Goal: Transaction & Acquisition: Purchase product/service

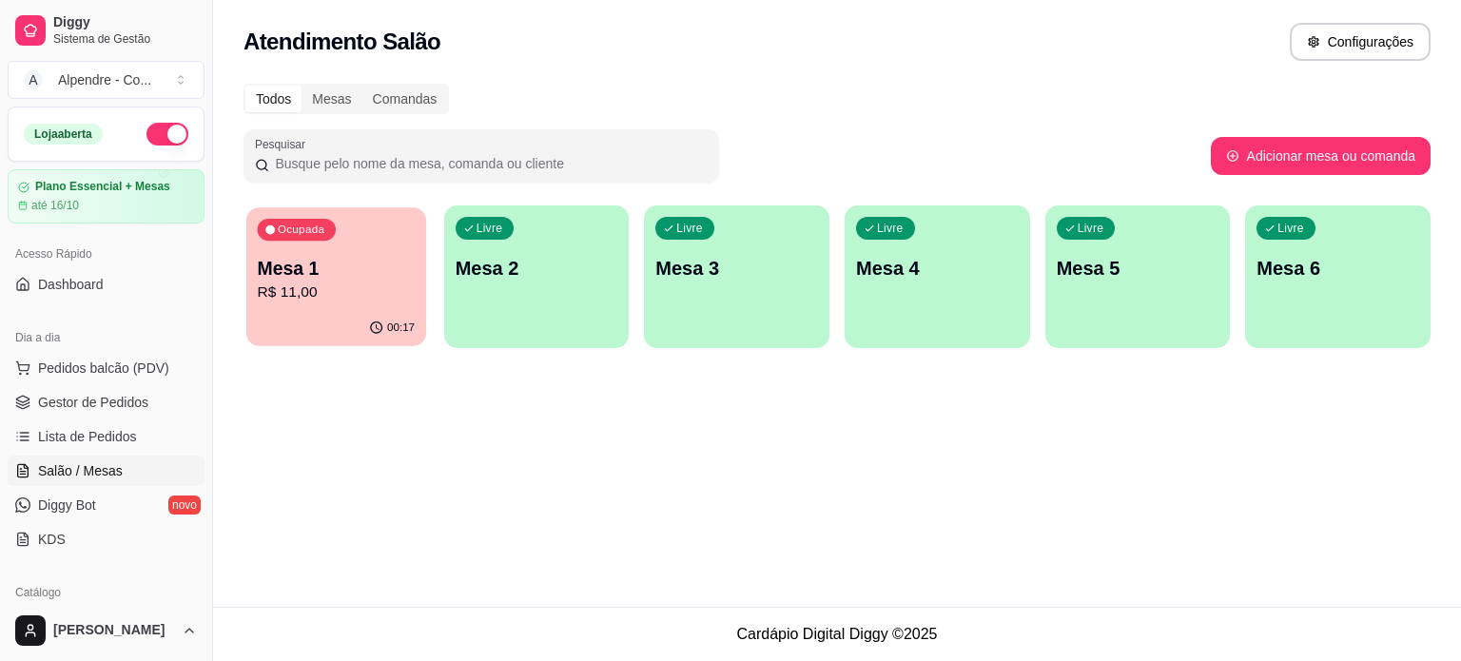
click at [362, 304] on p "R$ 11,00" at bounding box center [337, 293] width 158 height 22
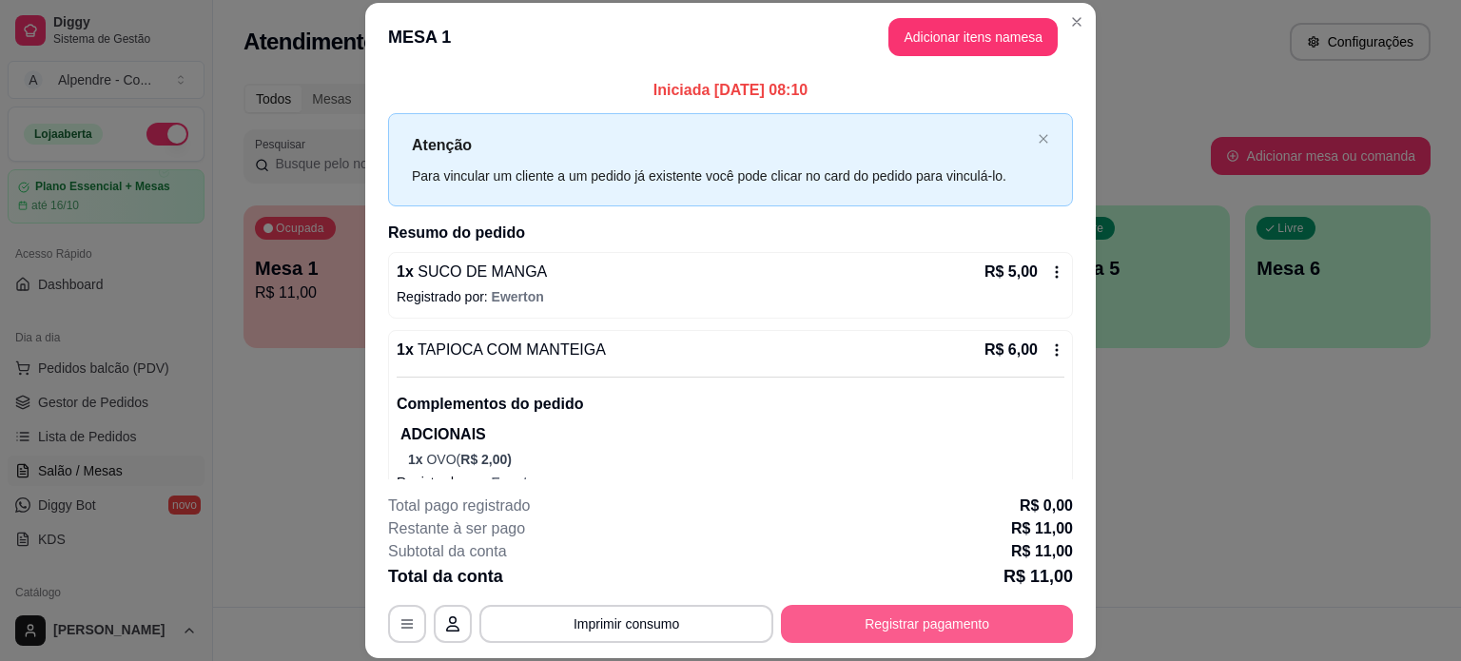
click at [933, 633] on button "Registrar pagamento" at bounding box center [927, 624] width 292 height 38
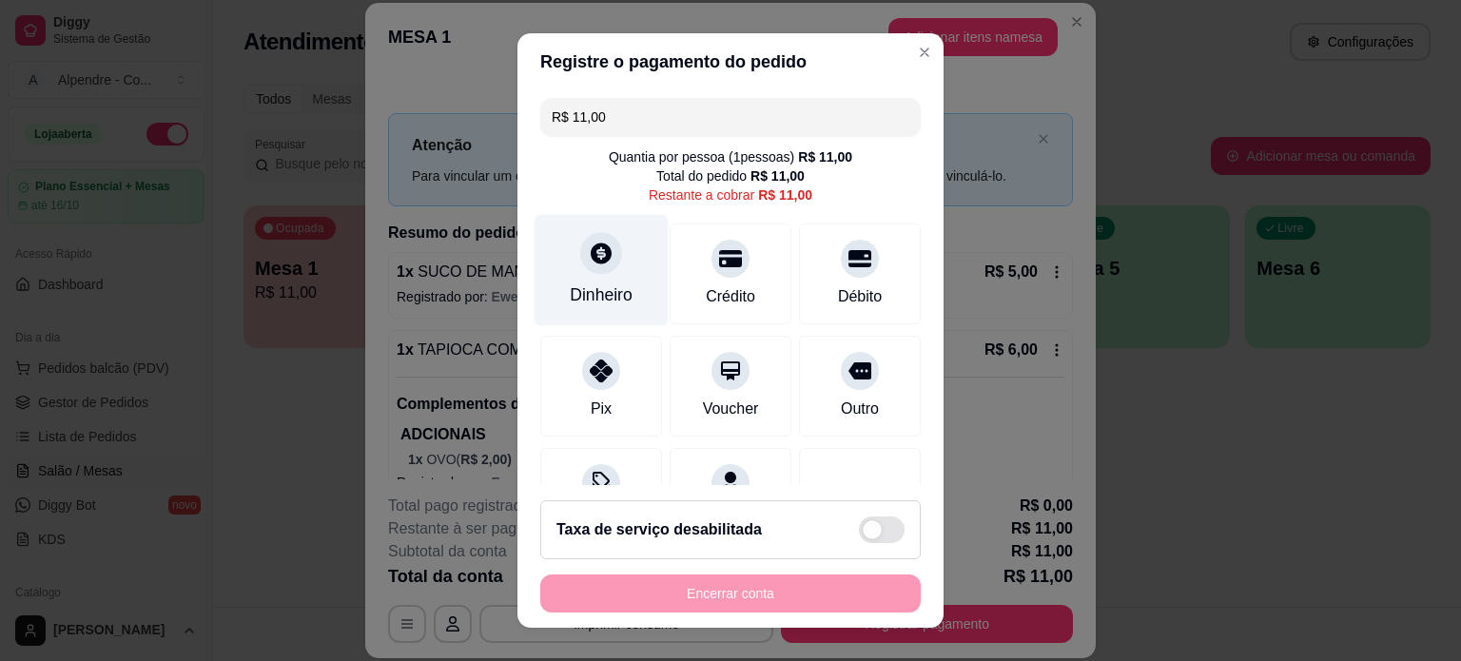
click at [589, 263] on icon at bounding box center [601, 253] width 25 height 25
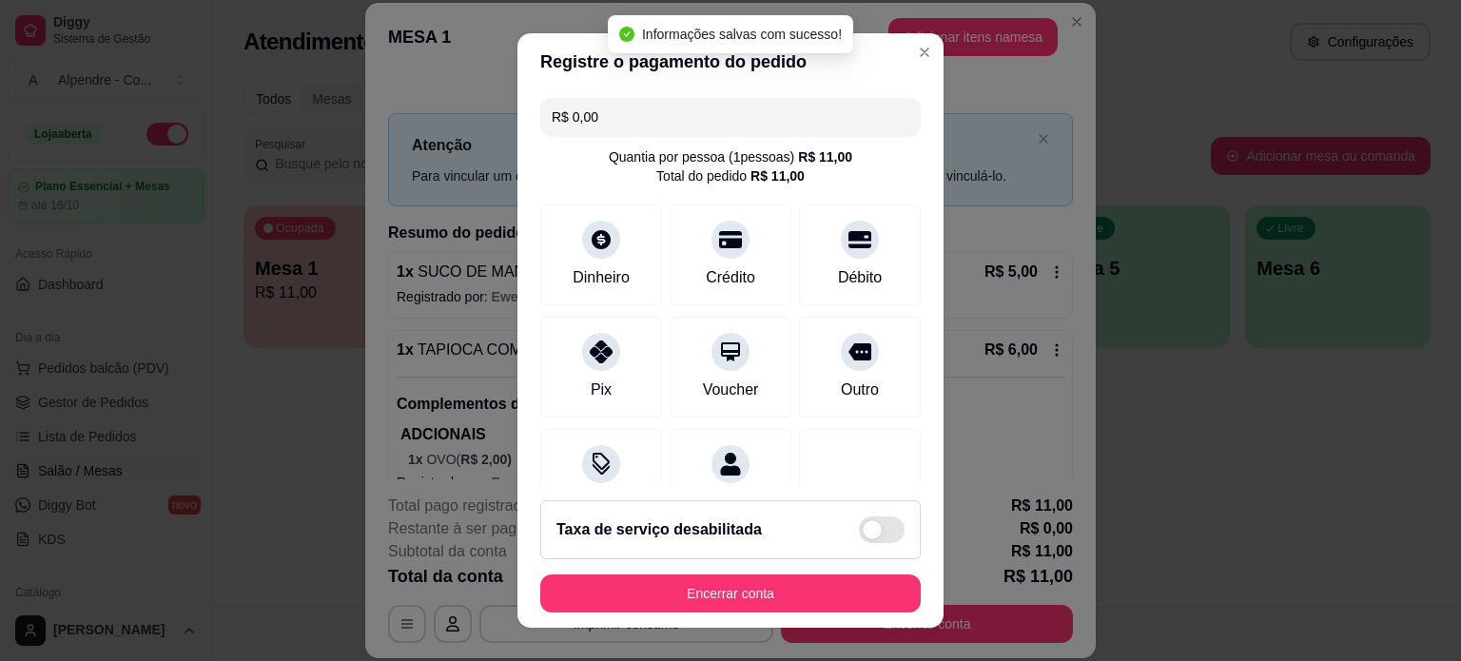
type input "R$ 0,00"
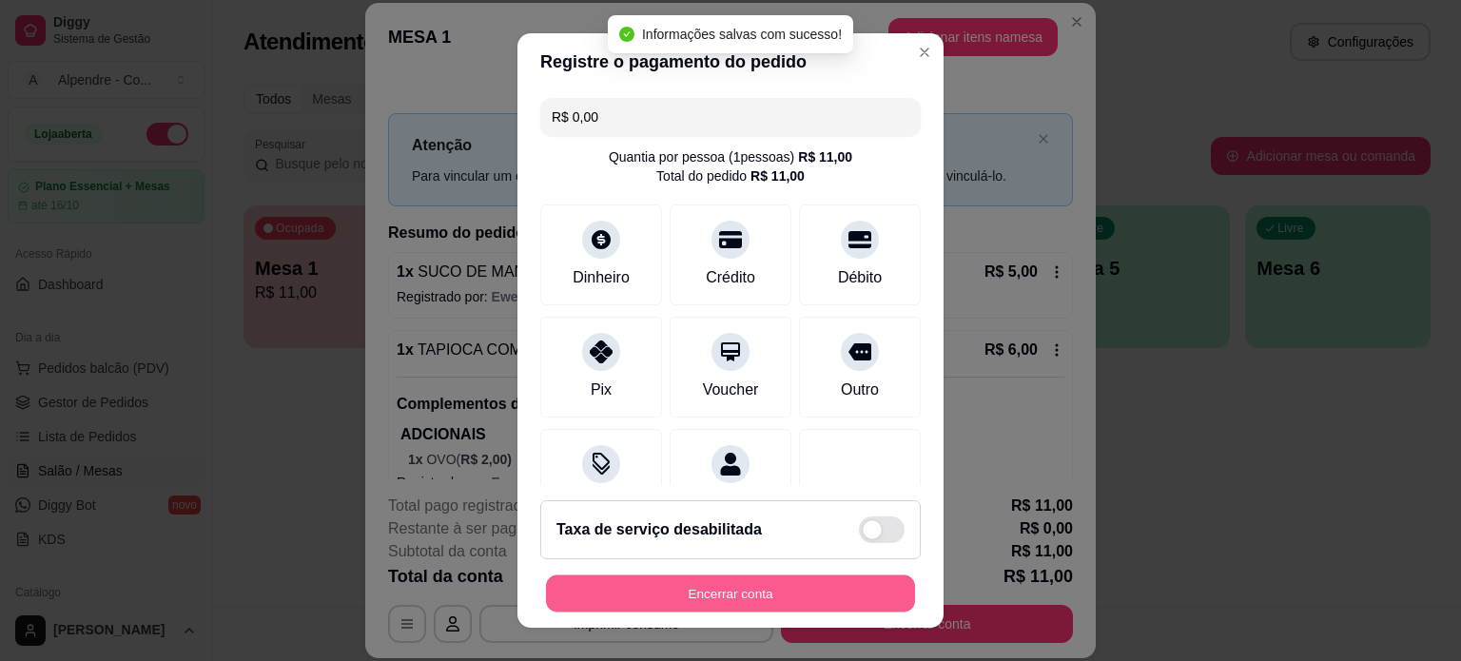
click at [773, 598] on button "Encerrar conta" at bounding box center [730, 594] width 369 height 37
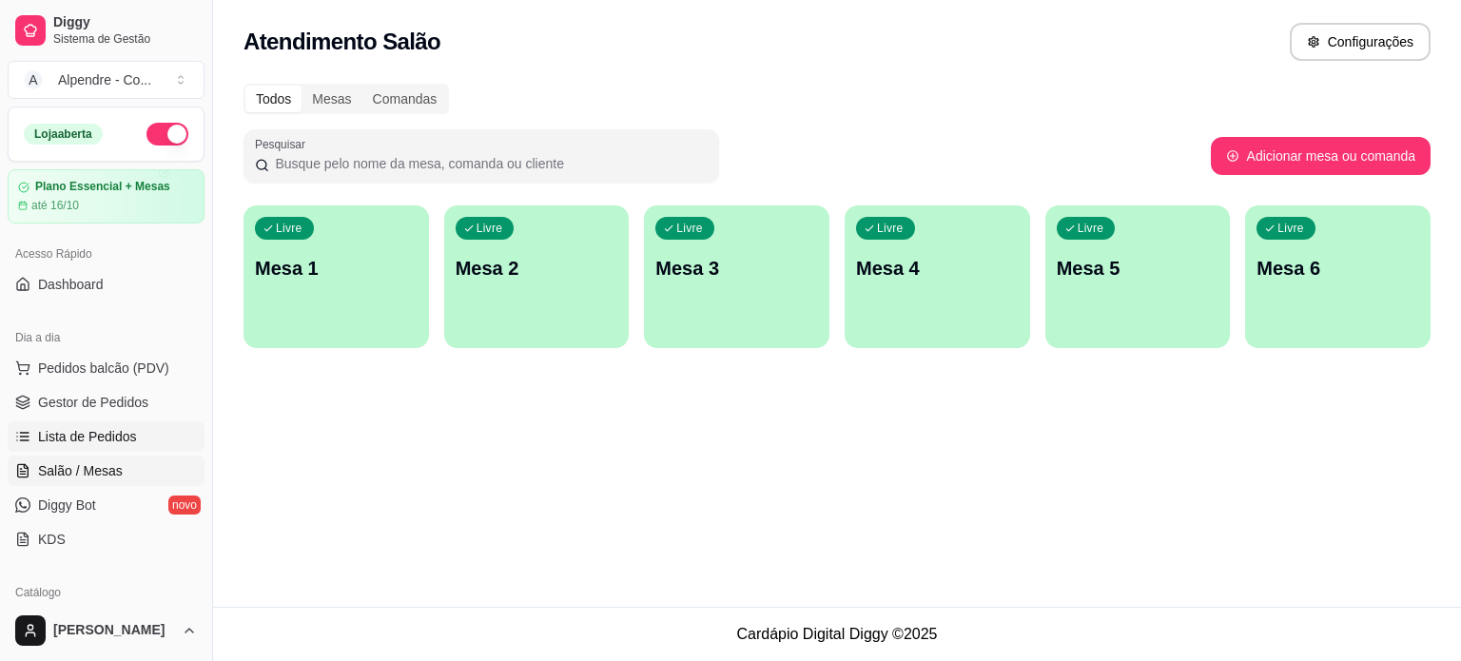
click at [65, 432] on span "Lista de Pedidos" at bounding box center [87, 436] width 99 height 19
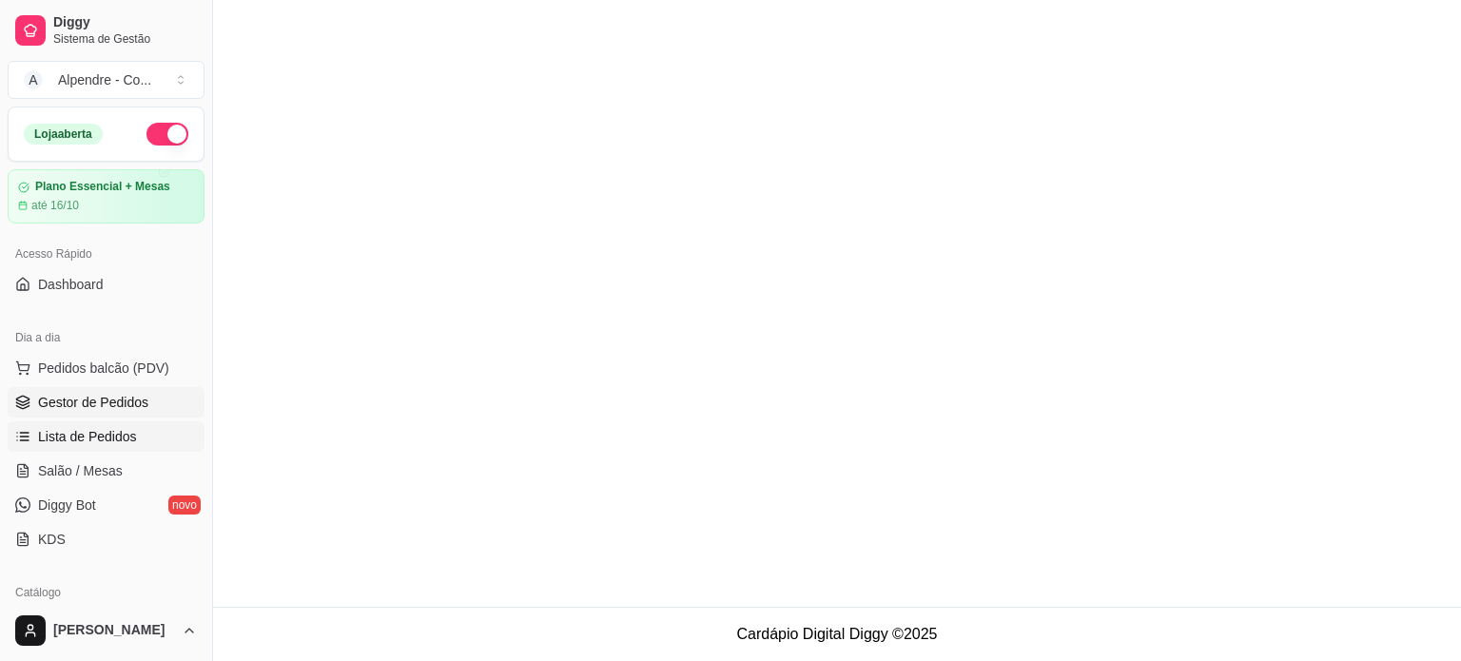
click at [76, 402] on span "Gestor de Pedidos" at bounding box center [93, 402] width 110 height 19
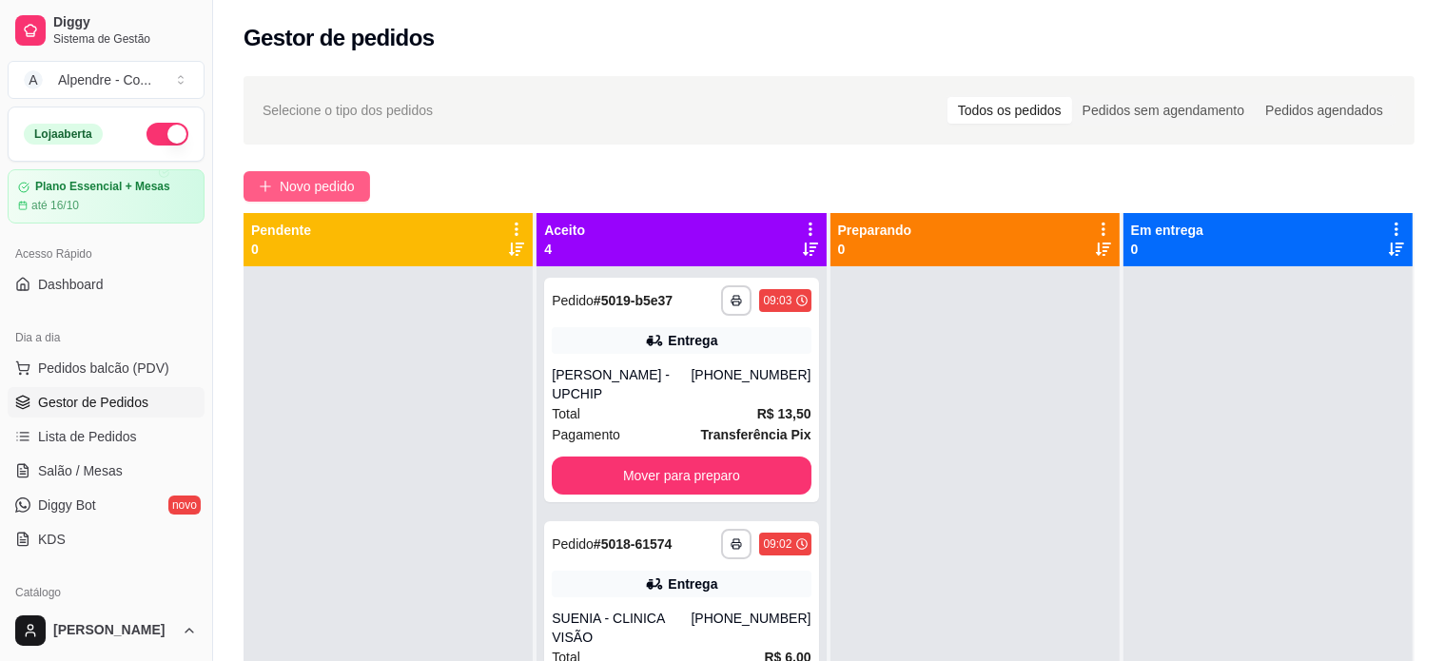
click at [316, 187] on span "Novo pedido" at bounding box center [317, 186] width 75 height 21
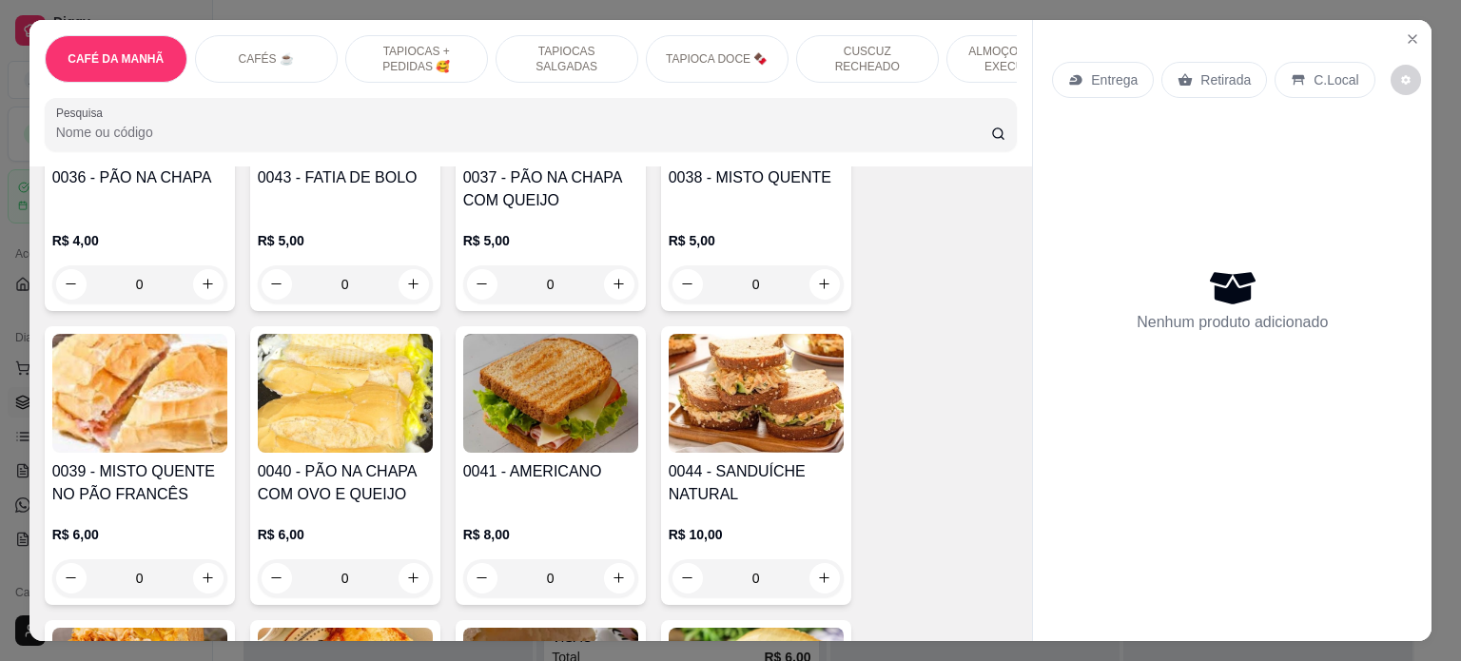
scroll to position [381, 0]
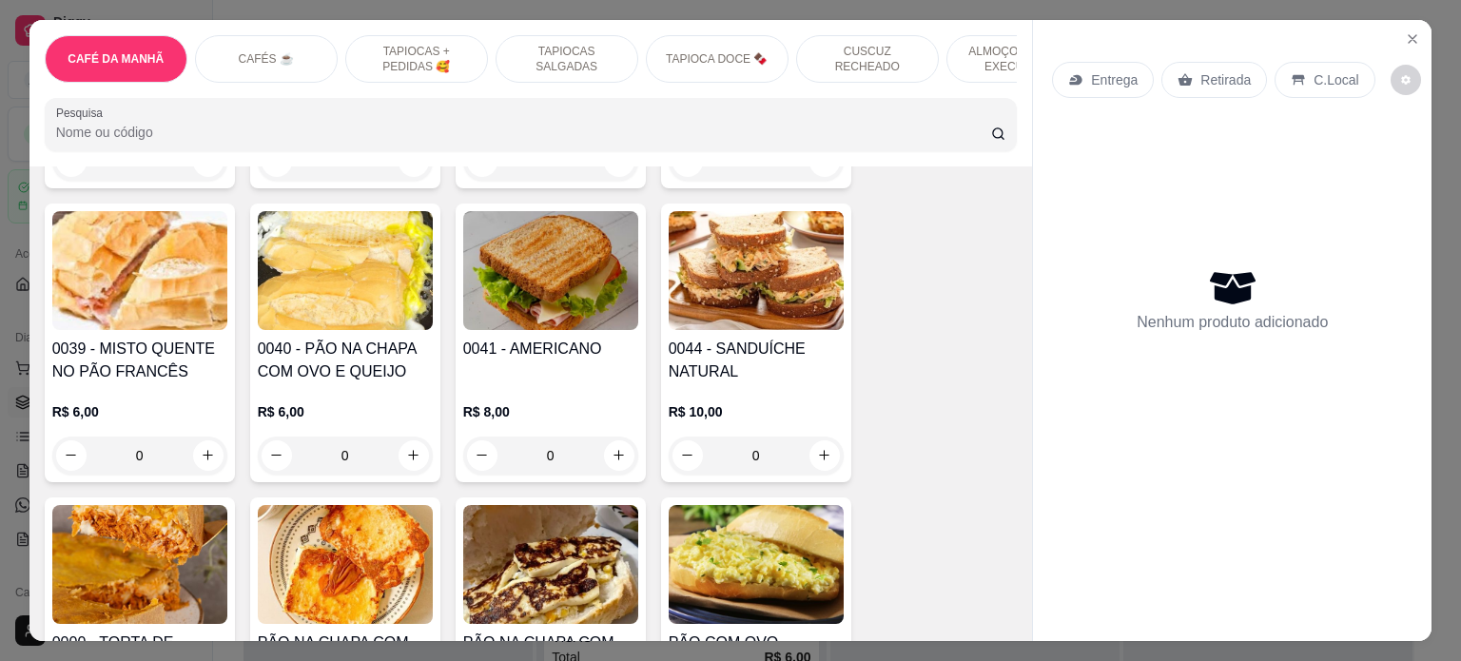
click at [408, 460] on div "0" at bounding box center [345, 456] width 175 height 38
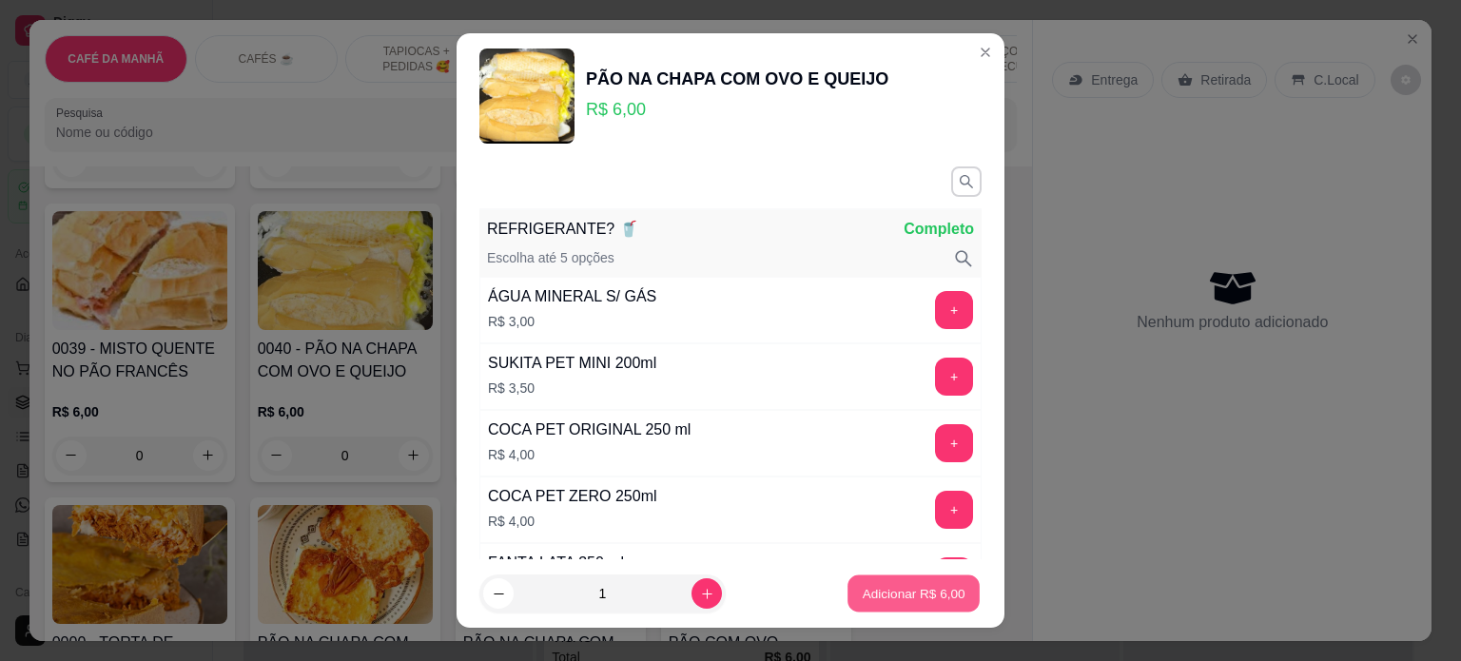
click at [884, 597] on p "Adicionar R$ 6,00" at bounding box center [913, 594] width 103 height 18
type input "1"
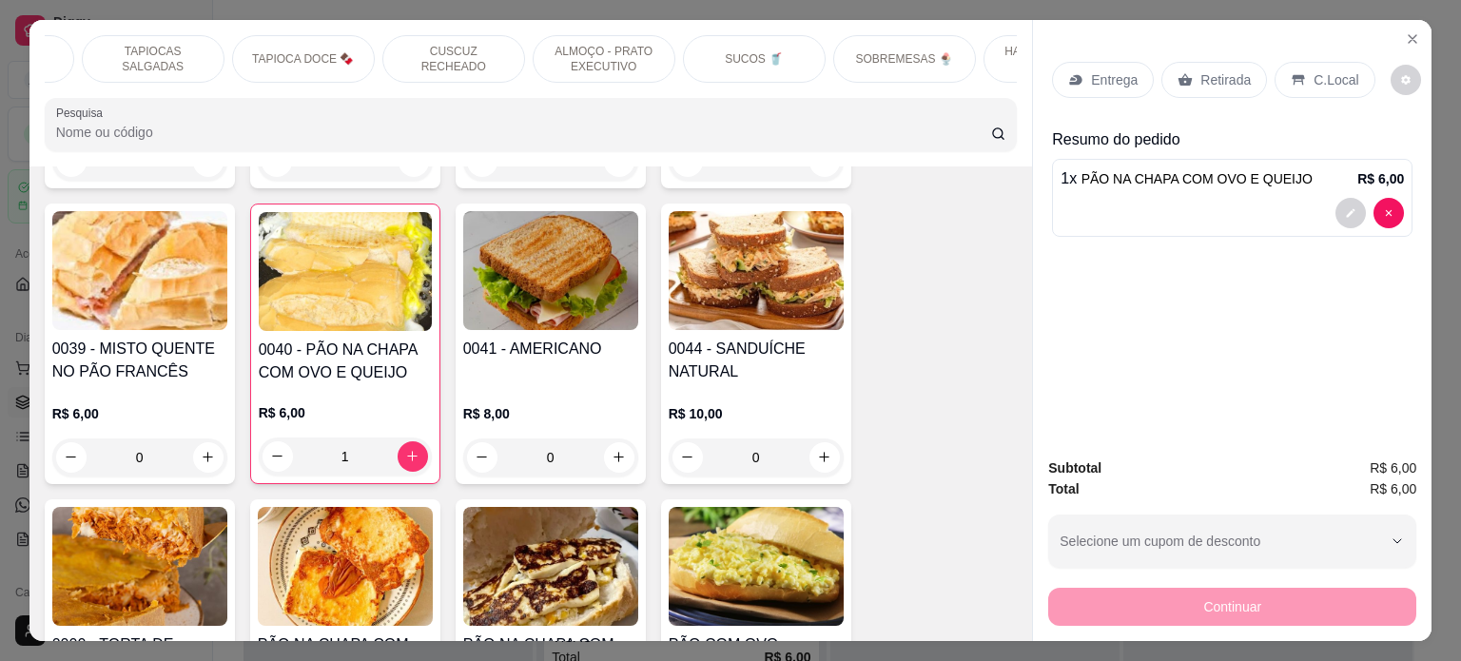
scroll to position [0, 586]
click at [561, 51] on p "SUCOS 🥤" at bounding box center [582, 58] width 58 height 15
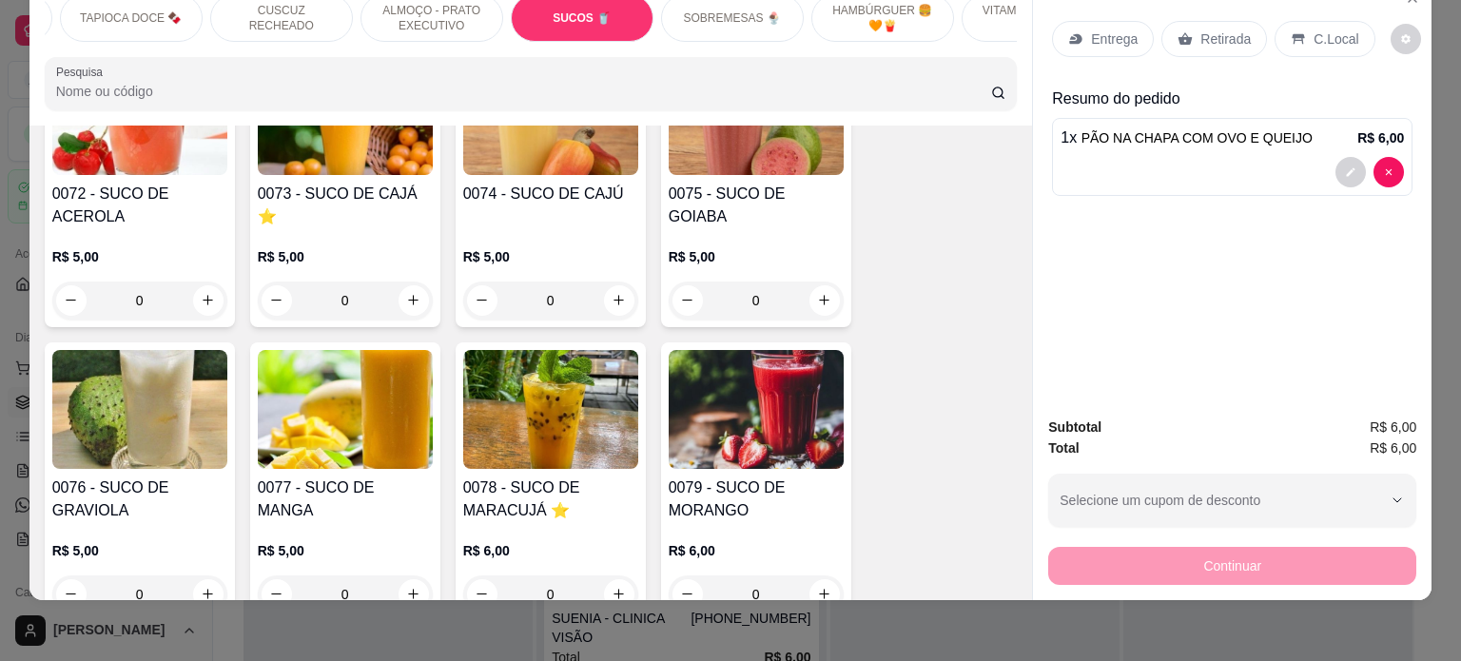
scroll to position [4904, 0]
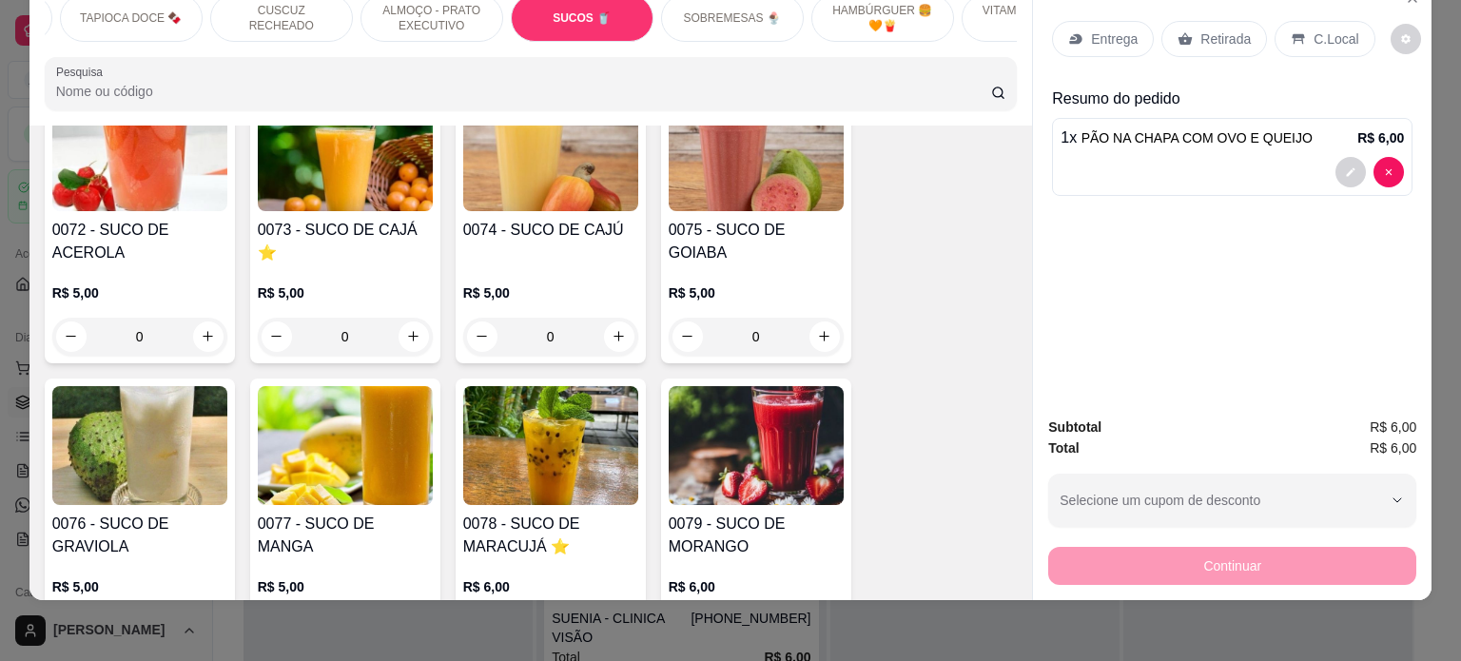
click at [617, 321] on div "0" at bounding box center [550, 337] width 175 height 38
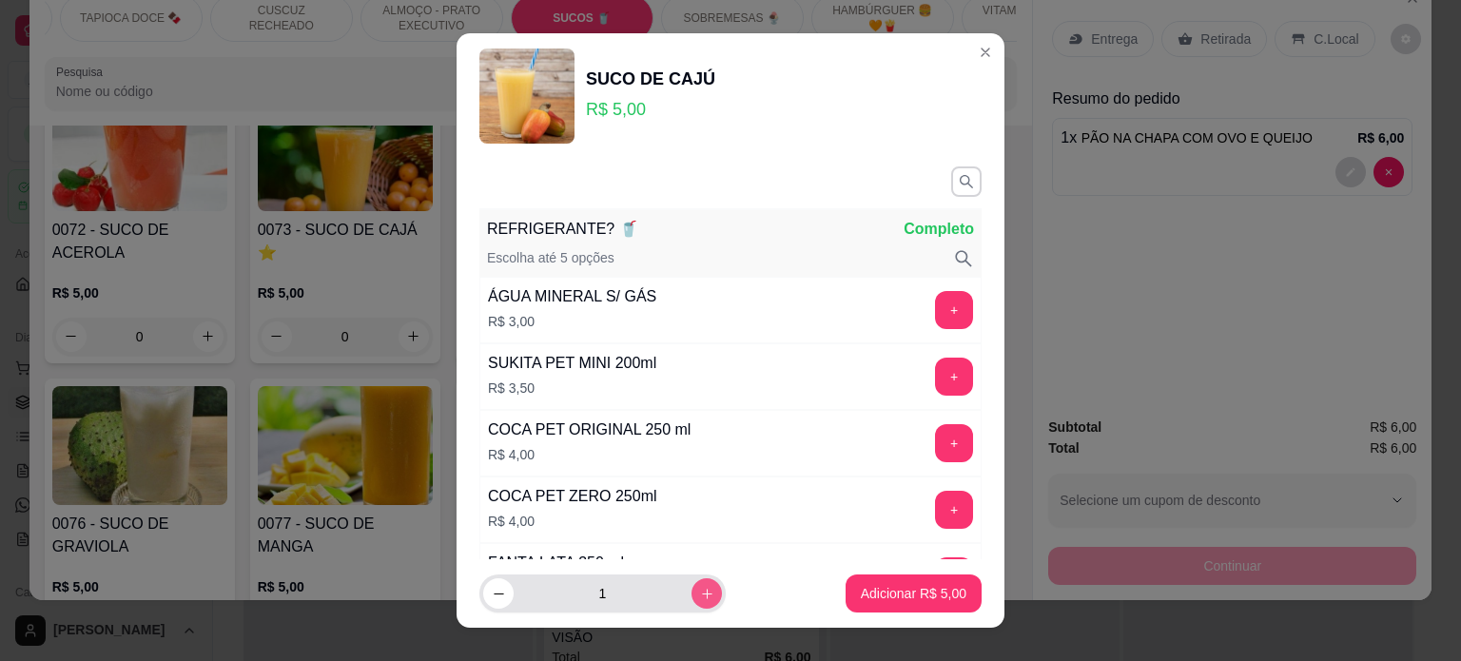
click at [700, 596] on icon "increase-product-quantity" at bounding box center [707, 594] width 14 height 14
type input "2"
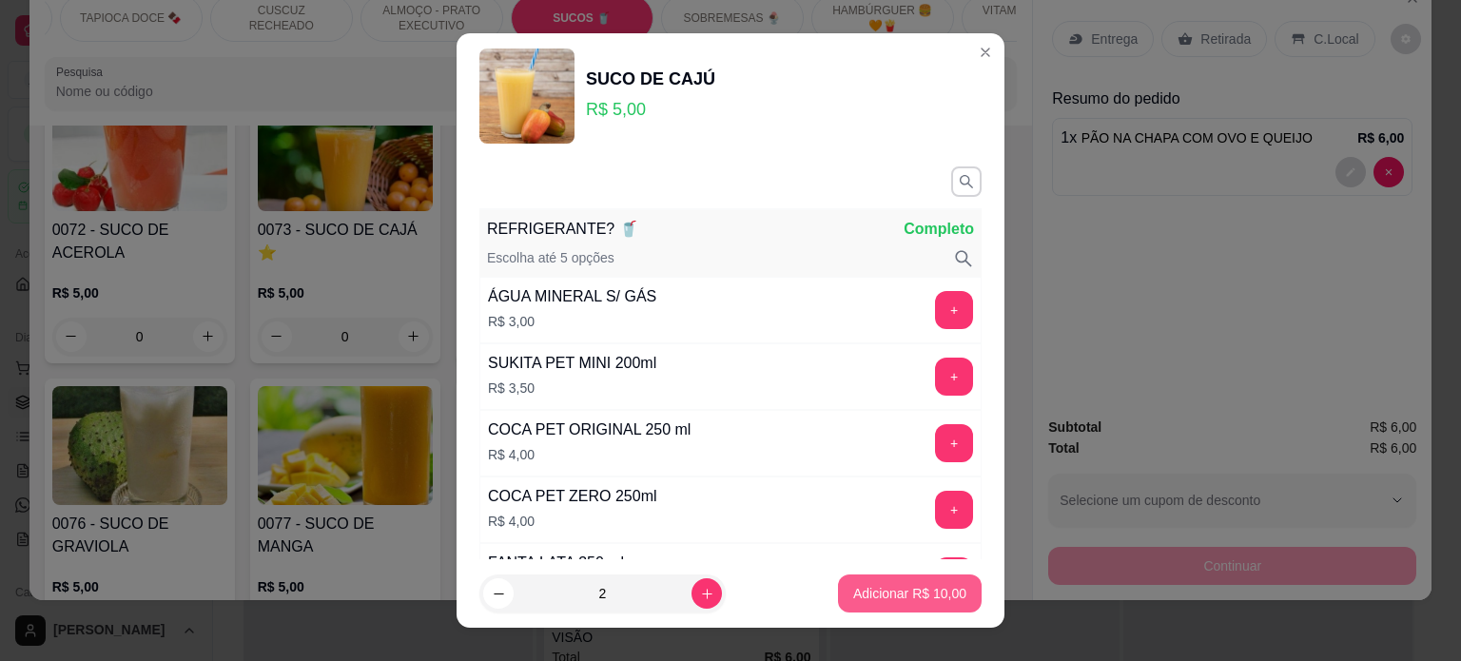
click at [856, 598] on p "Adicionar R$ 10,00" at bounding box center [909, 593] width 113 height 19
type input "2"
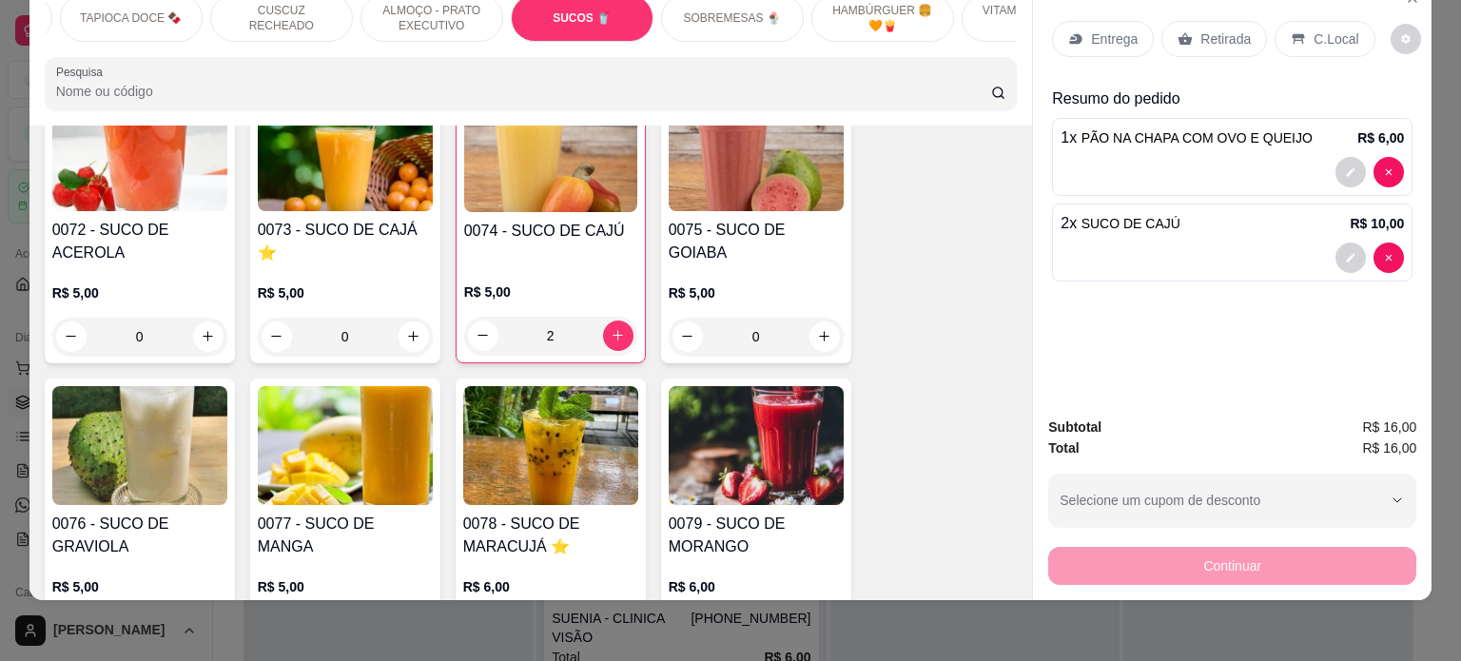
click at [1179, 32] on icon at bounding box center [1186, 38] width 14 height 12
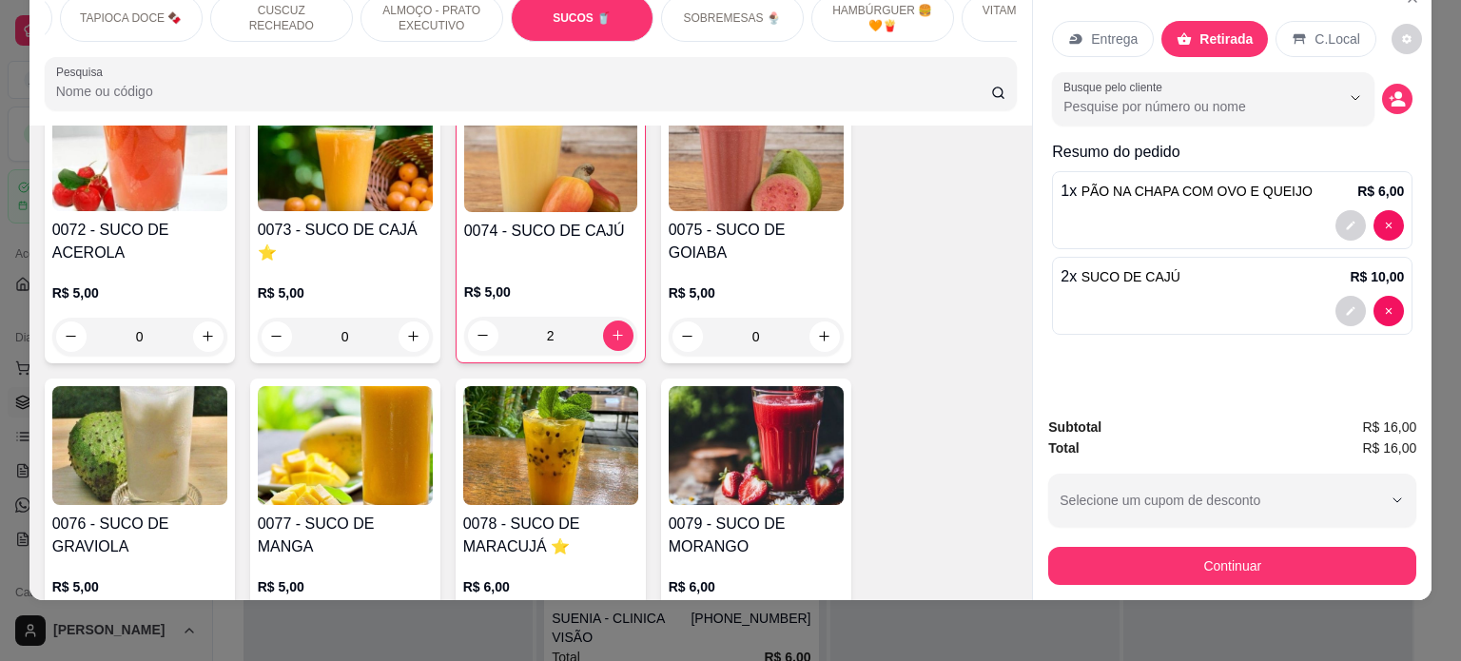
click at [1276, 21] on div "C.Local" at bounding box center [1326, 39] width 100 height 36
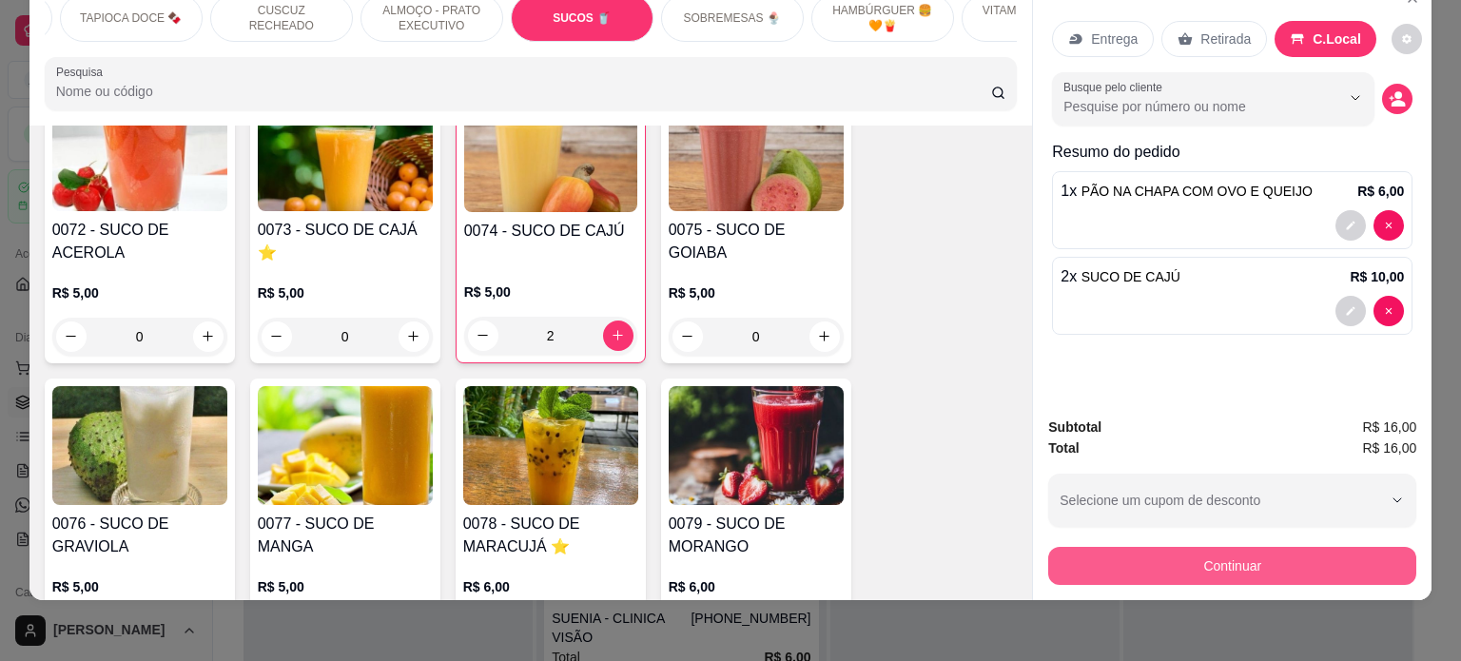
click at [1199, 549] on button "Continuar" at bounding box center [1232, 566] width 368 height 38
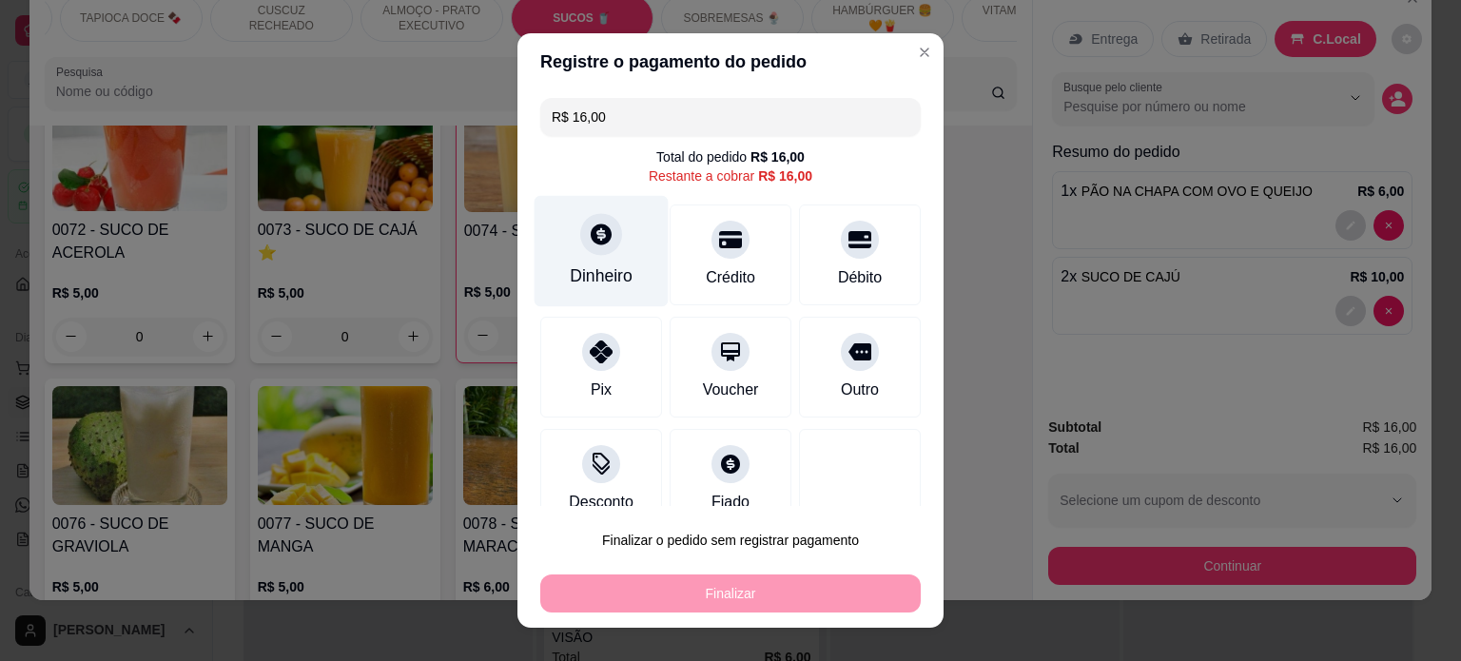
click at [571, 272] on div "Dinheiro" at bounding box center [601, 276] width 63 height 25
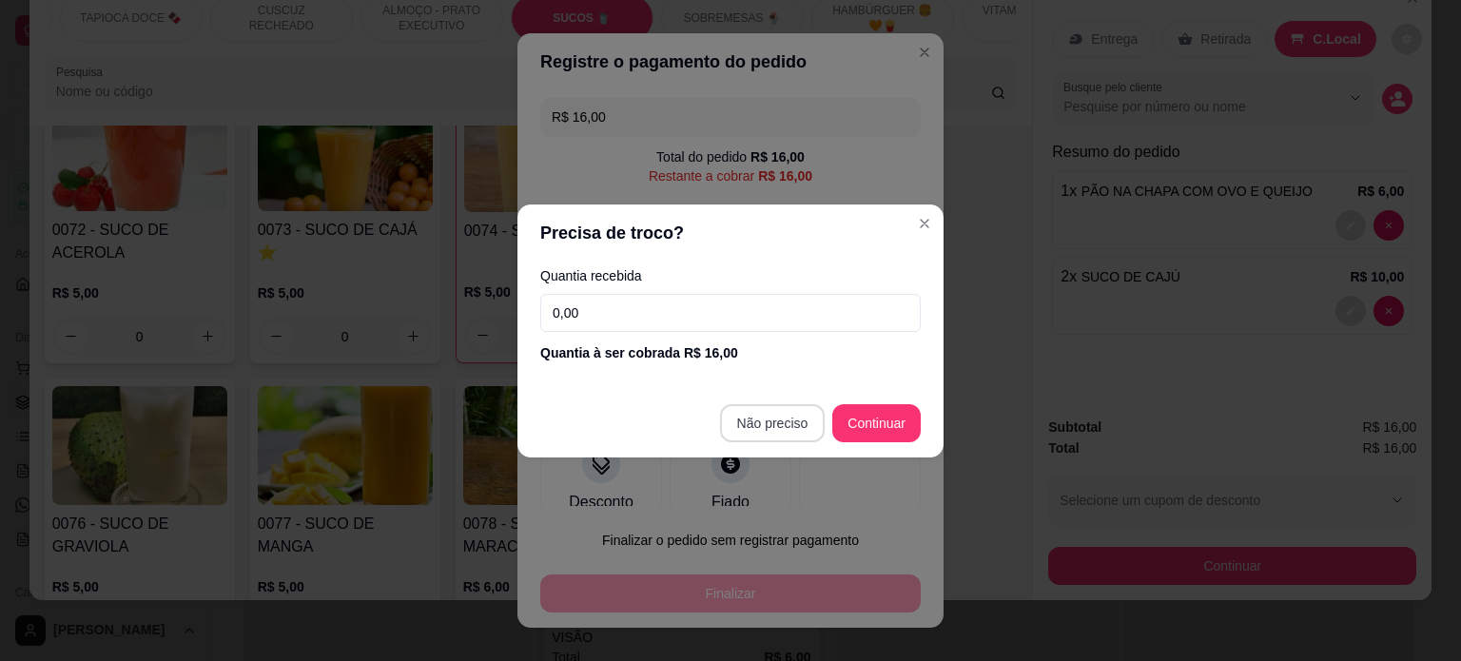
type input "R$ 0,00"
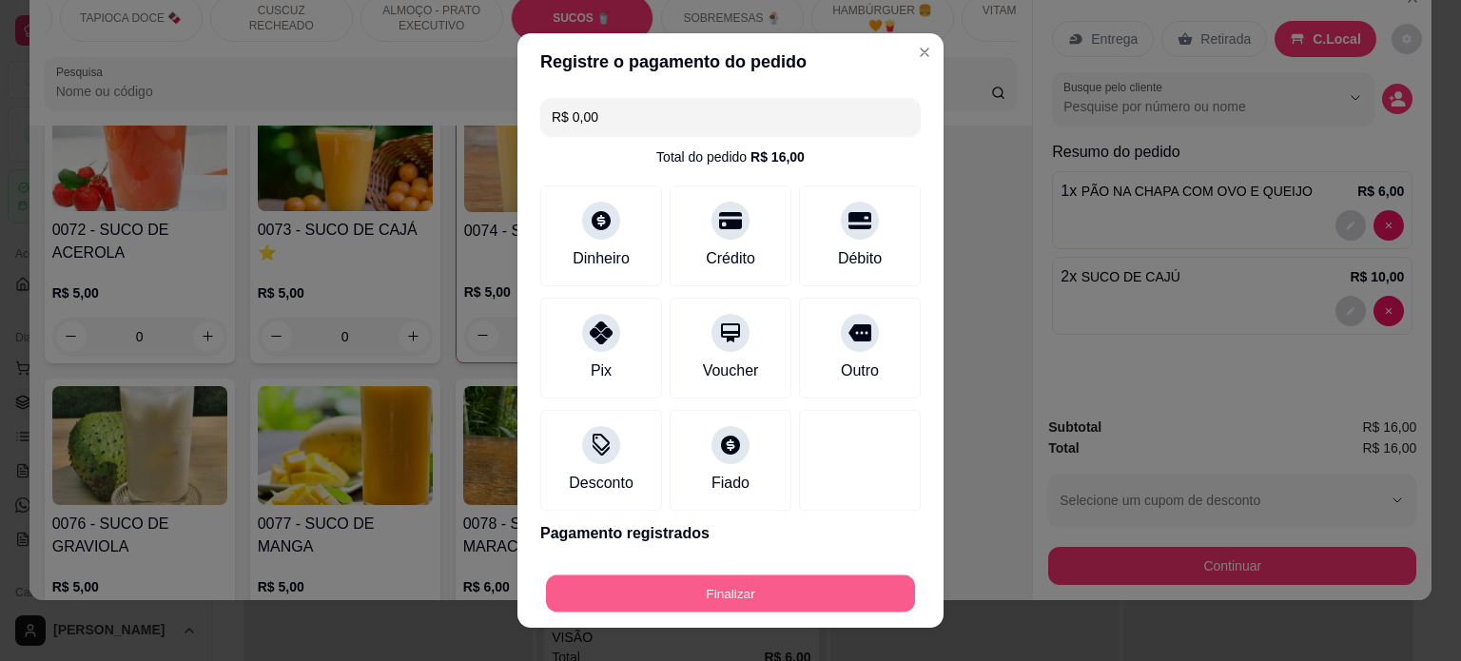
click at [742, 596] on button "Finalizar" at bounding box center [730, 594] width 369 height 37
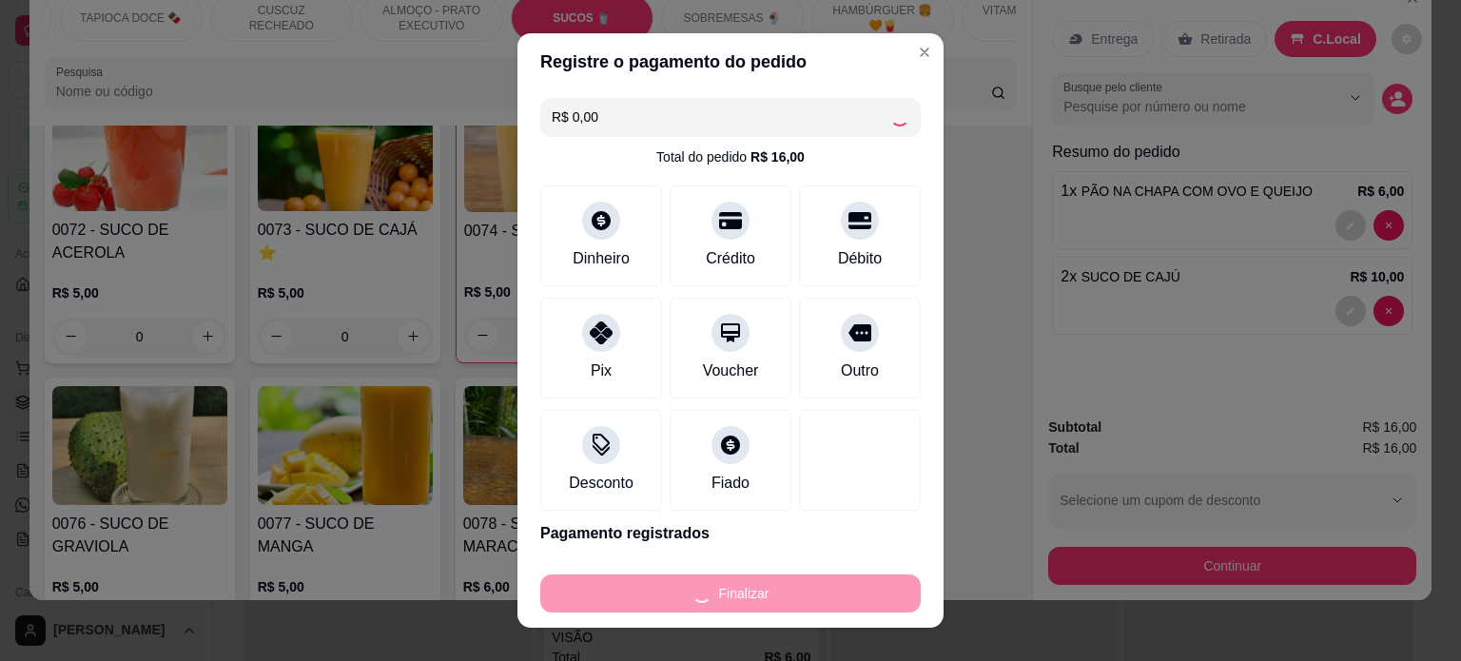
type input "0"
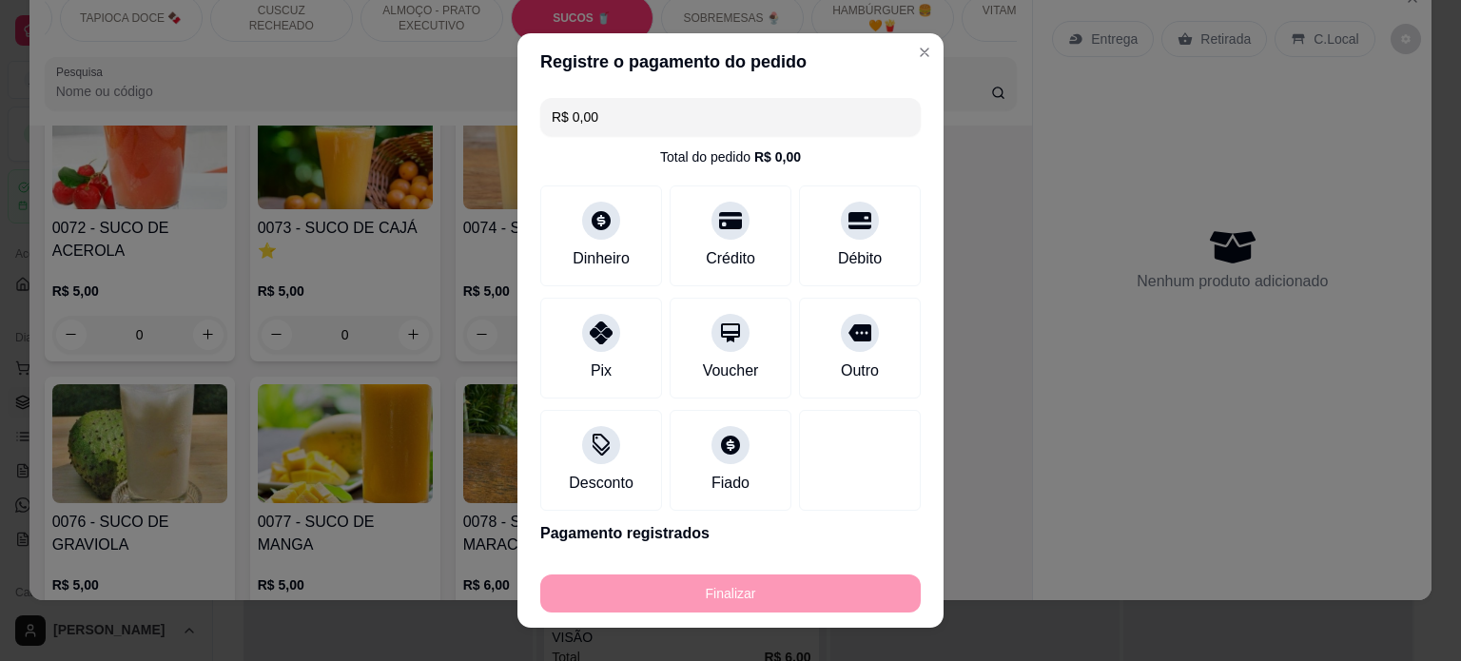
type input "-R$ 16,00"
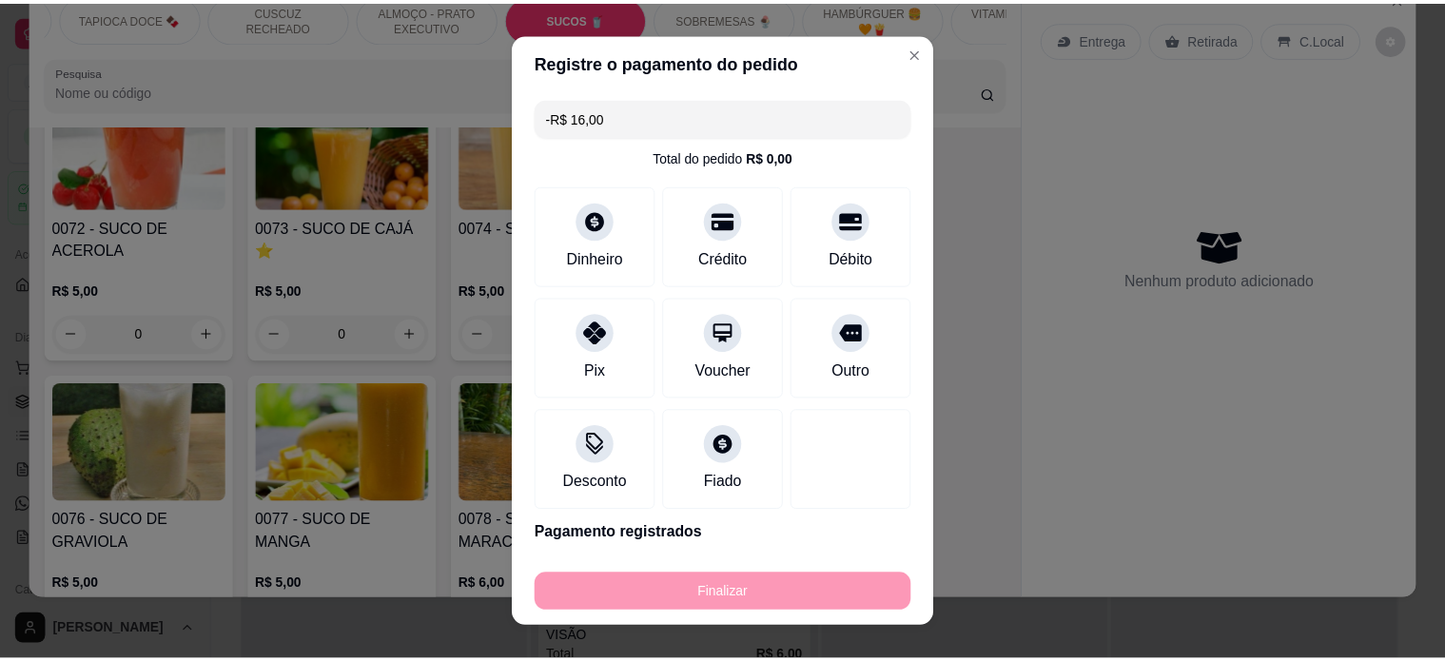
scroll to position [4902, 0]
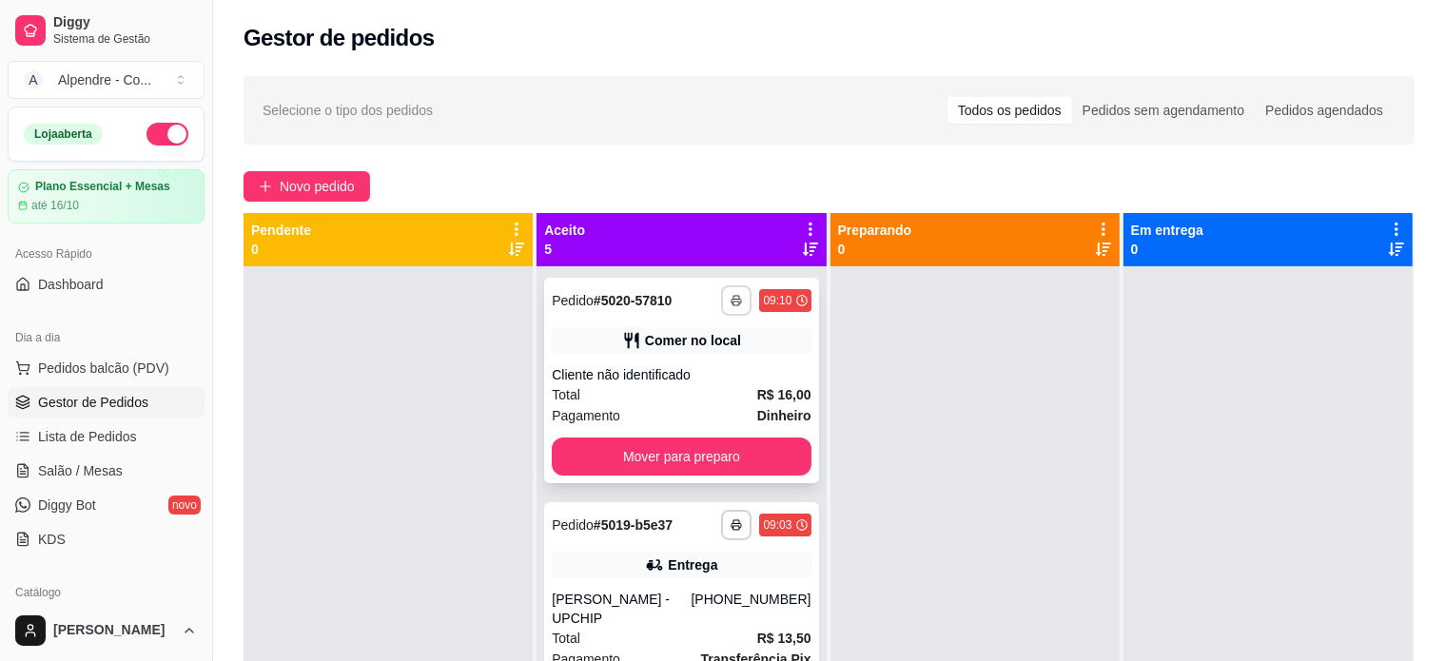
click at [731, 296] on icon "button" at bounding box center [736, 300] width 11 height 11
click at [658, 364] on button "Impressora container" at bounding box center [657, 367] width 138 height 30
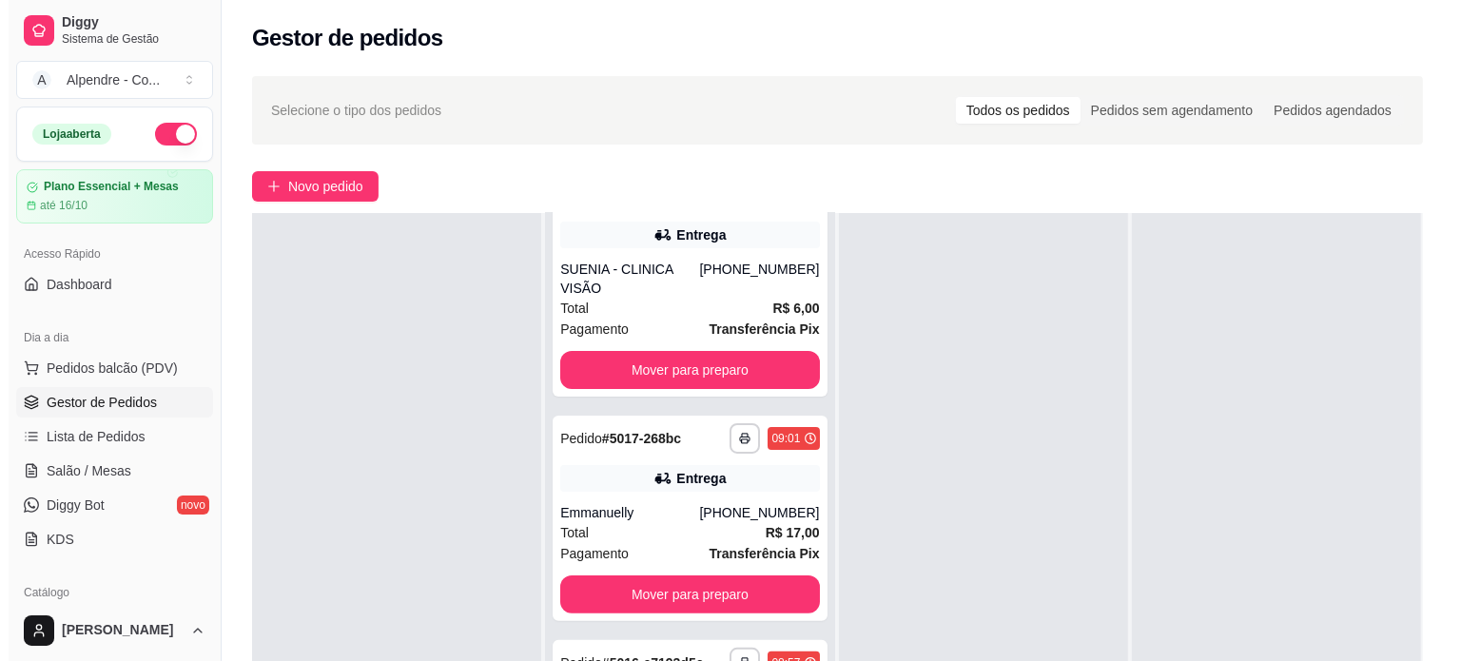
scroll to position [289, 0]
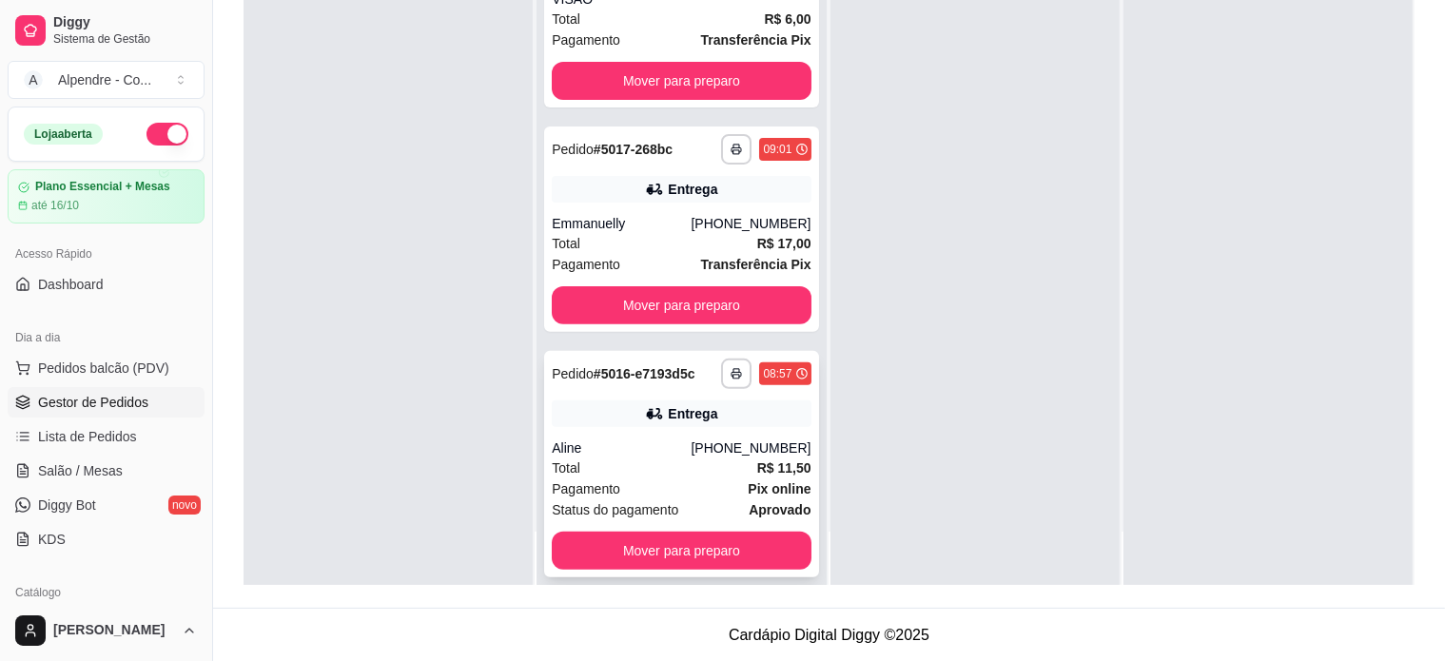
click at [632, 458] on div "Total R$ 11,50" at bounding box center [681, 468] width 259 height 21
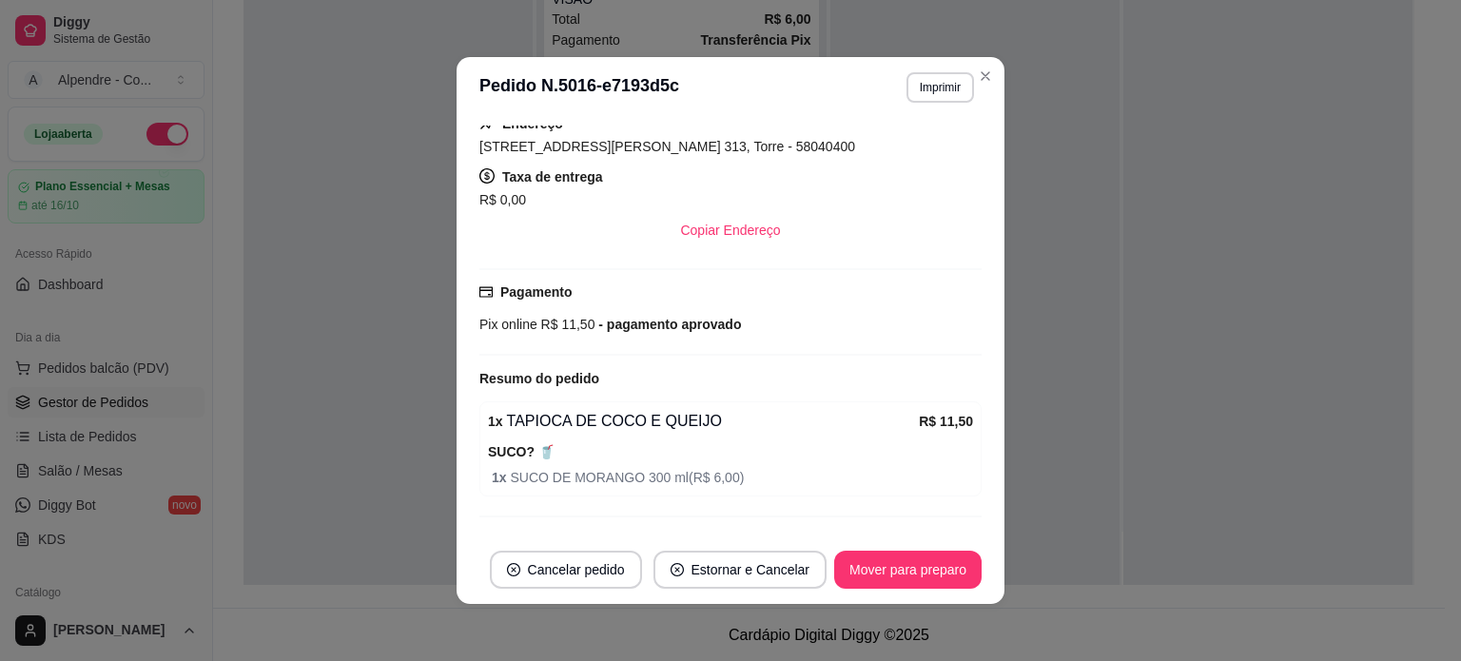
scroll to position [381, 0]
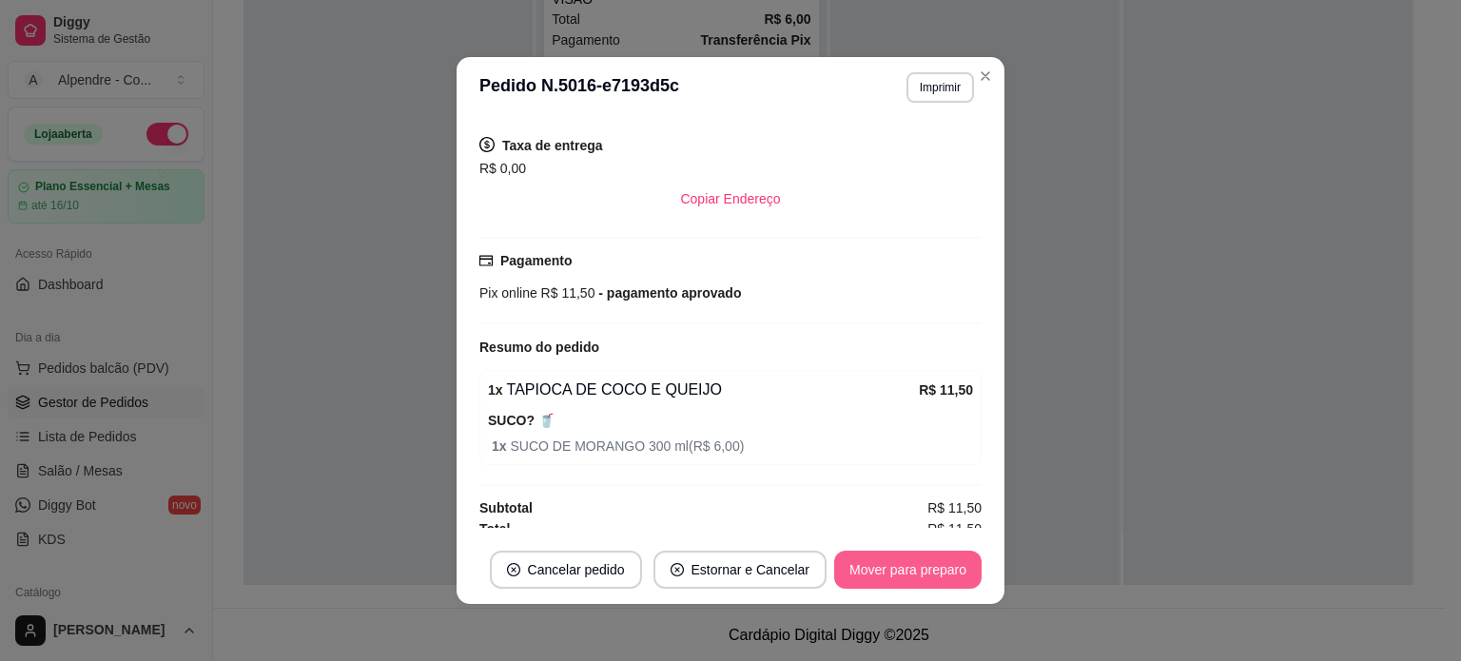
click at [860, 568] on button "Mover para preparo" at bounding box center [907, 570] width 147 height 38
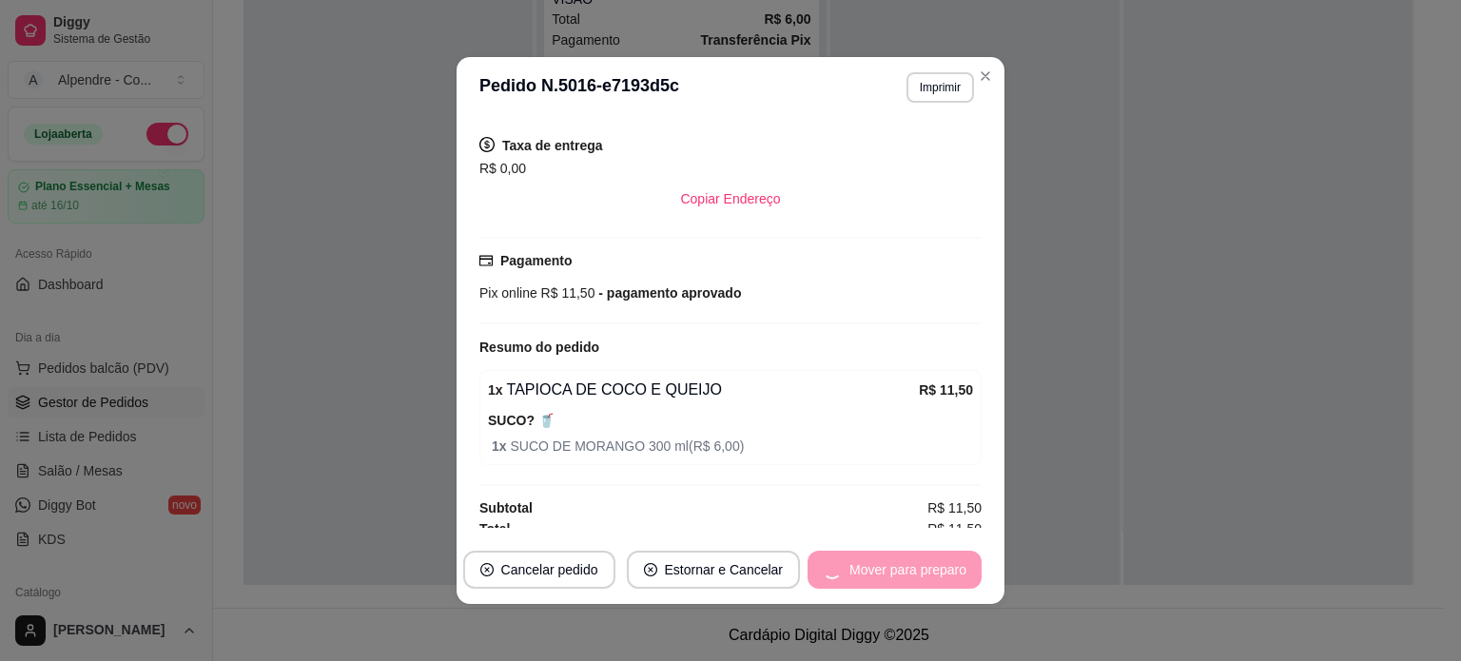
scroll to position [274, 0]
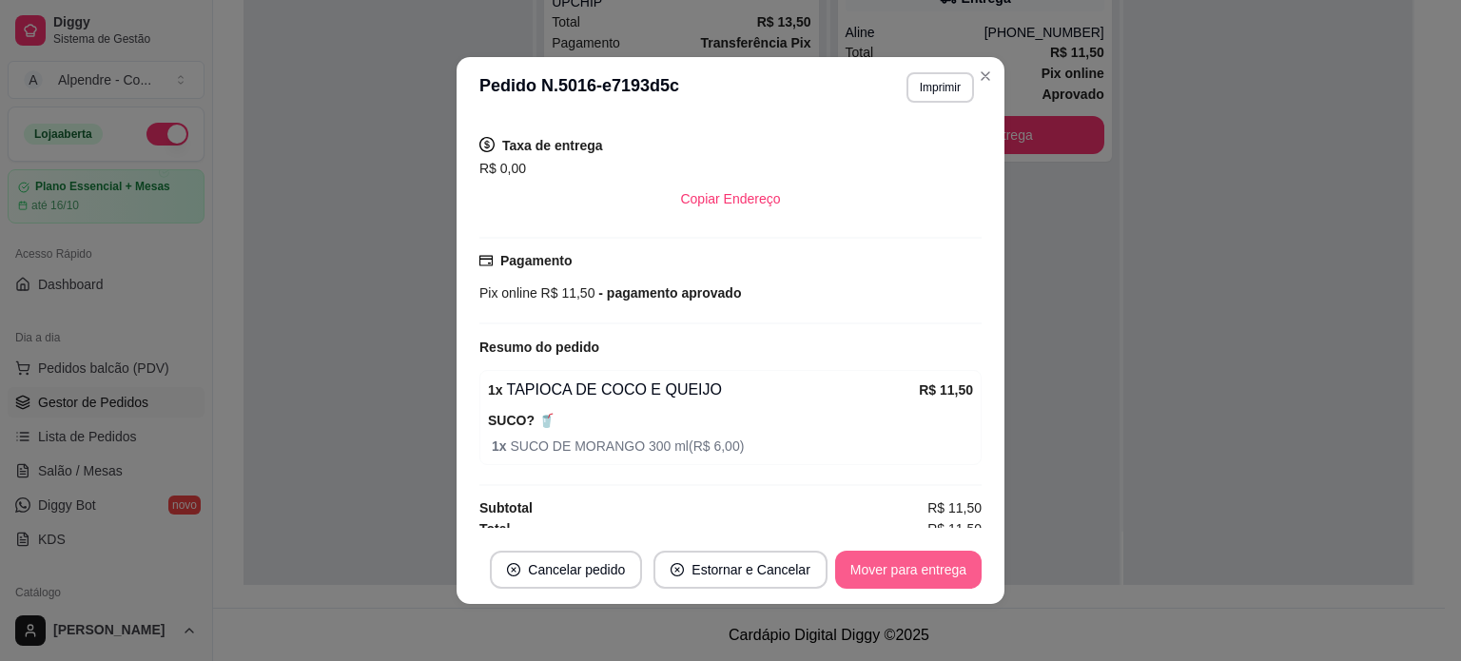
click at [903, 568] on button "Mover para entrega" at bounding box center [908, 570] width 147 height 38
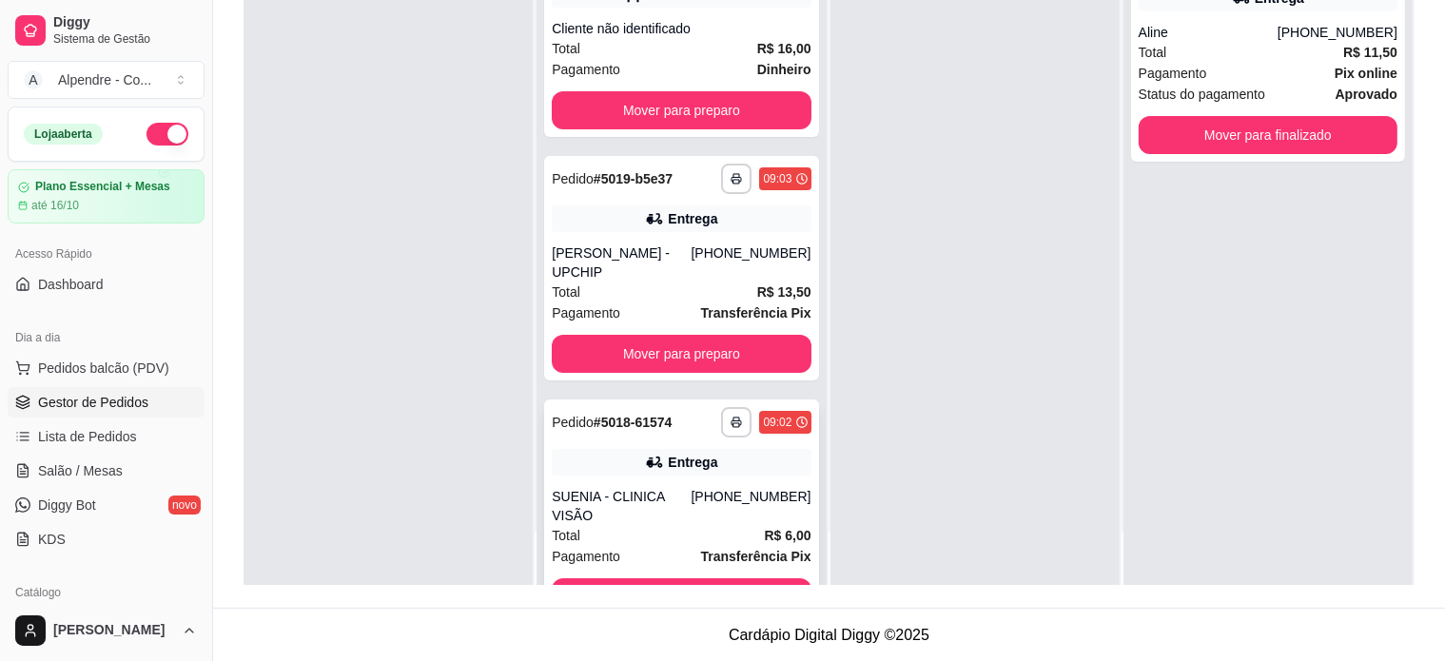
scroll to position [0, 0]
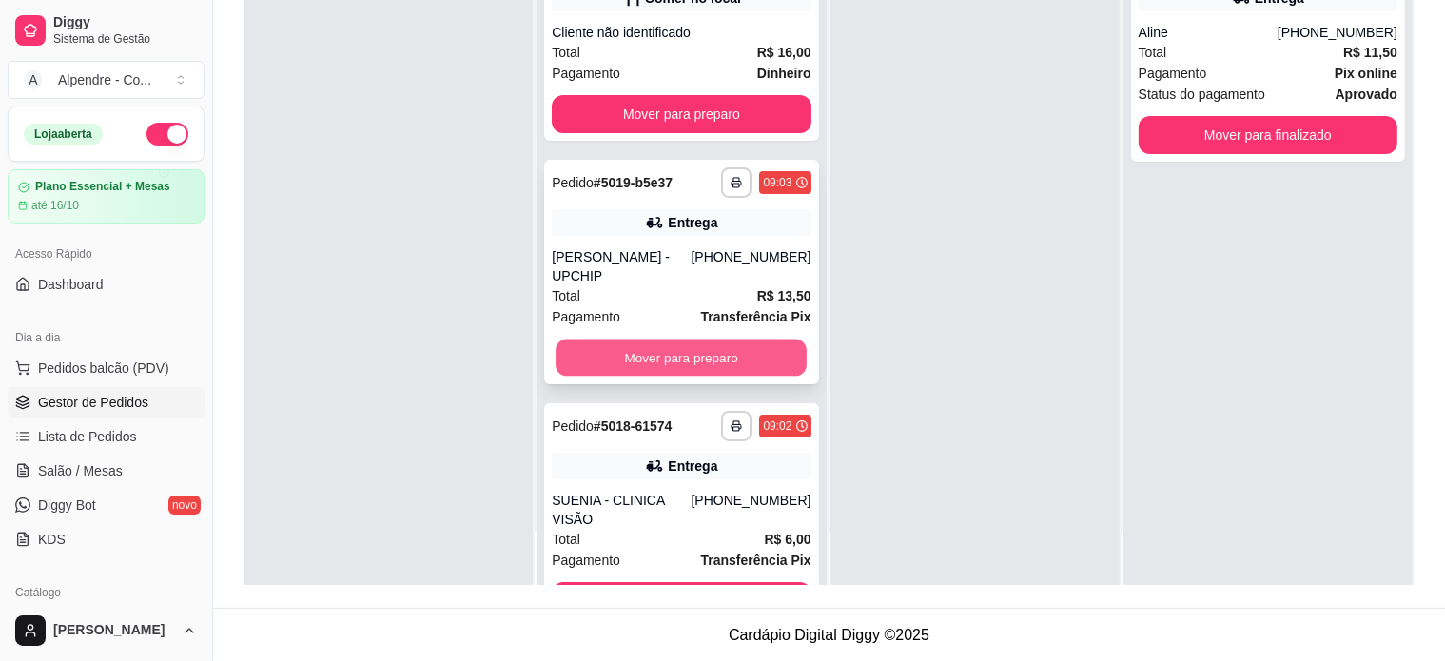
click at [676, 340] on button "Mover para preparo" at bounding box center [681, 358] width 251 height 37
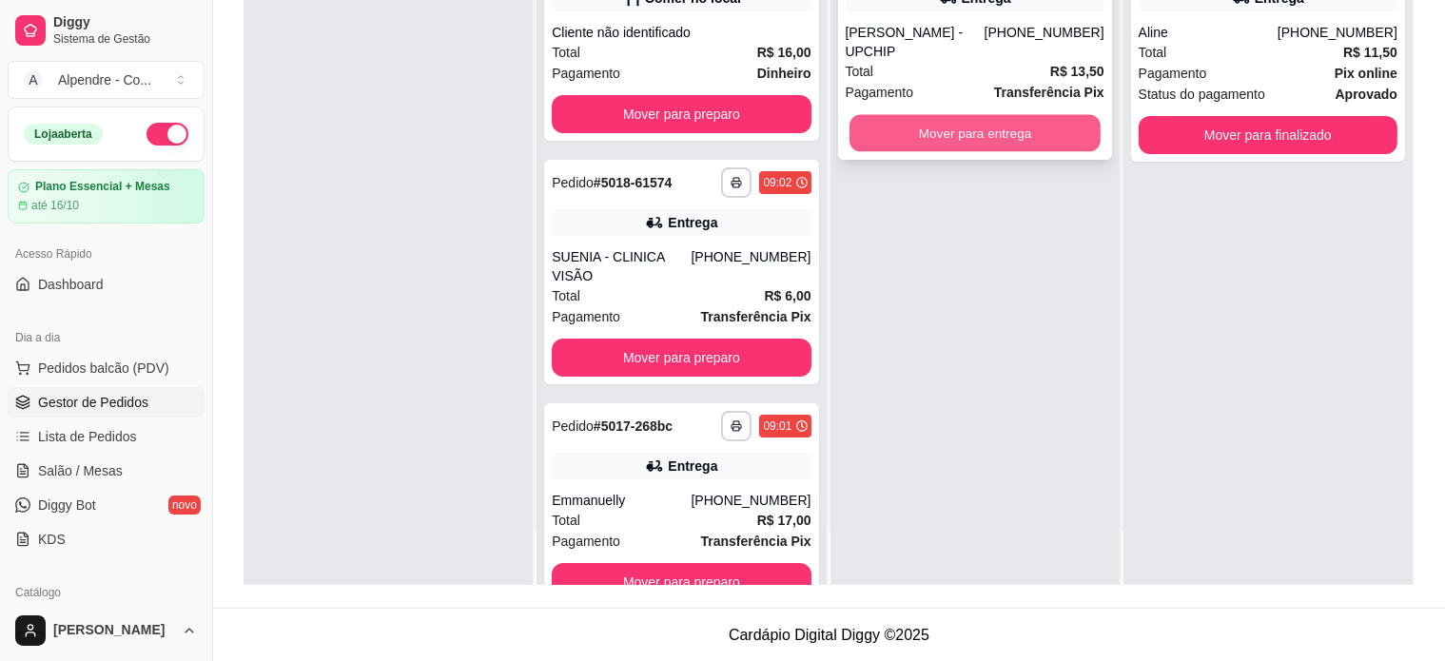
click at [950, 120] on button "Mover para entrega" at bounding box center [975, 133] width 251 height 37
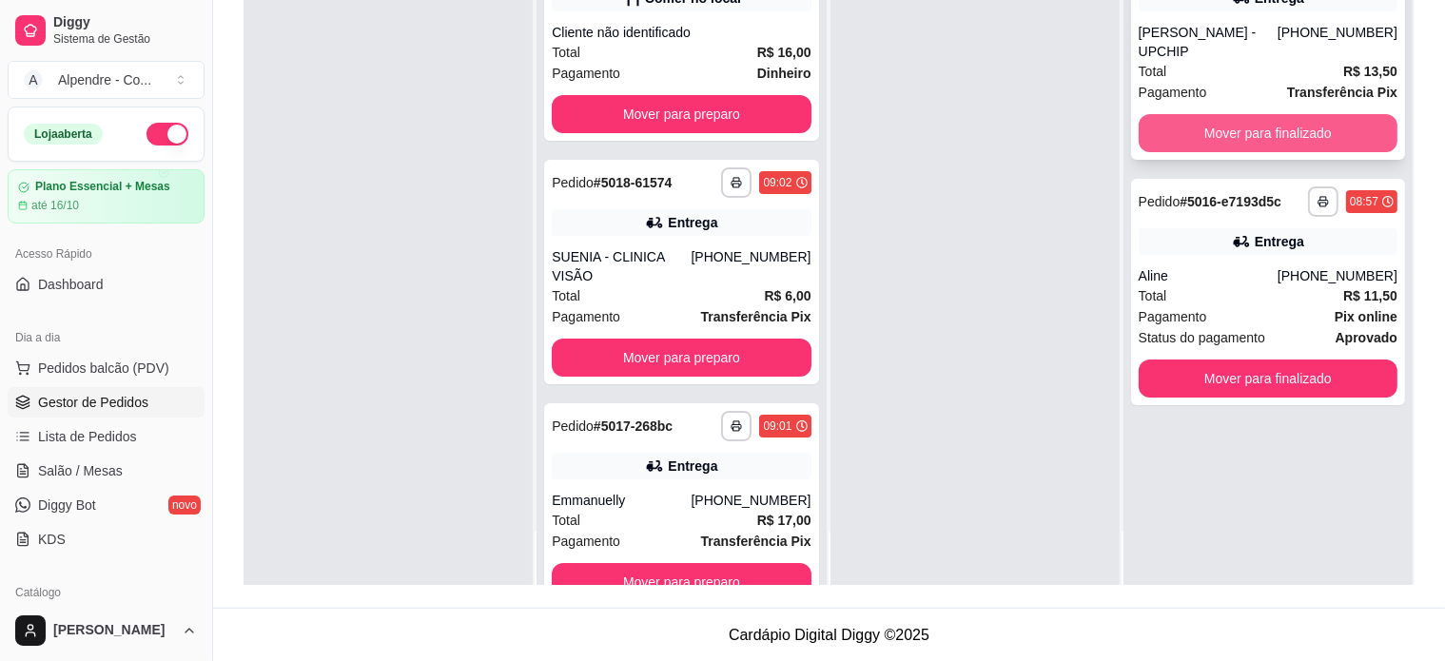
click at [1212, 114] on button "Mover para finalizado" at bounding box center [1268, 133] width 259 height 38
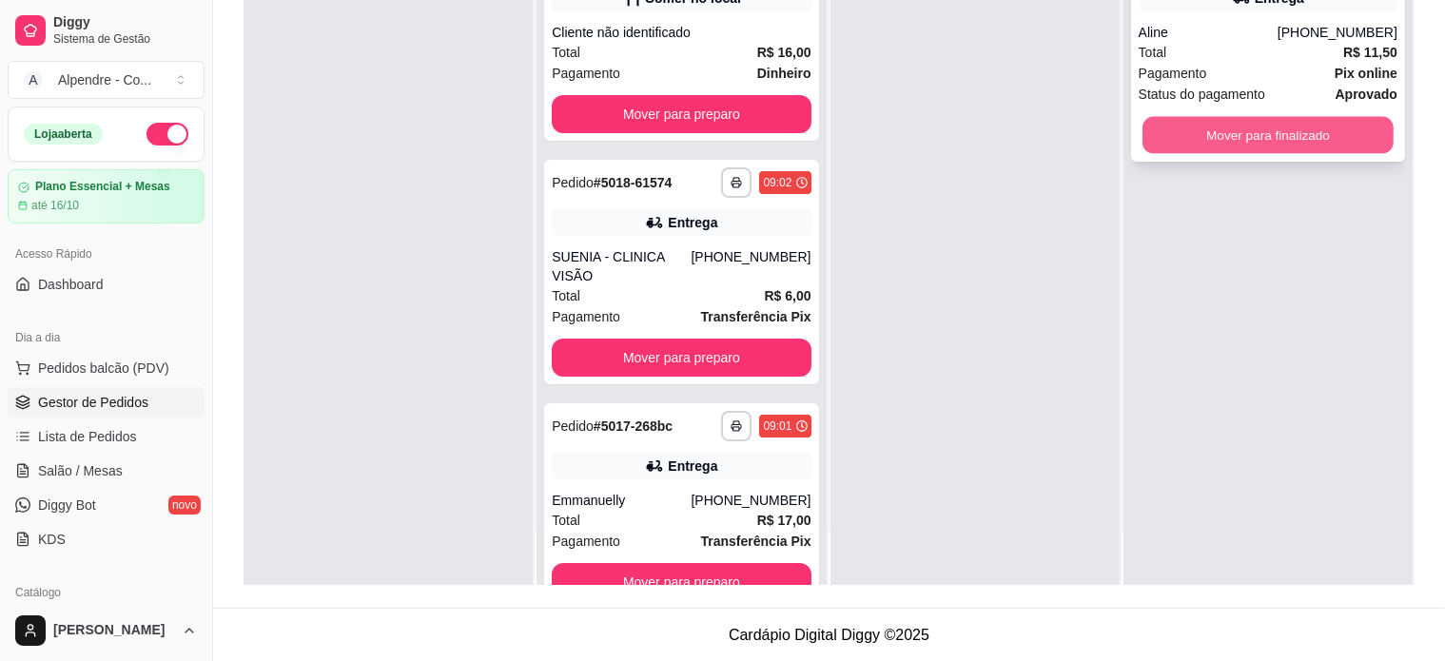
click at [1234, 120] on button "Mover para finalizado" at bounding box center [1268, 135] width 251 height 37
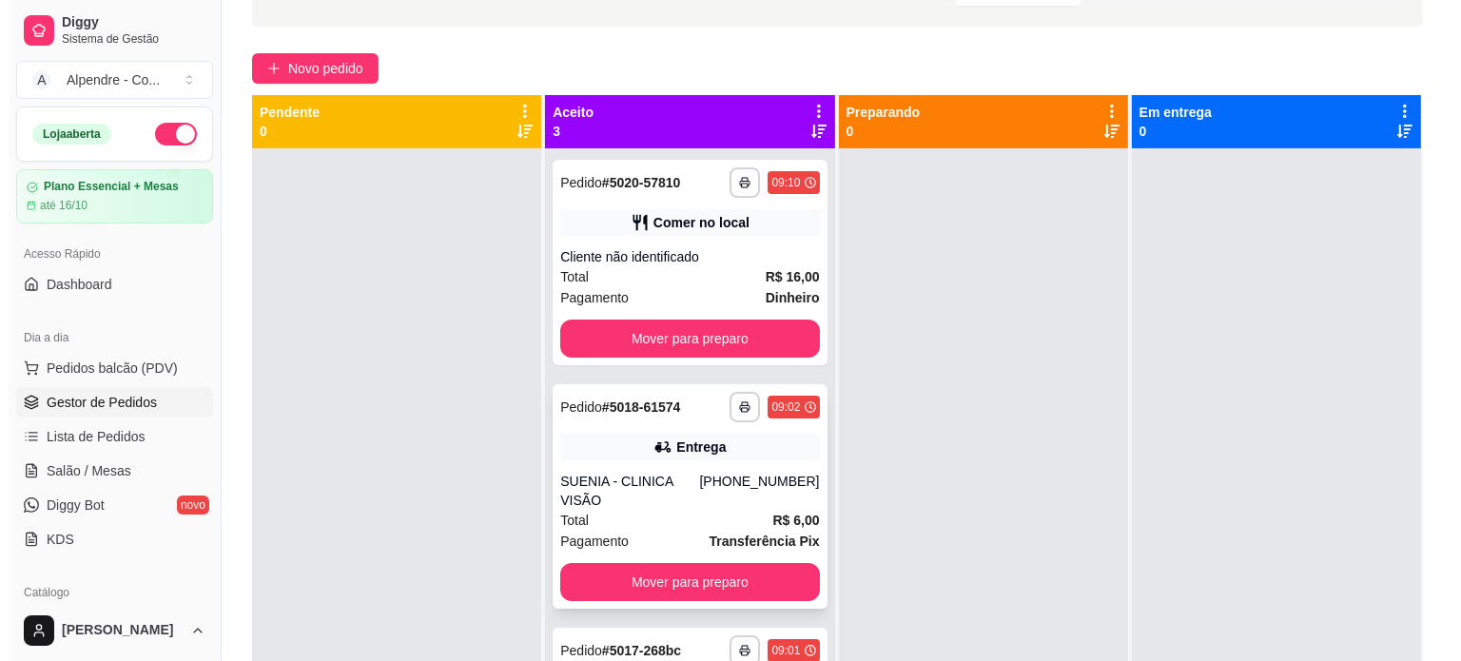
scroll to position [4, 0]
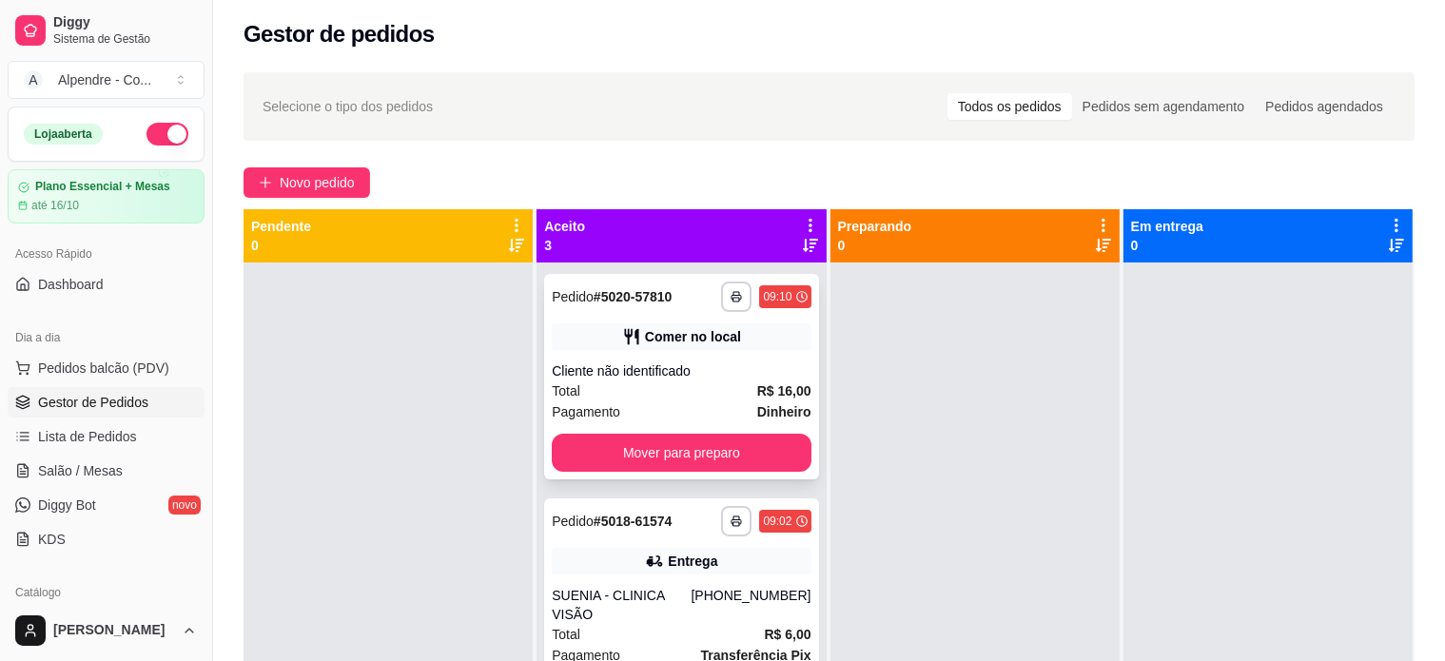
click at [674, 368] on div "Cliente não identificado" at bounding box center [681, 371] width 259 height 19
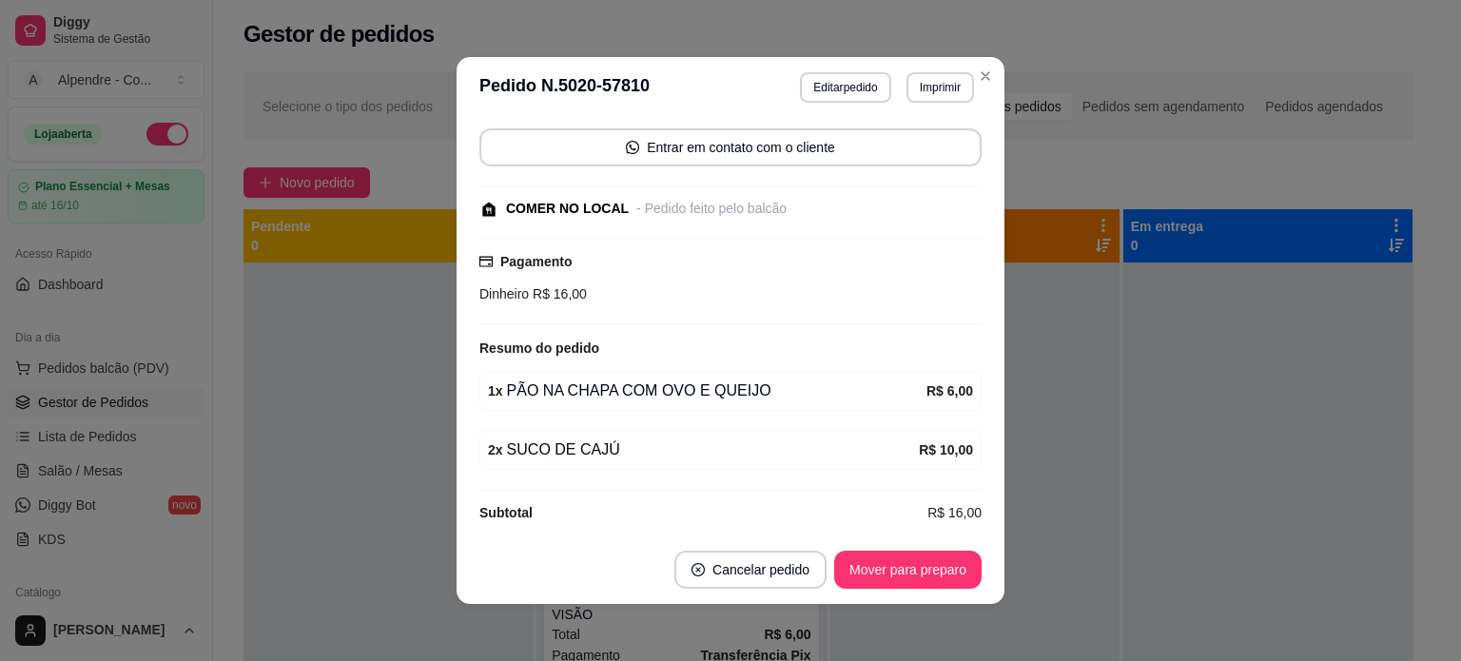
scroll to position [145, 0]
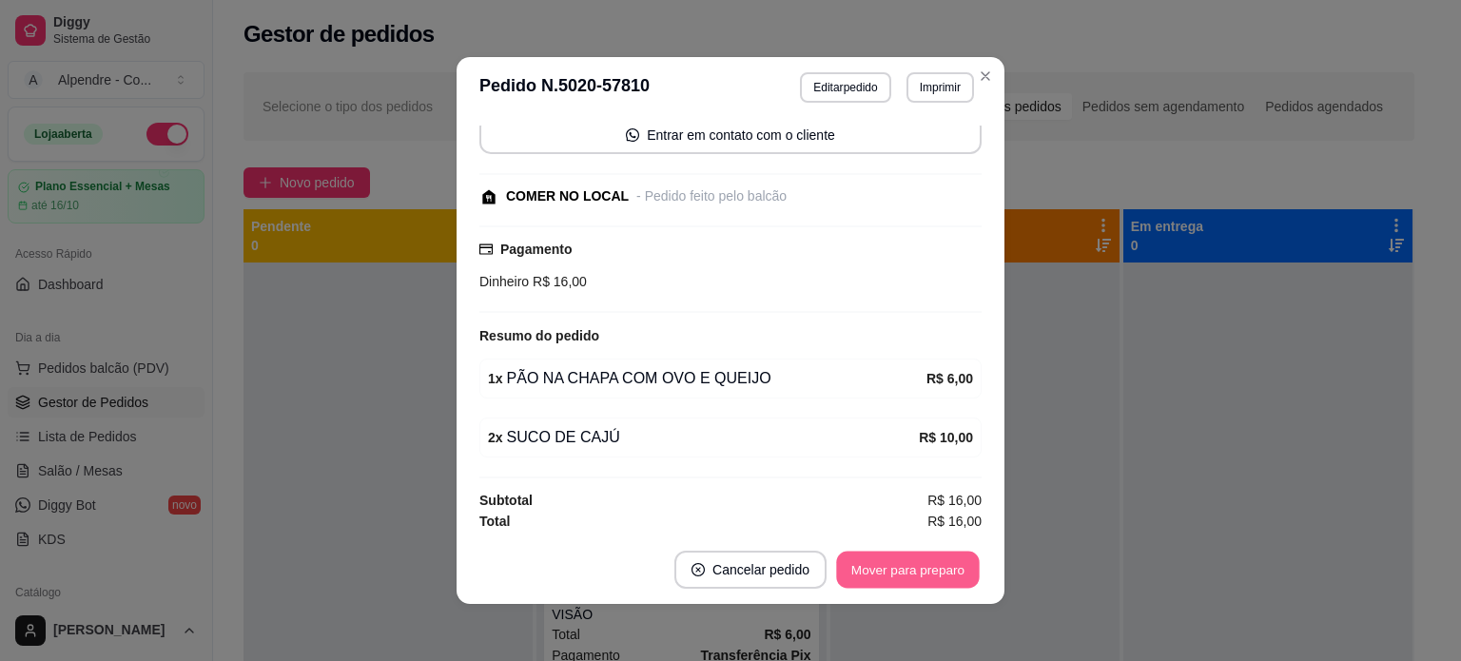
click at [911, 566] on button "Mover para preparo" at bounding box center [907, 570] width 143 height 37
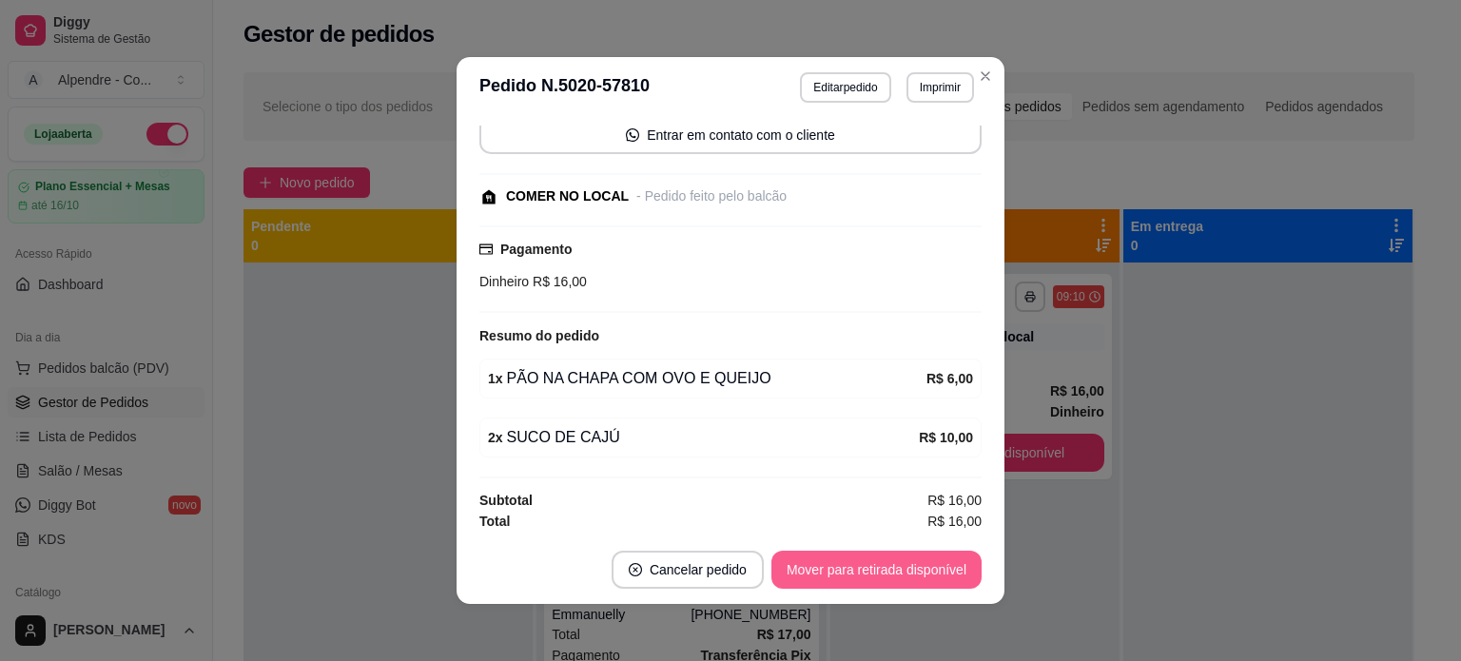
click at [883, 570] on button "Mover para retirada disponível" at bounding box center [877, 570] width 210 height 38
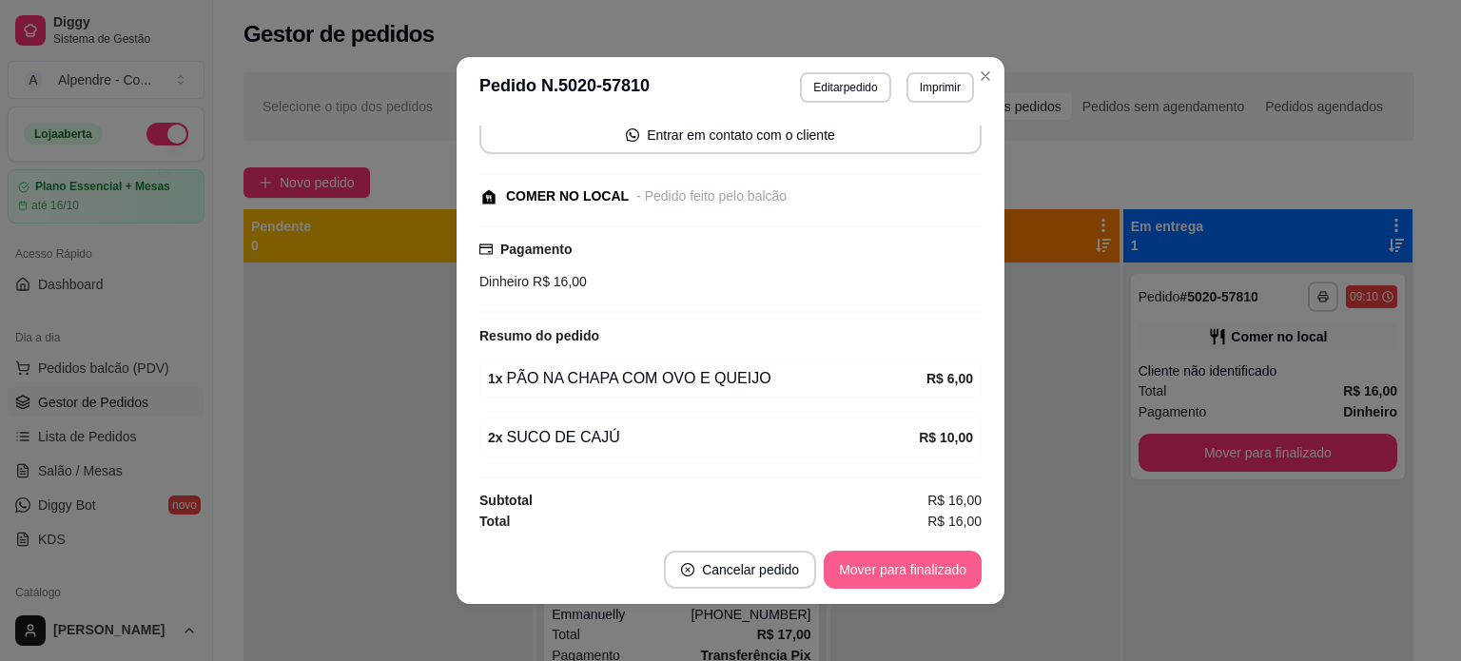
click at [910, 570] on button "Mover para finalizado" at bounding box center [903, 570] width 158 height 38
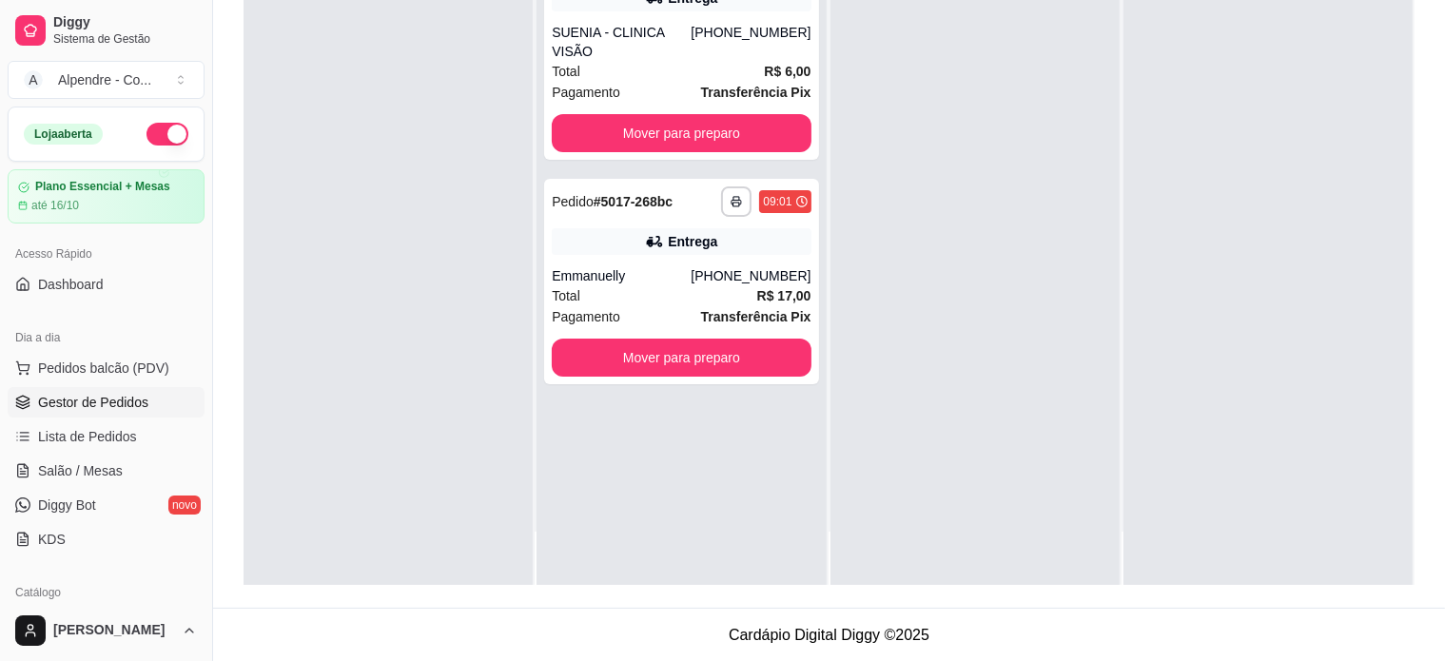
scroll to position [0, 0]
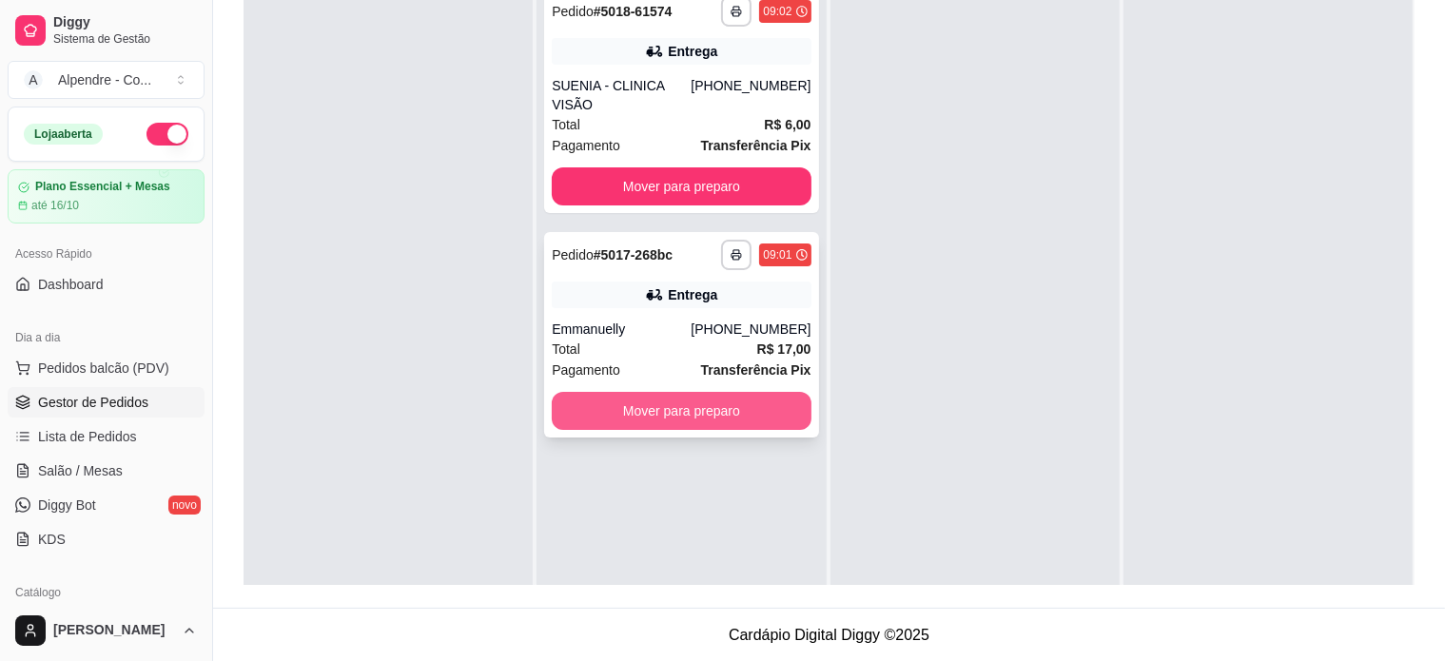
click at [632, 392] on button "Mover para preparo" at bounding box center [681, 411] width 259 height 38
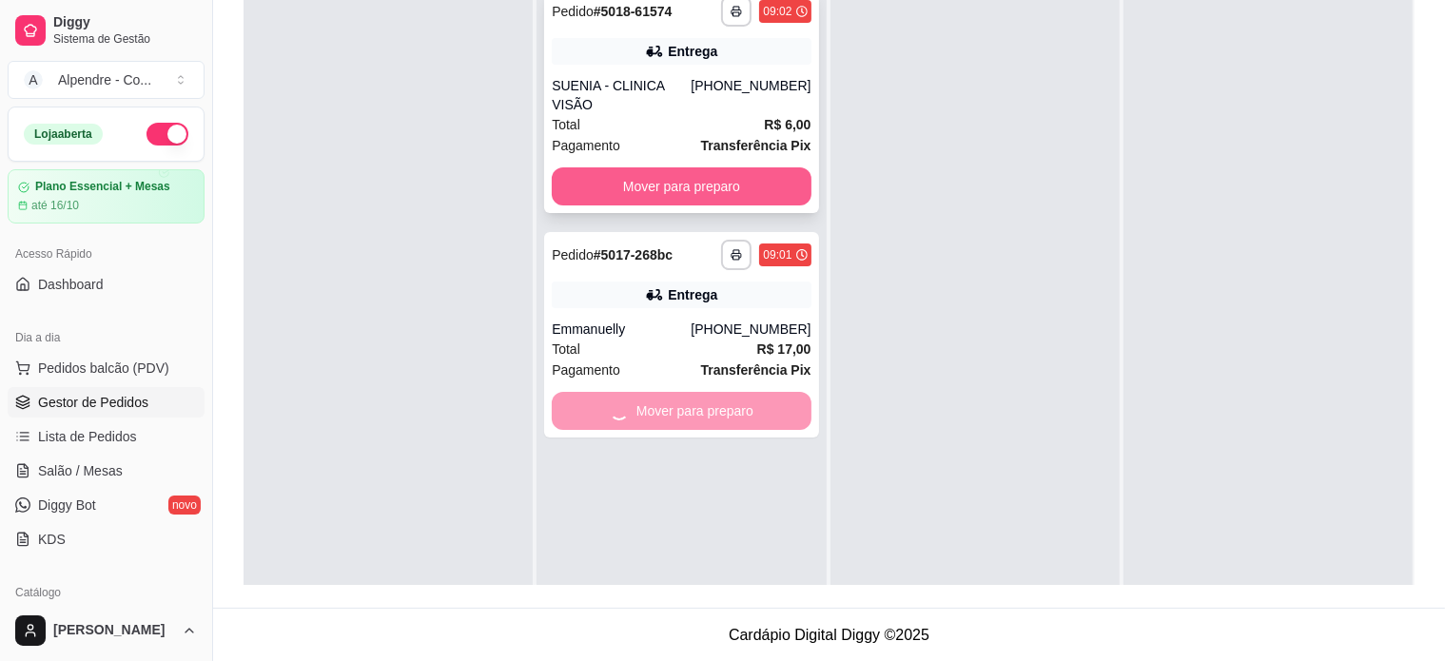
click at [612, 167] on button "Mover para preparo" at bounding box center [681, 186] width 259 height 38
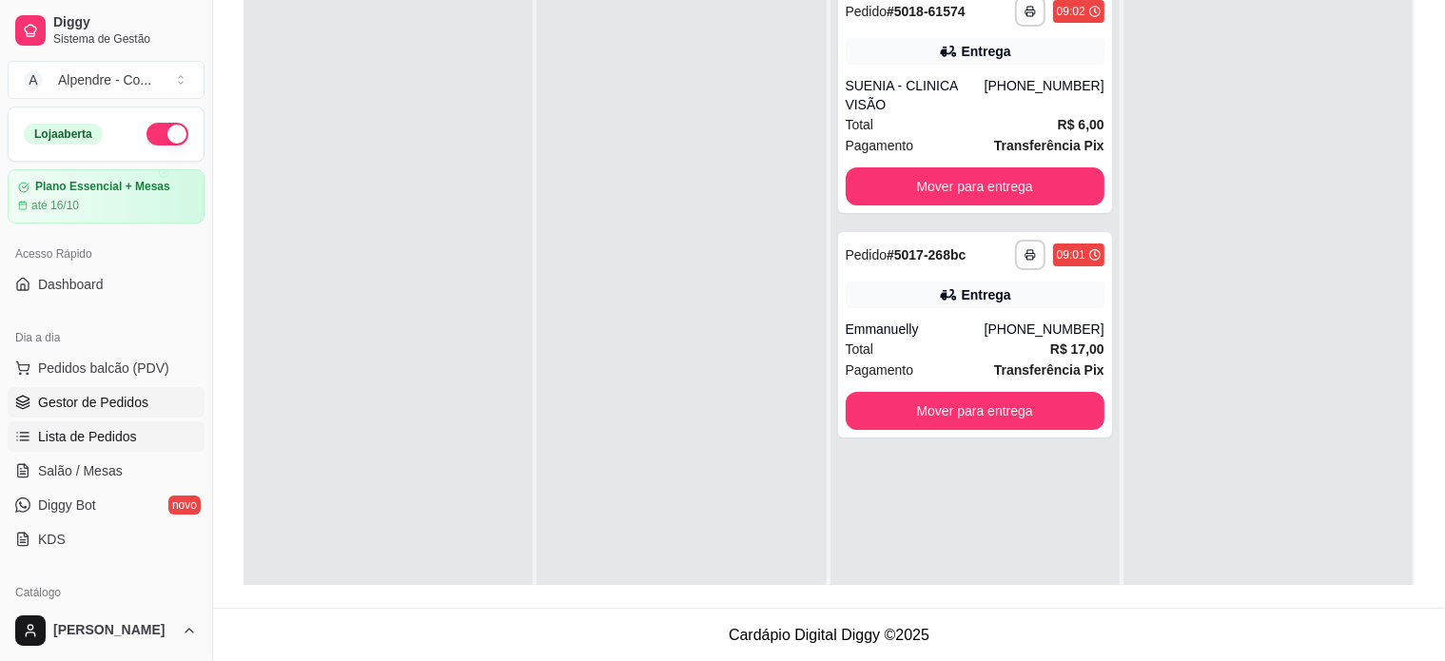
click at [136, 435] on link "Lista de Pedidos" at bounding box center [106, 436] width 197 height 30
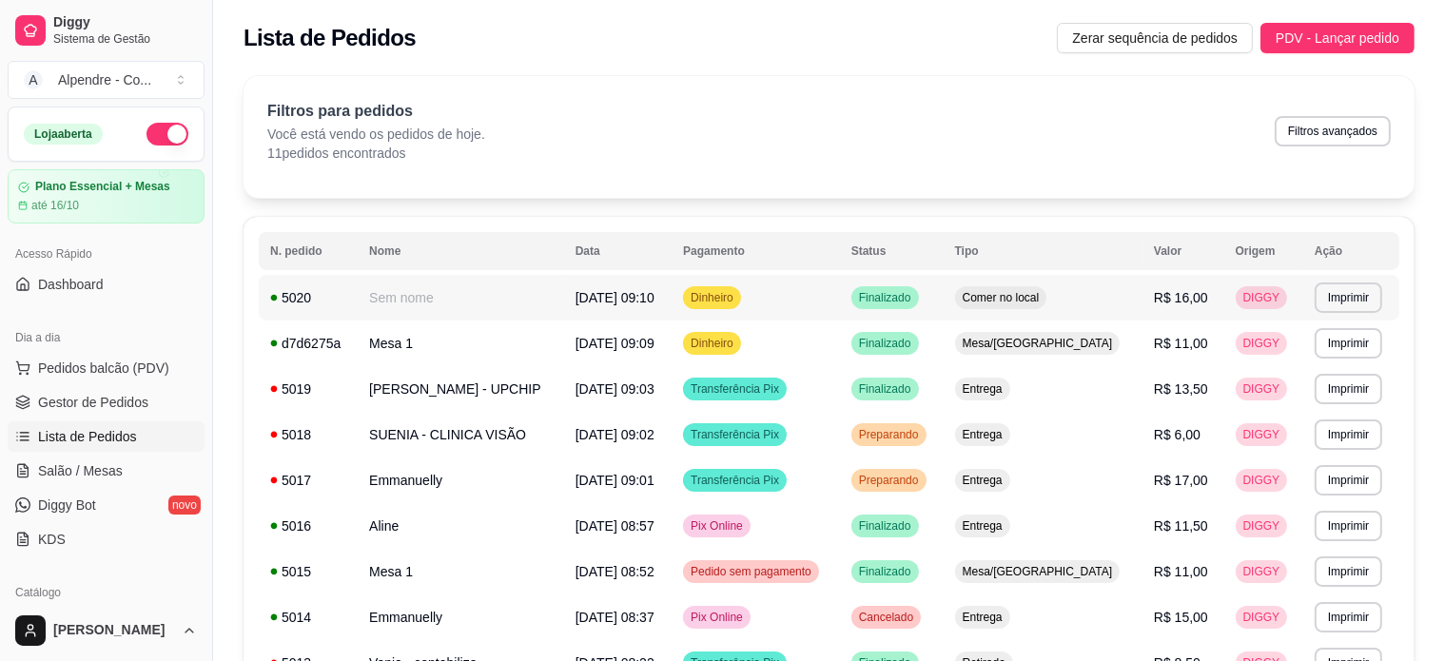
click at [446, 307] on td "Sem nome" at bounding box center [461, 298] width 206 height 46
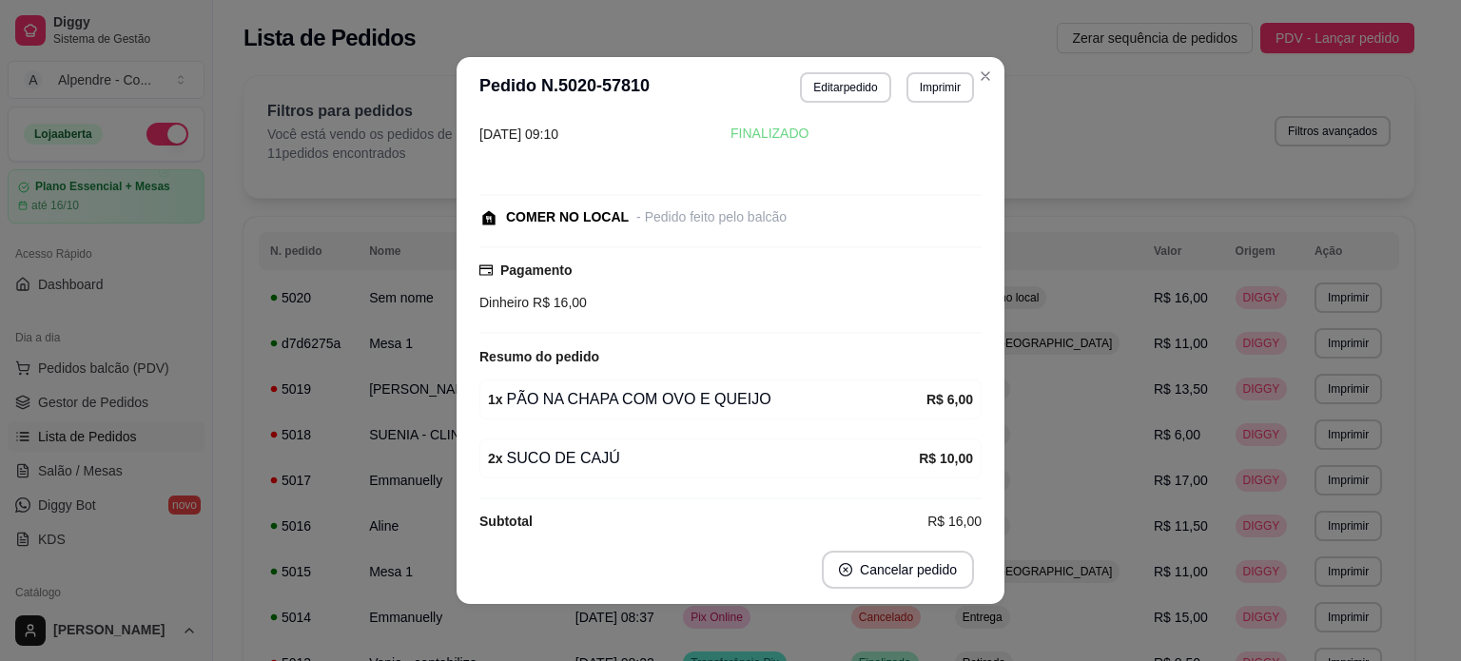
scroll to position [64, 0]
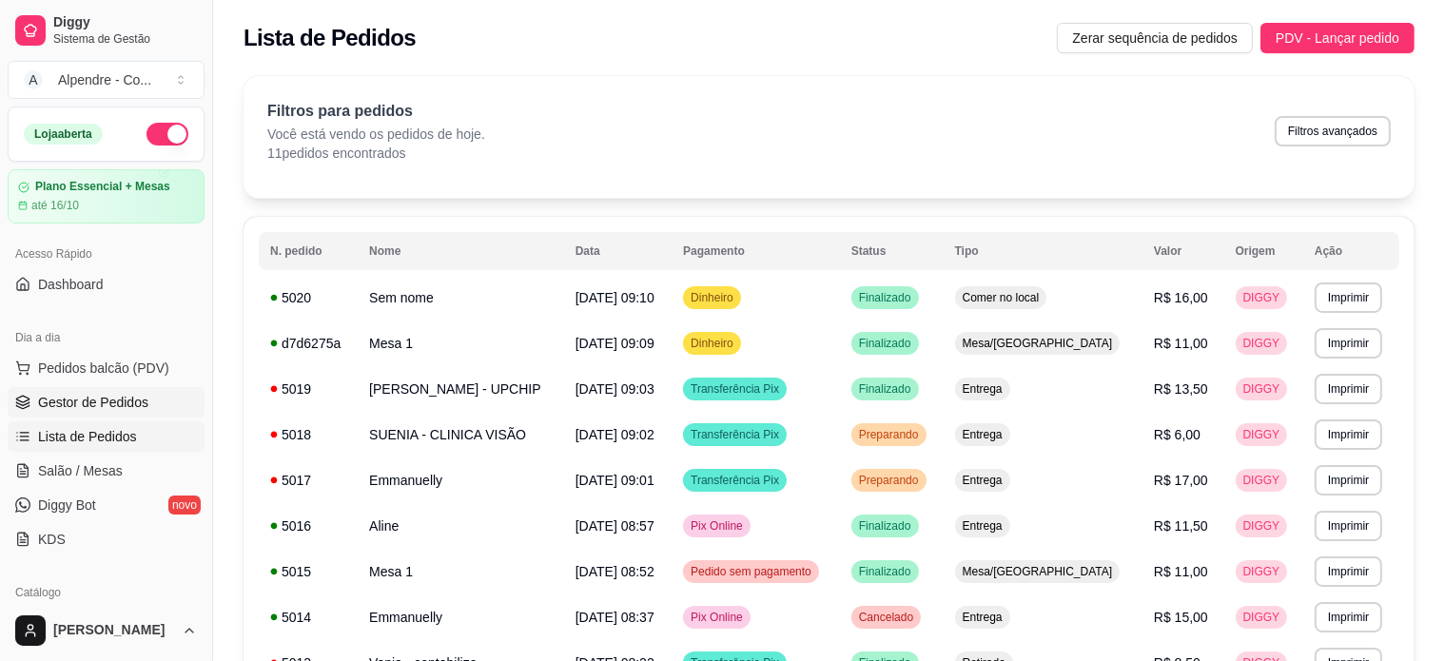
click at [88, 410] on span "Gestor de Pedidos" at bounding box center [93, 402] width 110 height 19
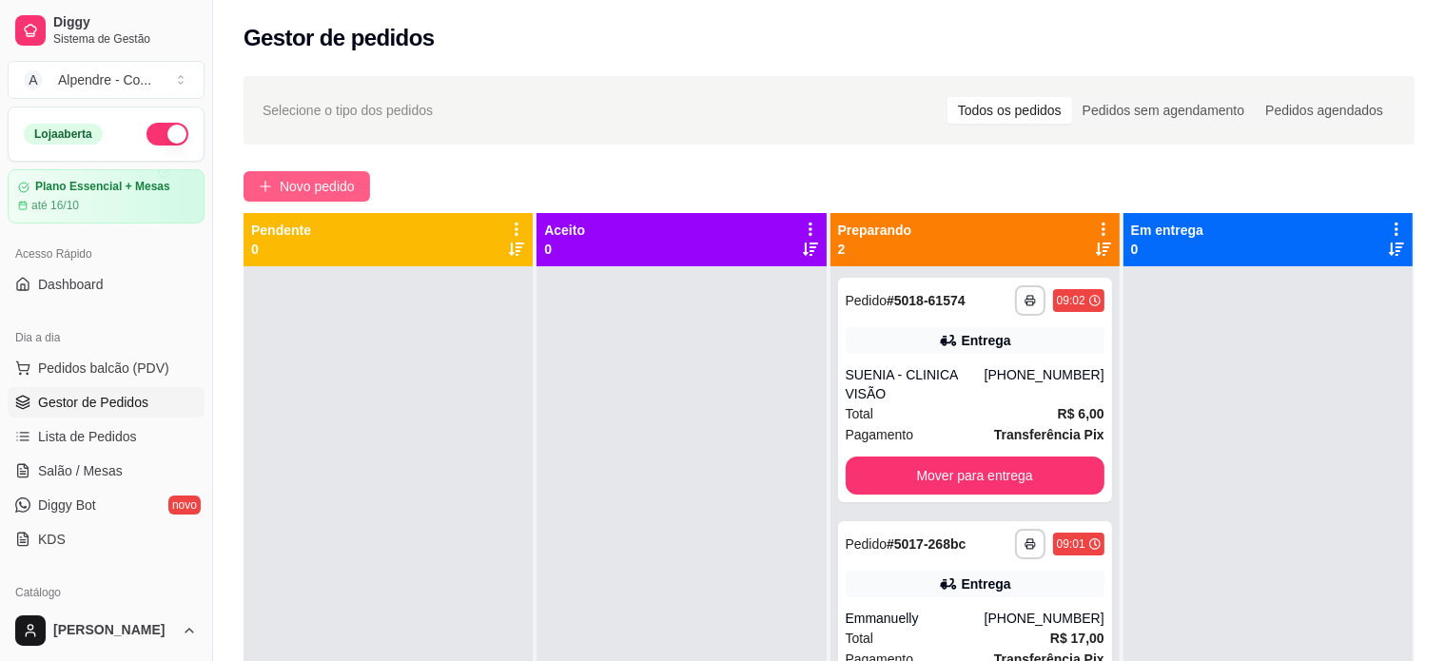
click at [292, 190] on span "Novo pedido" at bounding box center [317, 186] width 75 height 21
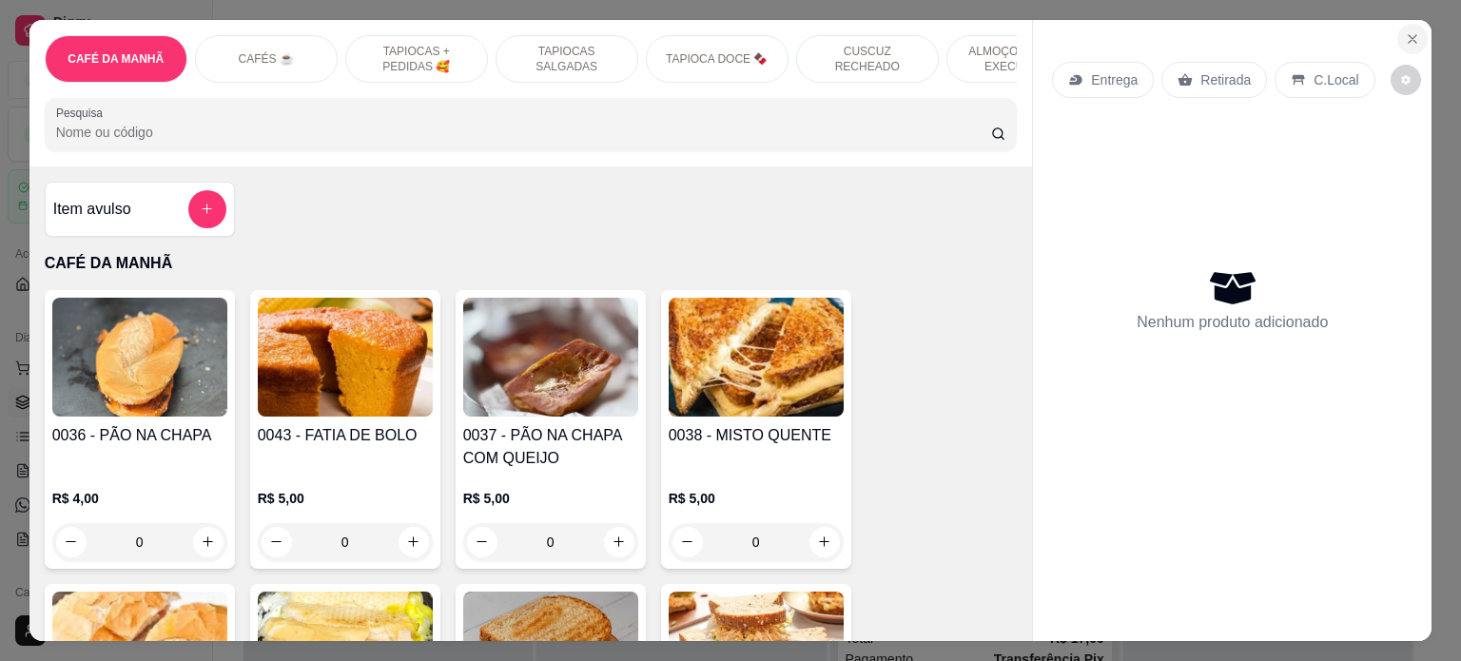
click at [1409, 35] on icon "Close" at bounding box center [1413, 39] width 8 height 8
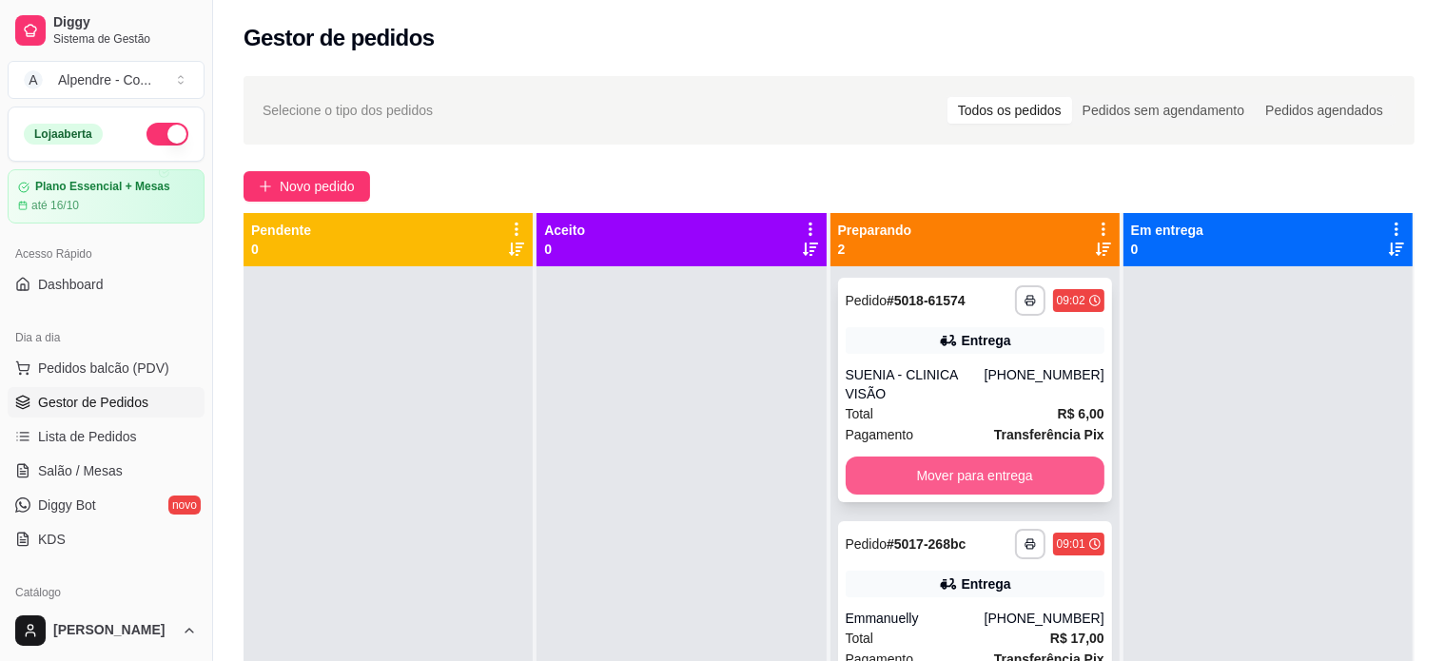
click at [940, 457] on button "Mover para entrega" at bounding box center [975, 476] width 259 height 38
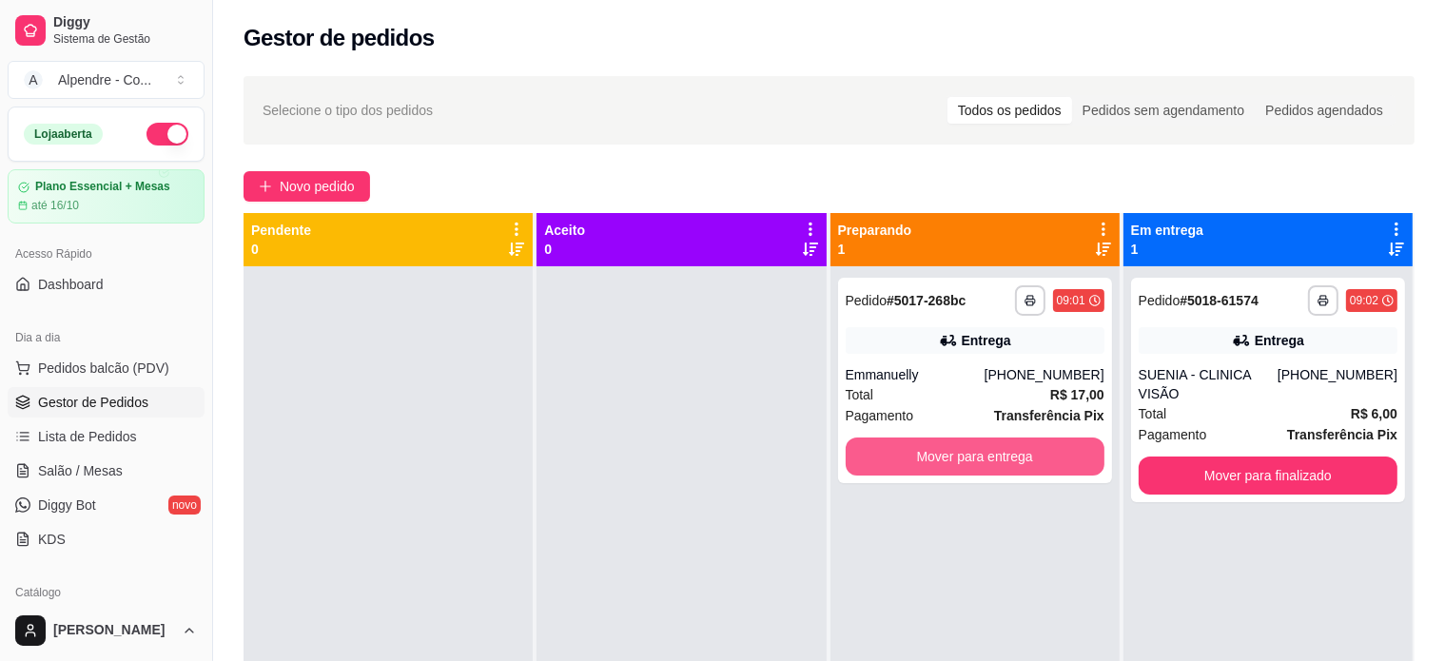
click at [940, 456] on button "Mover para entrega" at bounding box center [975, 457] width 259 height 38
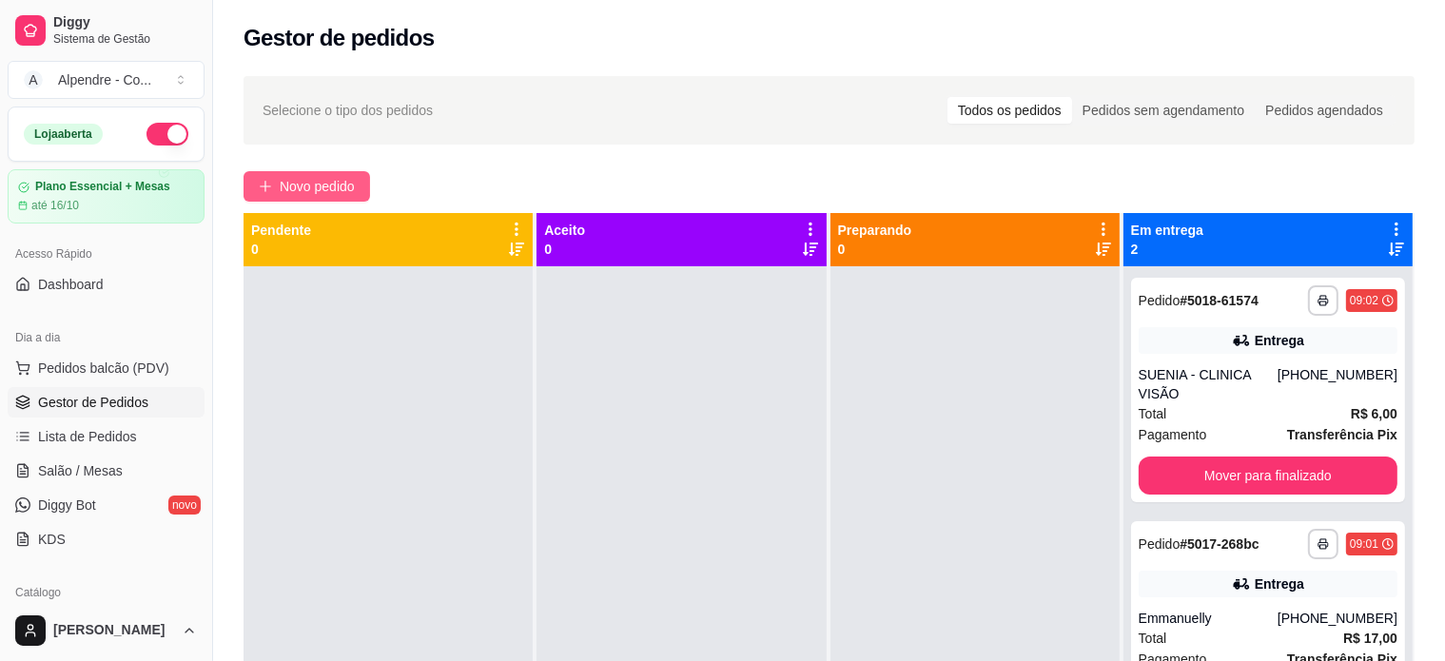
click at [301, 184] on span "Novo pedido" at bounding box center [317, 186] width 75 height 21
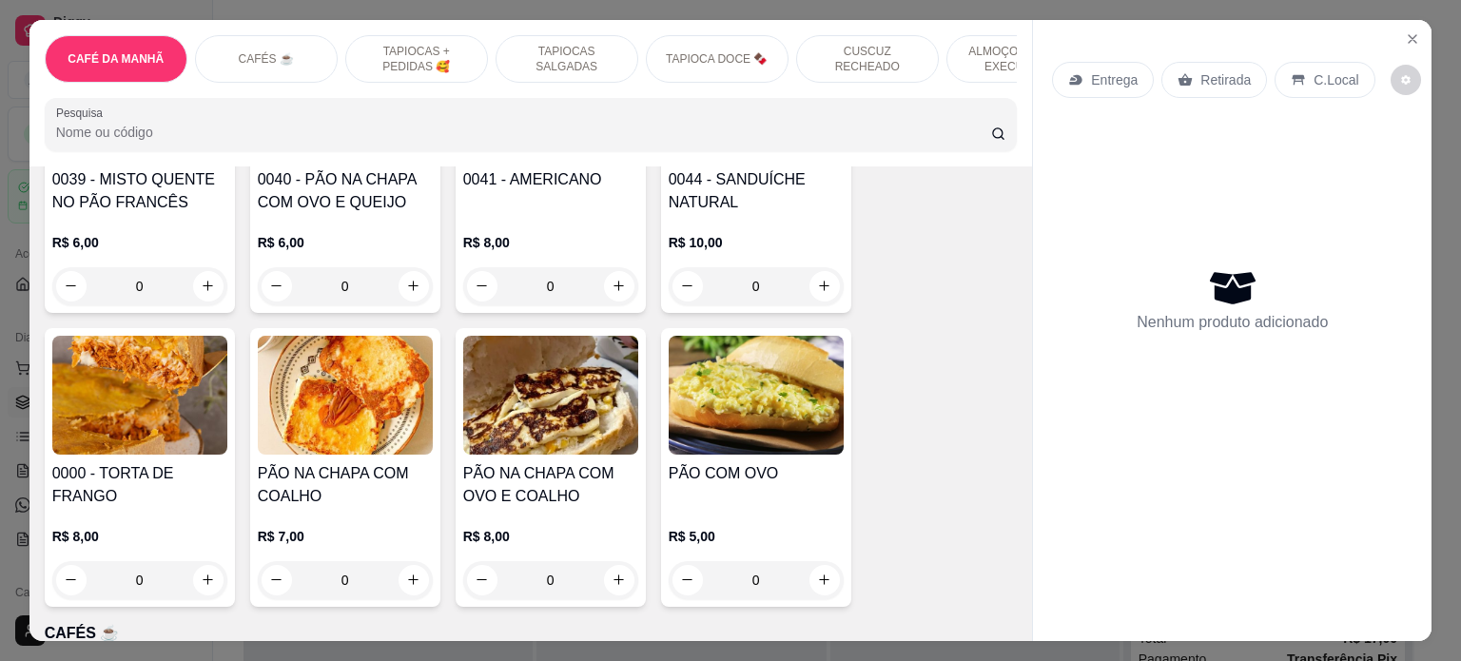
scroll to position [571, 0]
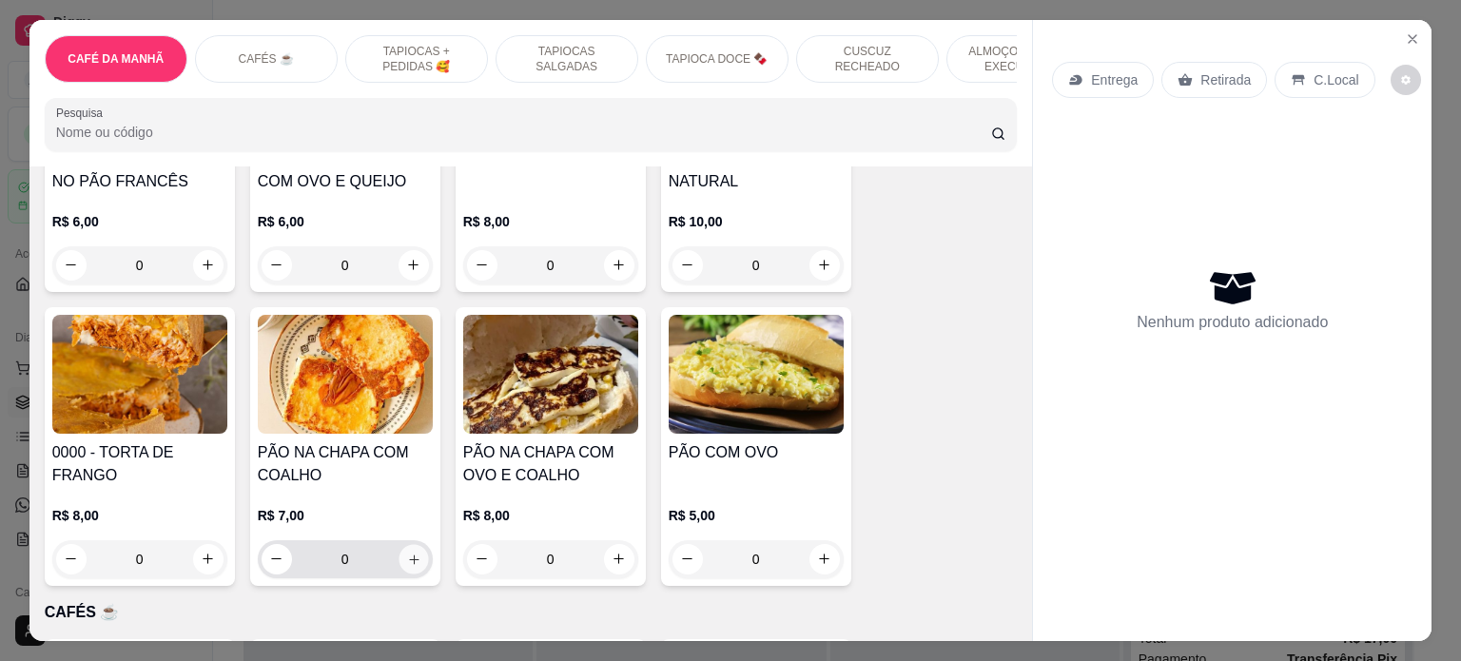
click at [403, 574] on button "increase-product-quantity" at bounding box center [413, 558] width 29 height 29
type input "1"
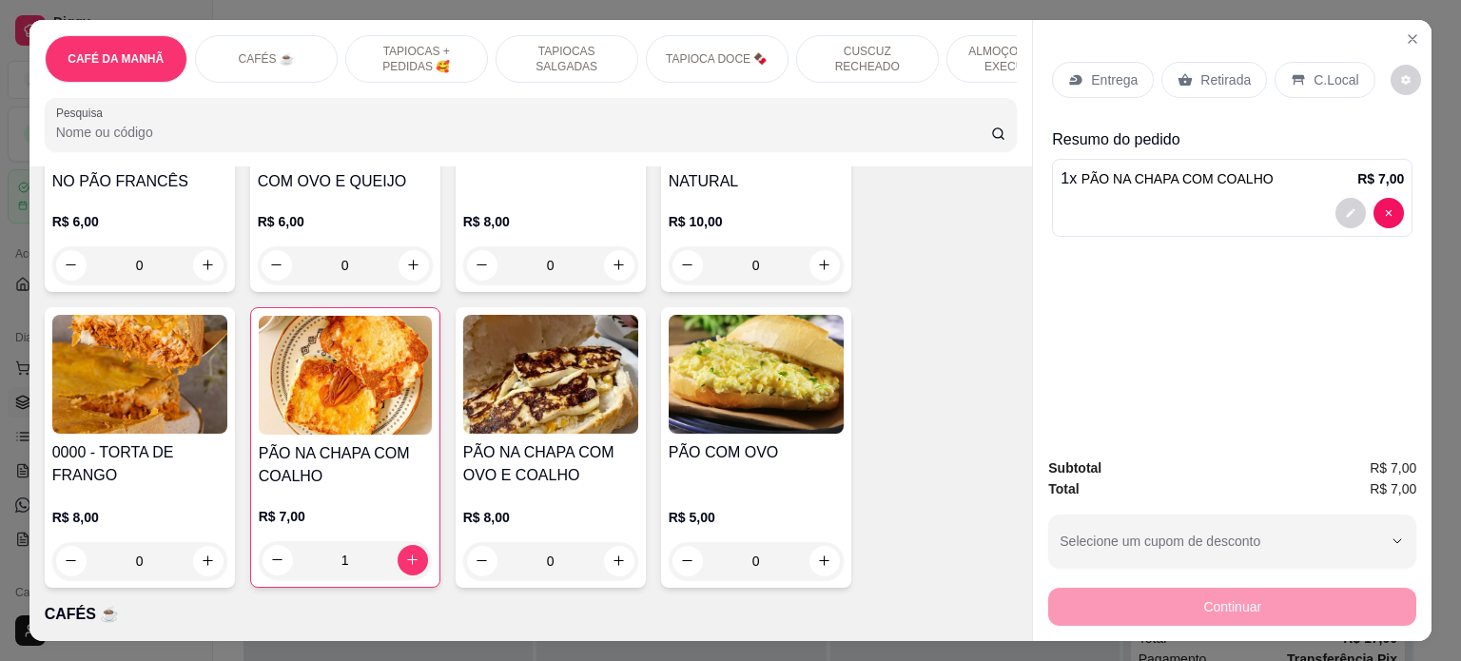
click at [1076, 68] on div "Entrega" at bounding box center [1103, 80] width 102 height 36
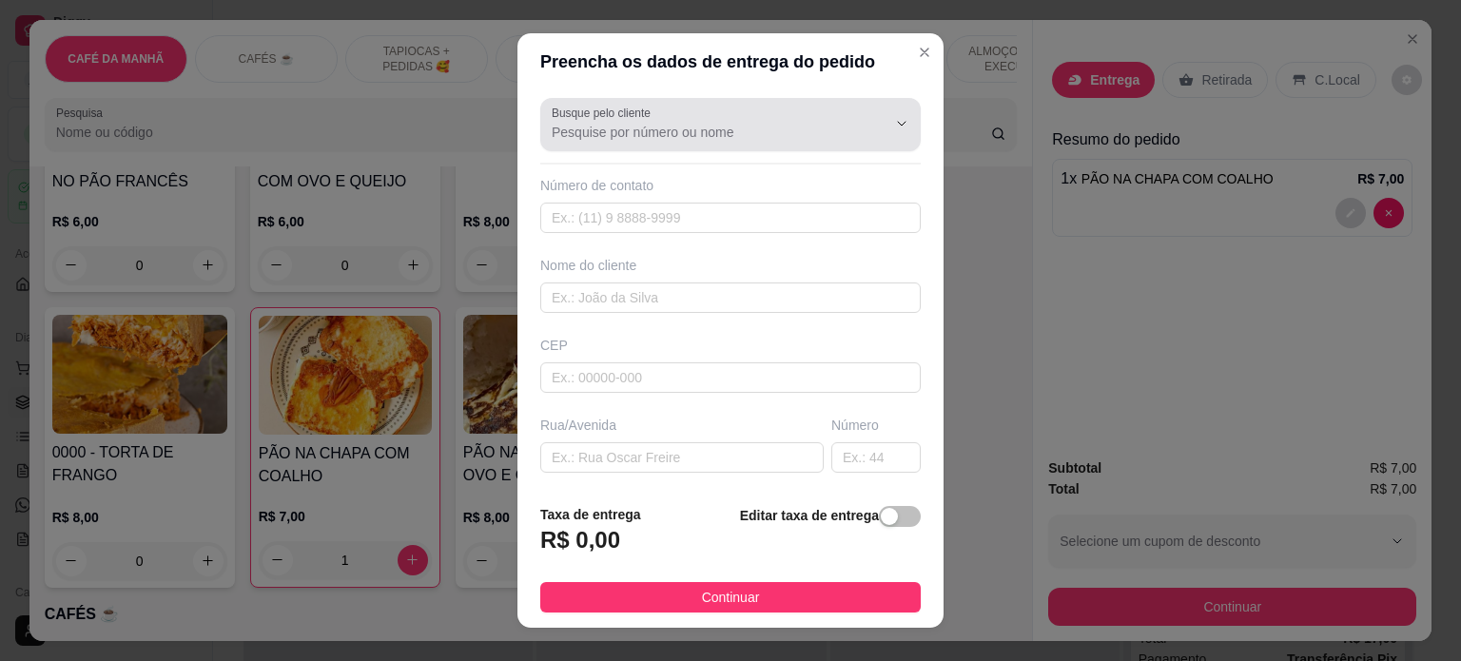
click at [625, 133] on input "Busque pelo cliente" at bounding box center [704, 132] width 304 height 19
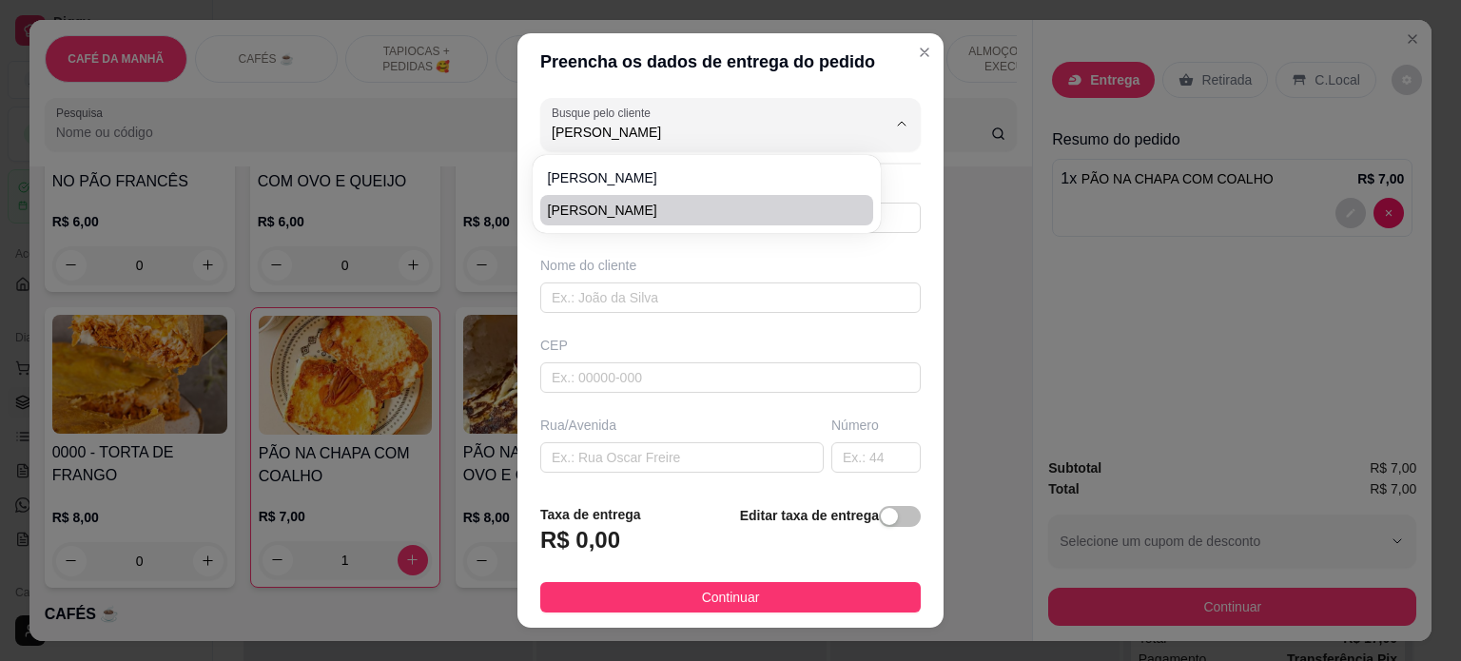
click at [613, 216] on span "[PERSON_NAME]" at bounding box center [697, 210] width 299 height 19
type input "[PERSON_NAME]"
type input "83996058477"
type input "[PERSON_NAME]"
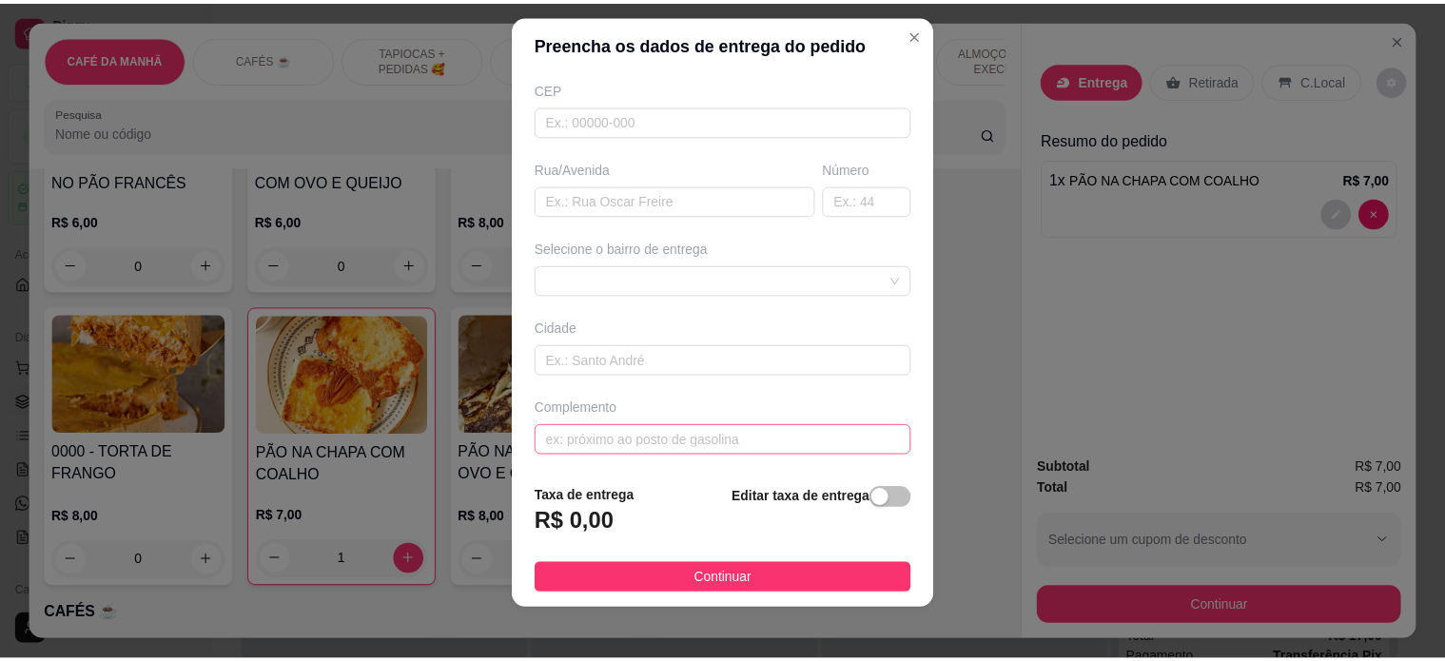
scroll to position [28, 0]
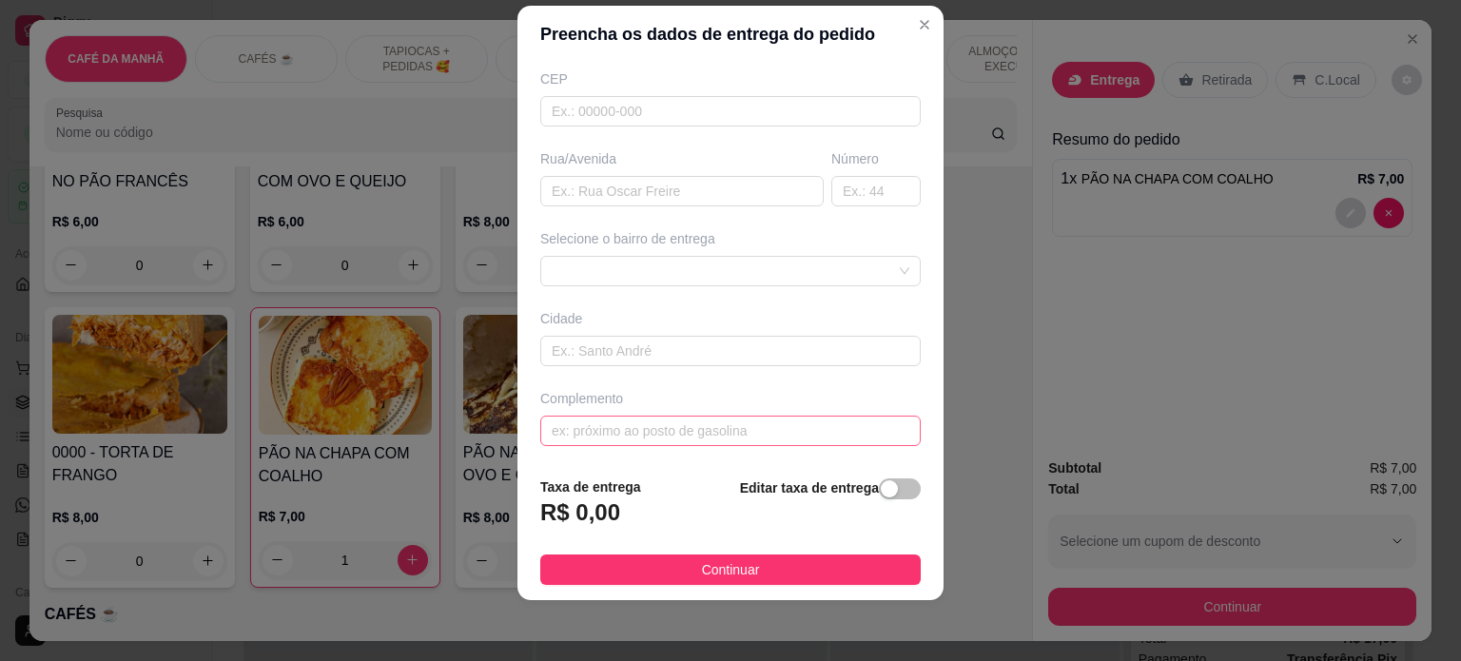
type input "[PERSON_NAME]"
click at [643, 421] on input "text" at bounding box center [730, 431] width 381 height 30
type input "sem manteiga"
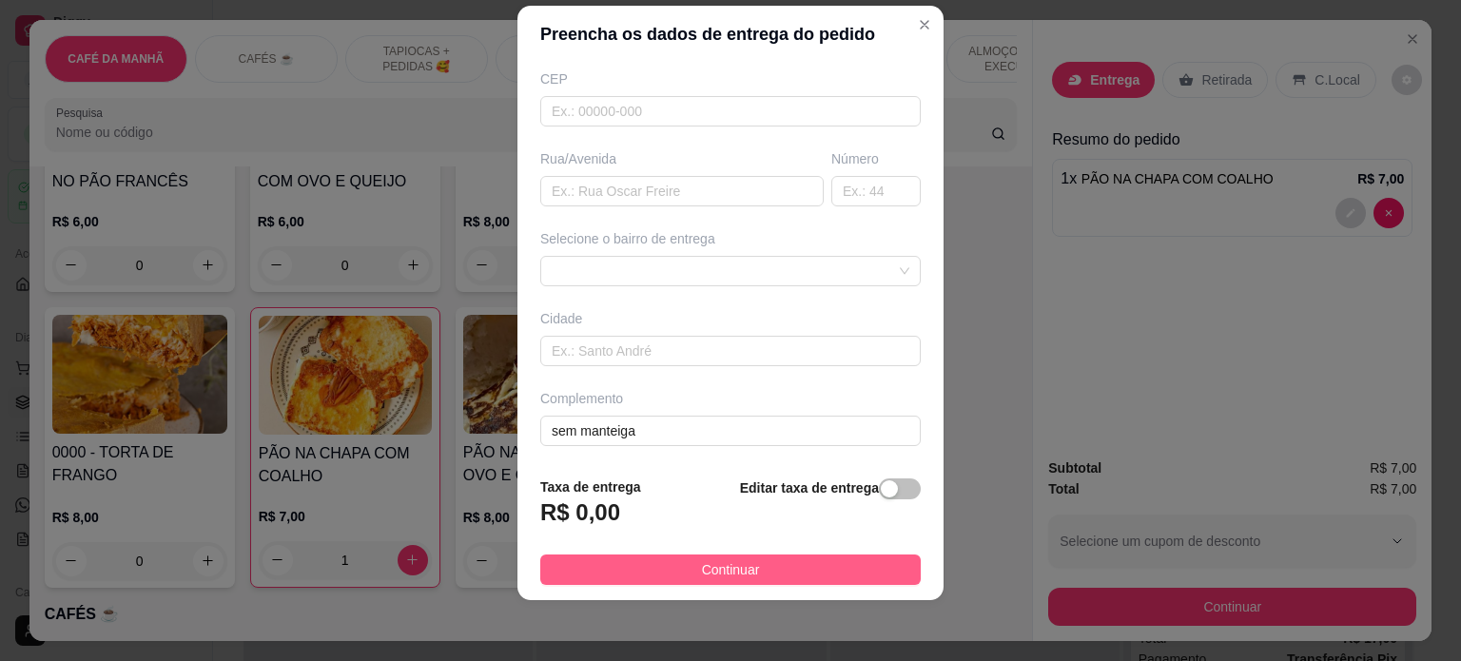
click at [704, 574] on span "Continuar" at bounding box center [731, 569] width 58 height 21
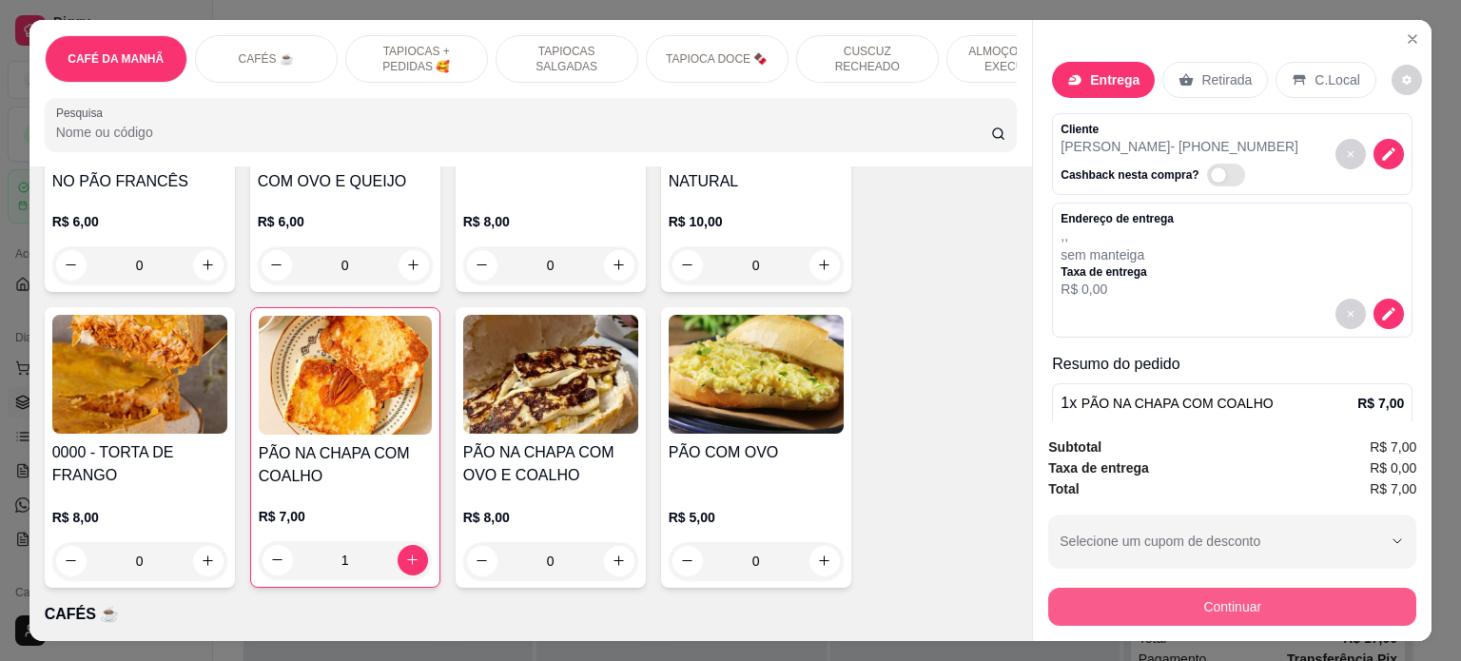
click at [1171, 600] on button "Continuar" at bounding box center [1232, 607] width 368 height 38
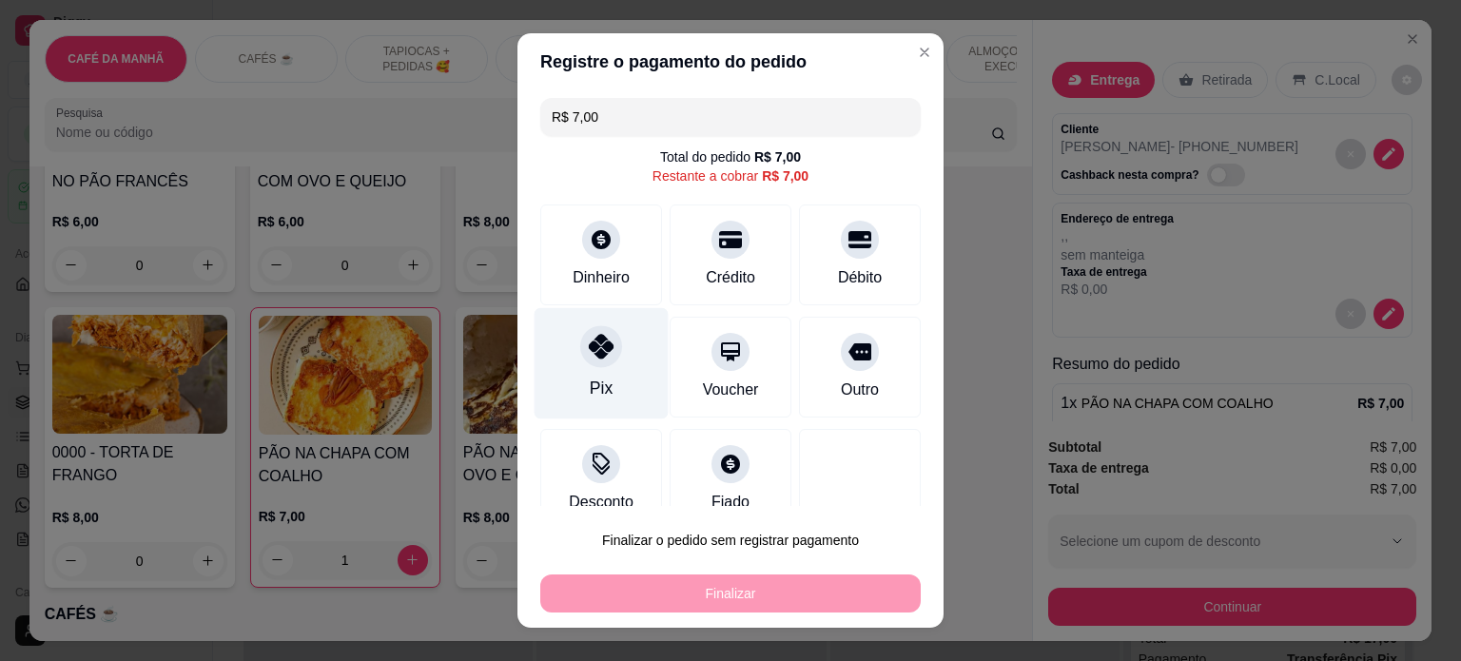
click at [591, 370] on div "Pix" at bounding box center [602, 362] width 134 height 111
type input "R$ 0,00"
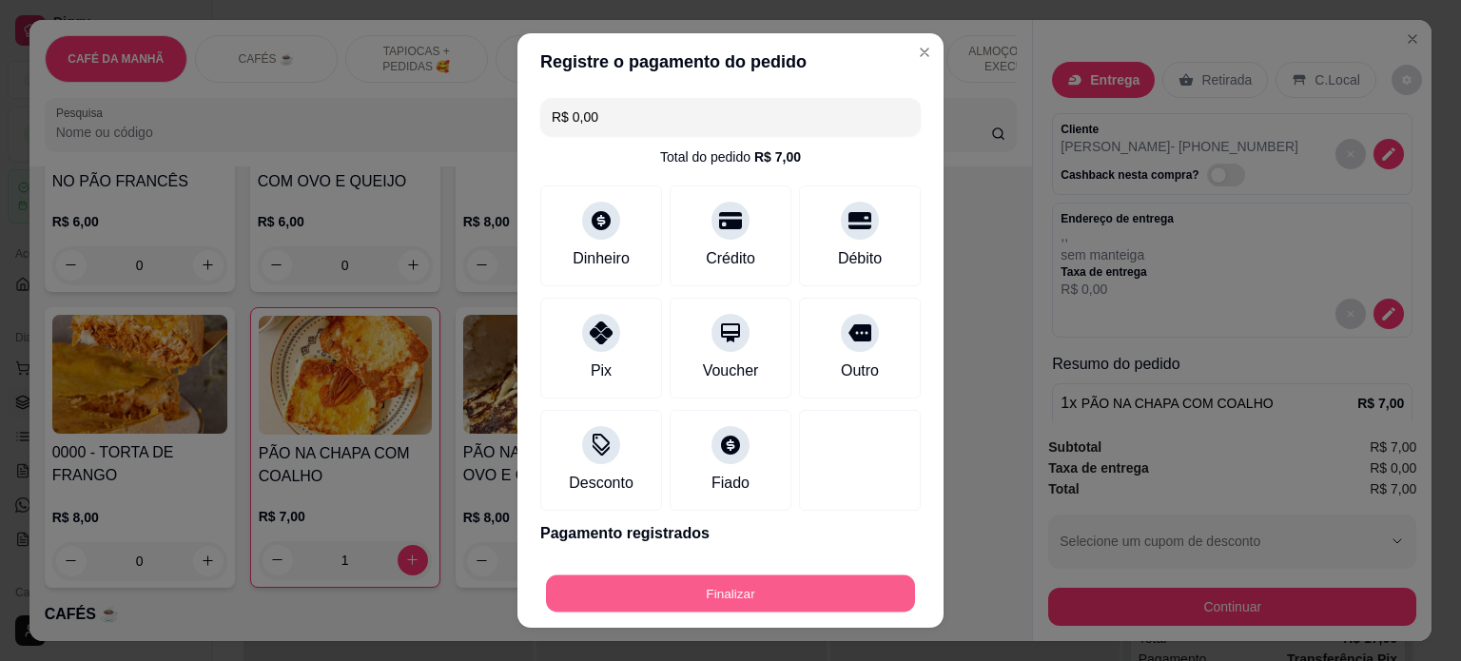
click at [721, 589] on button "Finalizar" at bounding box center [730, 594] width 369 height 37
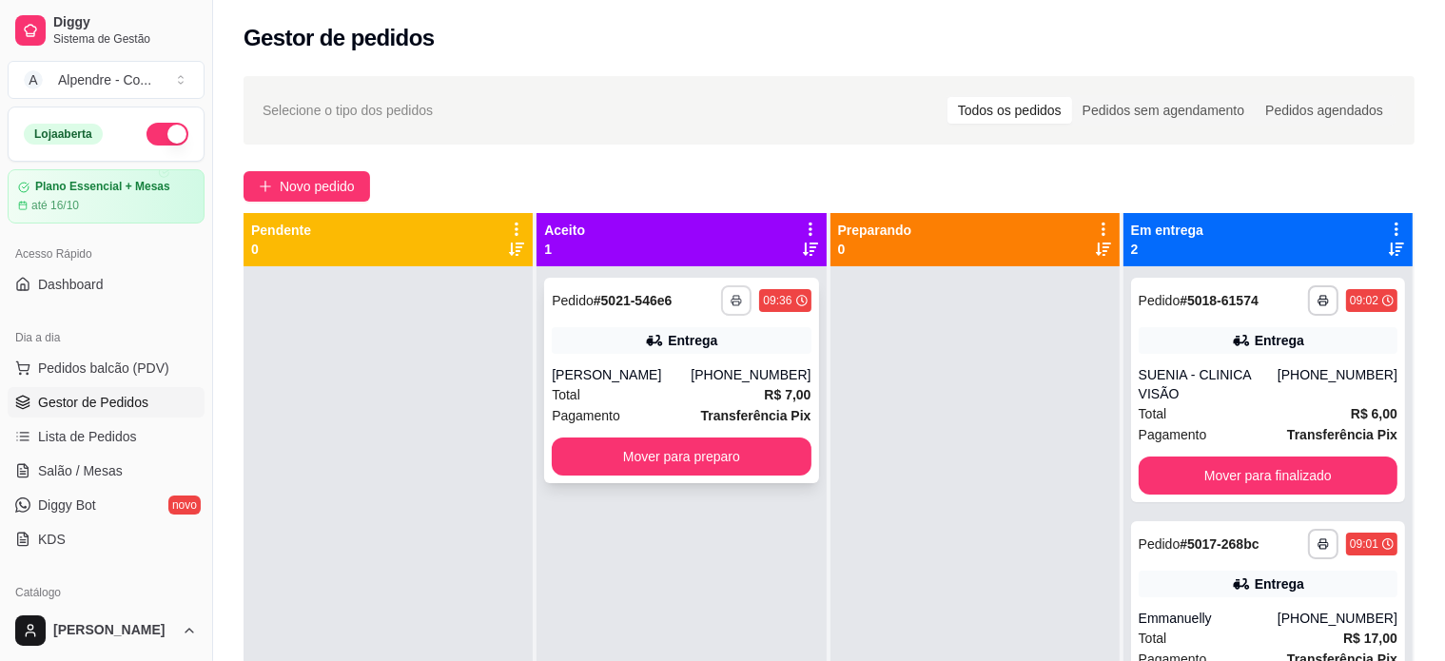
click at [736, 299] on button "button" at bounding box center [736, 300] width 30 height 30
click at [680, 368] on button "Impressora container" at bounding box center [673, 367] width 133 height 29
click at [642, 459] on button "Mover para preparo" at bounding box center [681, 457] width 259 height 38
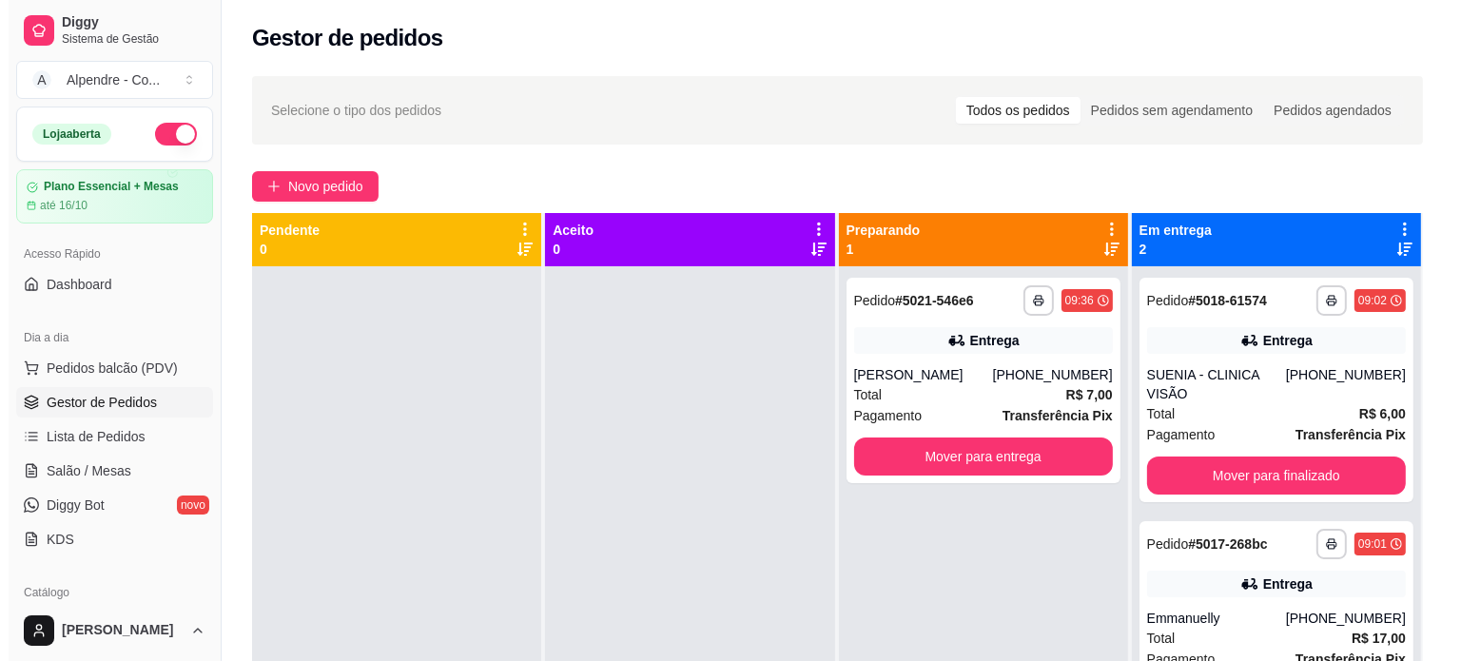
scroll to position [53, 0]
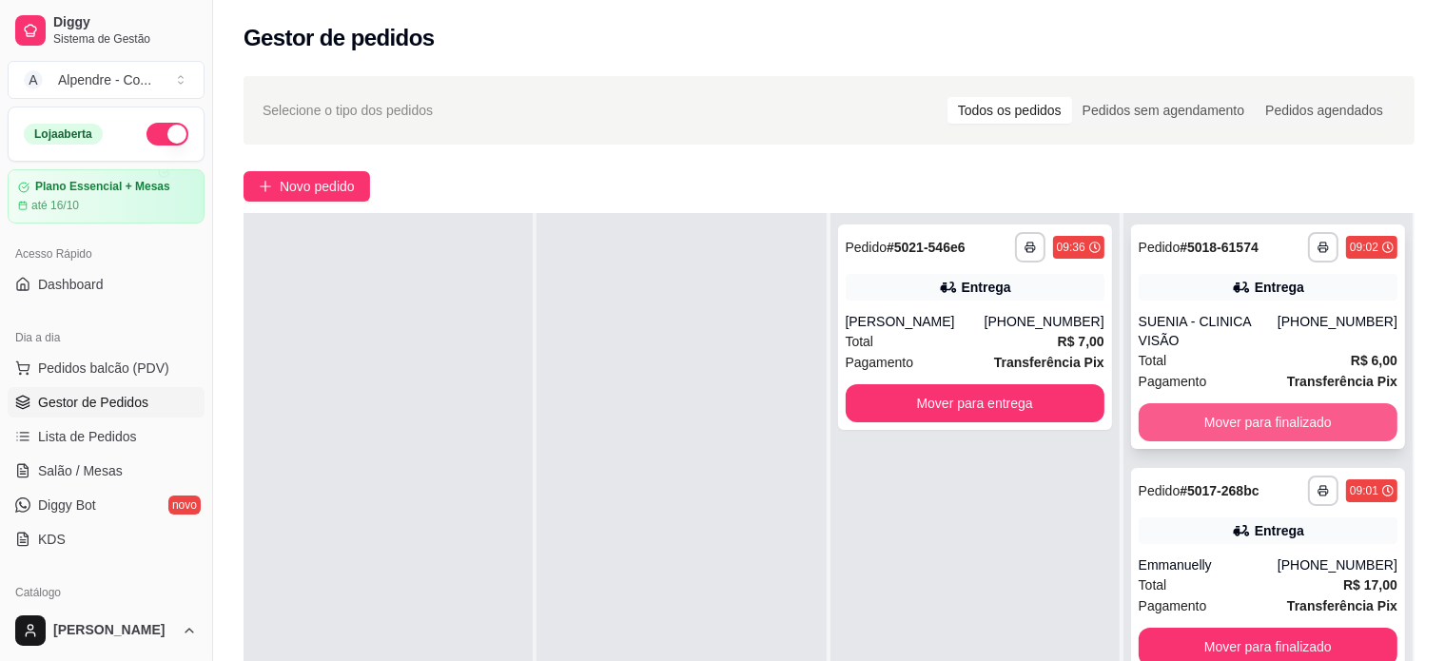
click at [1241, 403] on button "Mover para finalizado" at bounding box center [1268, 422] width 259 height 38
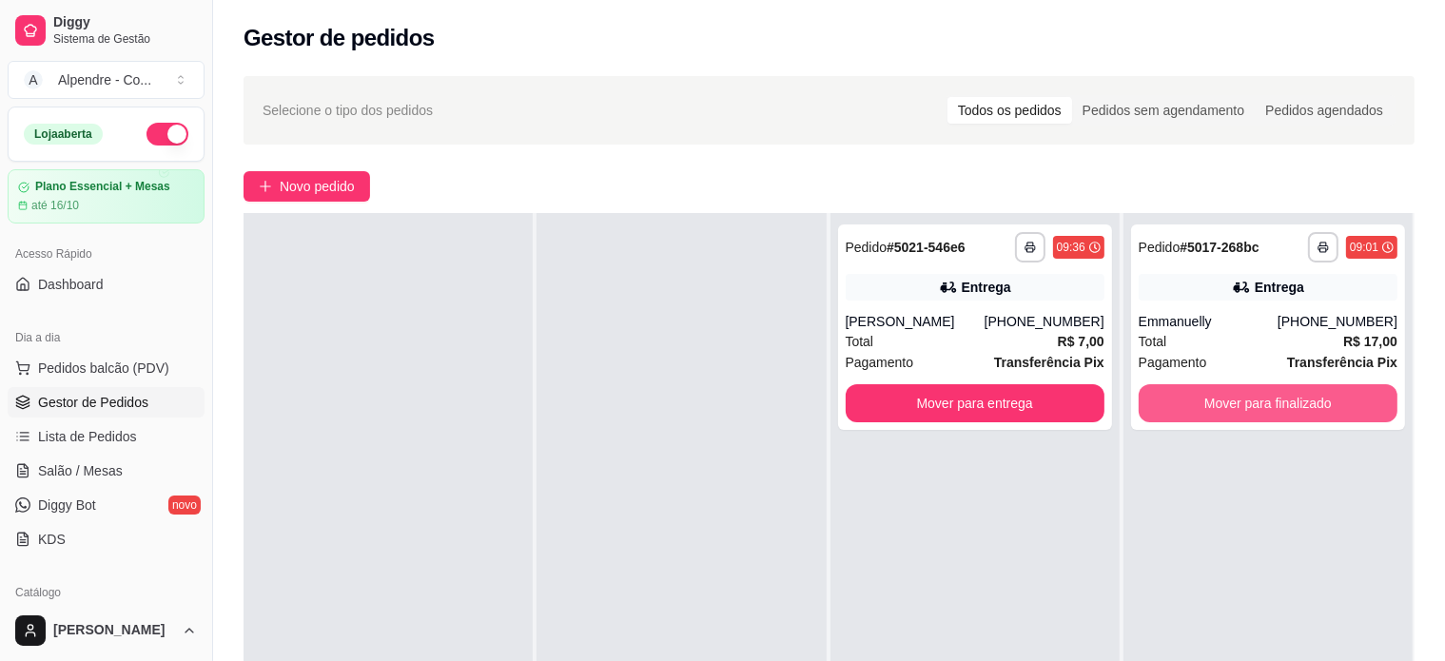
click at [1243, 395] on button "Mover para finalizado" at bounding box center [1268, 403] width 259 height 38
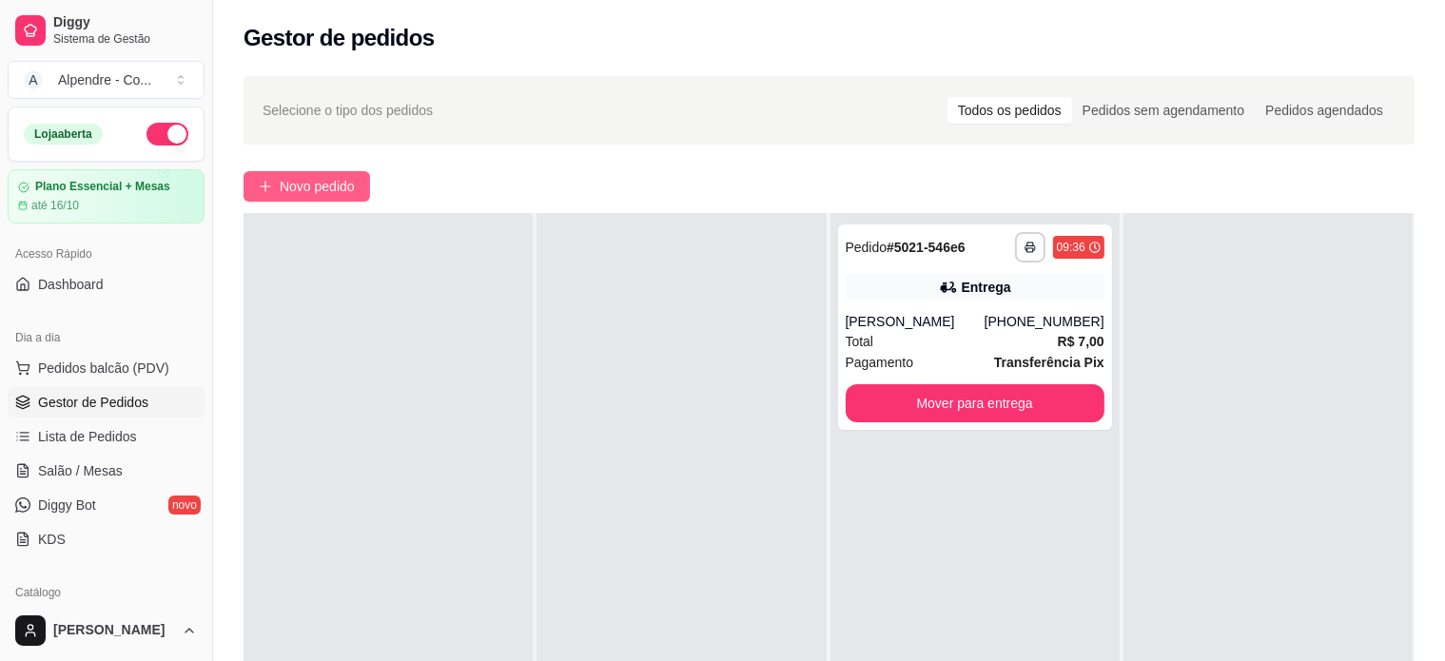
click at [289, 173] on button "Novo pedido" at bounding box center [307, 186] width 127 height 30
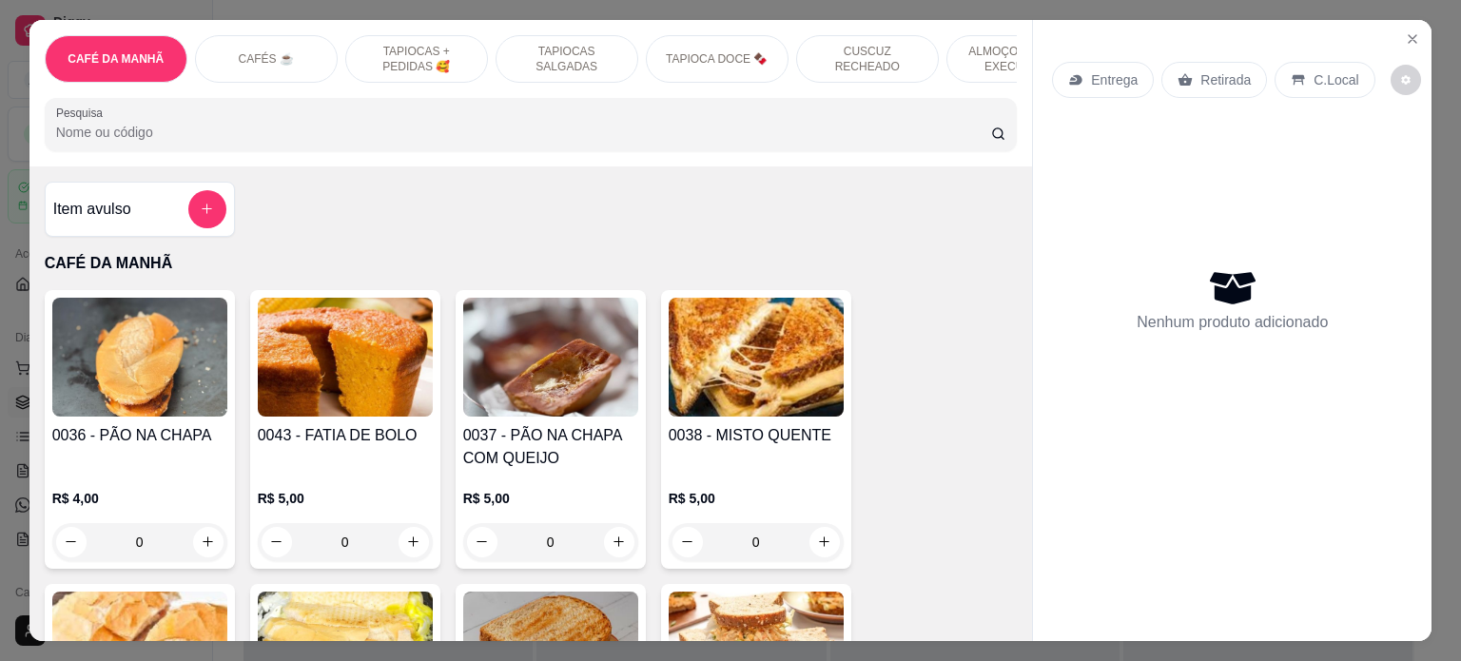
click at [430, 44] on p "TAPIOCAS + PEDIDAS 🥰" at bounding box center [417, 59] width 110 height 30
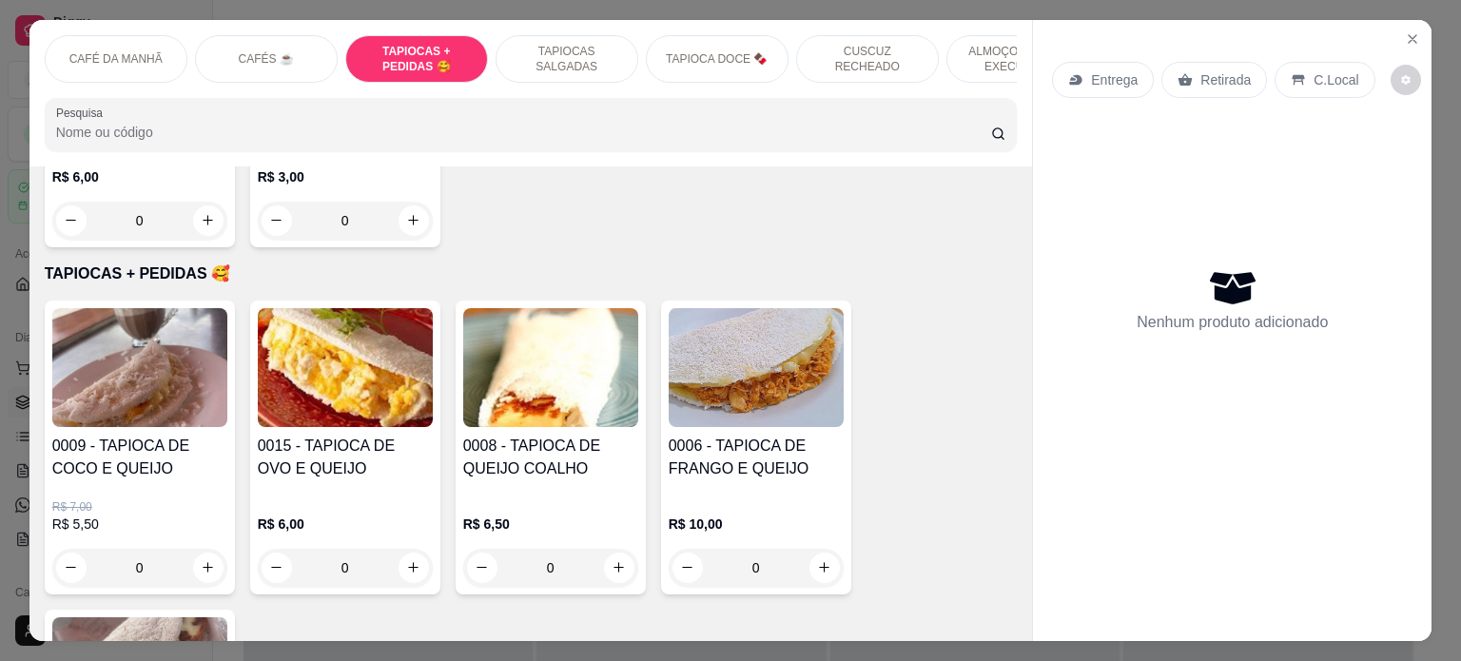
click at [559, 54] on p "TAPIOCAS SALGADAS" at bounding box center [567, 59] width 110 height 30
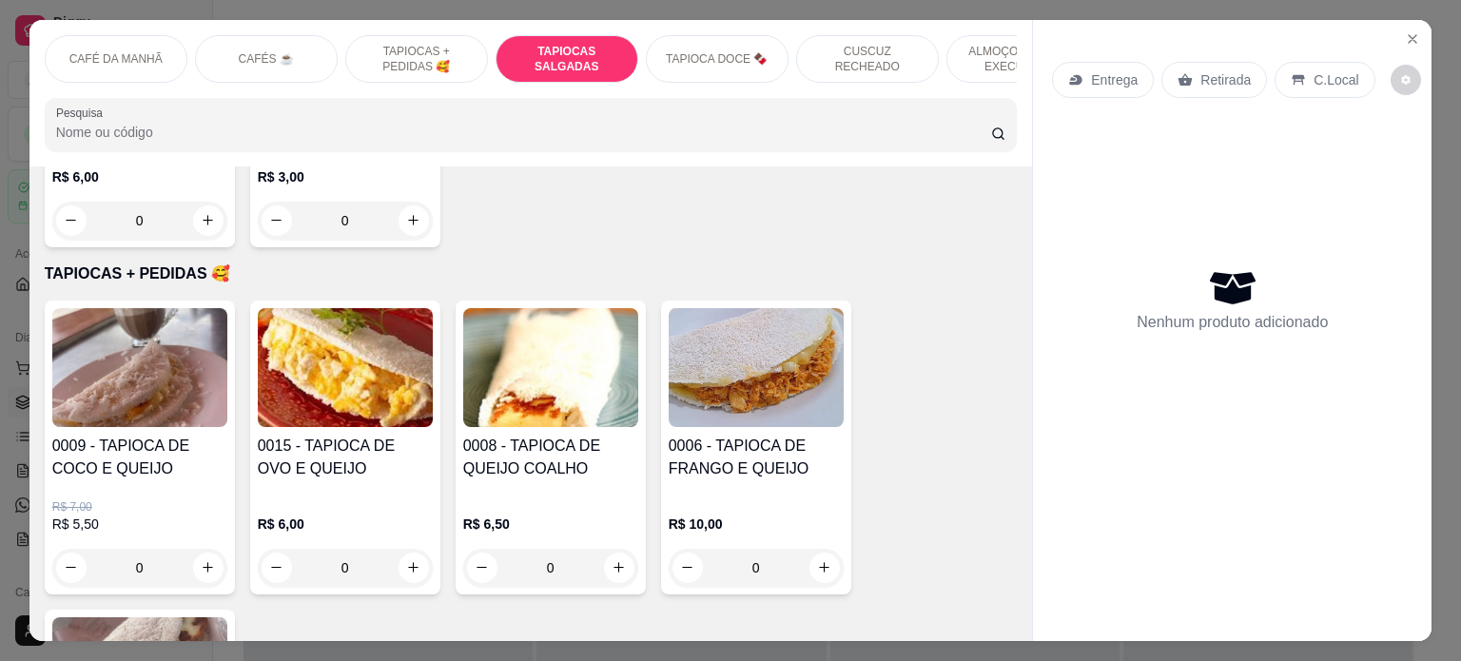
scroll to position [2272, 0]
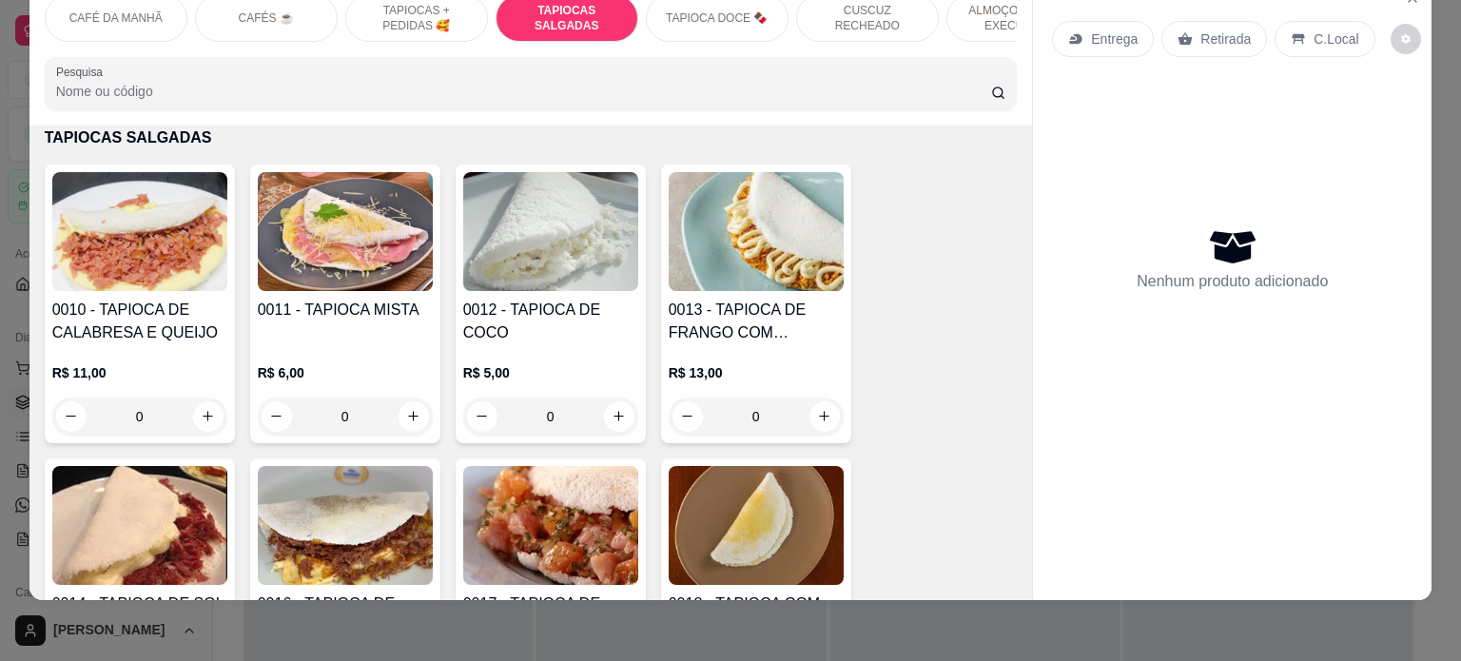
click at [729, 10] on p "TAPIOCA DOCE 🍫" at bounding box center [717, 17] width 102 height 15
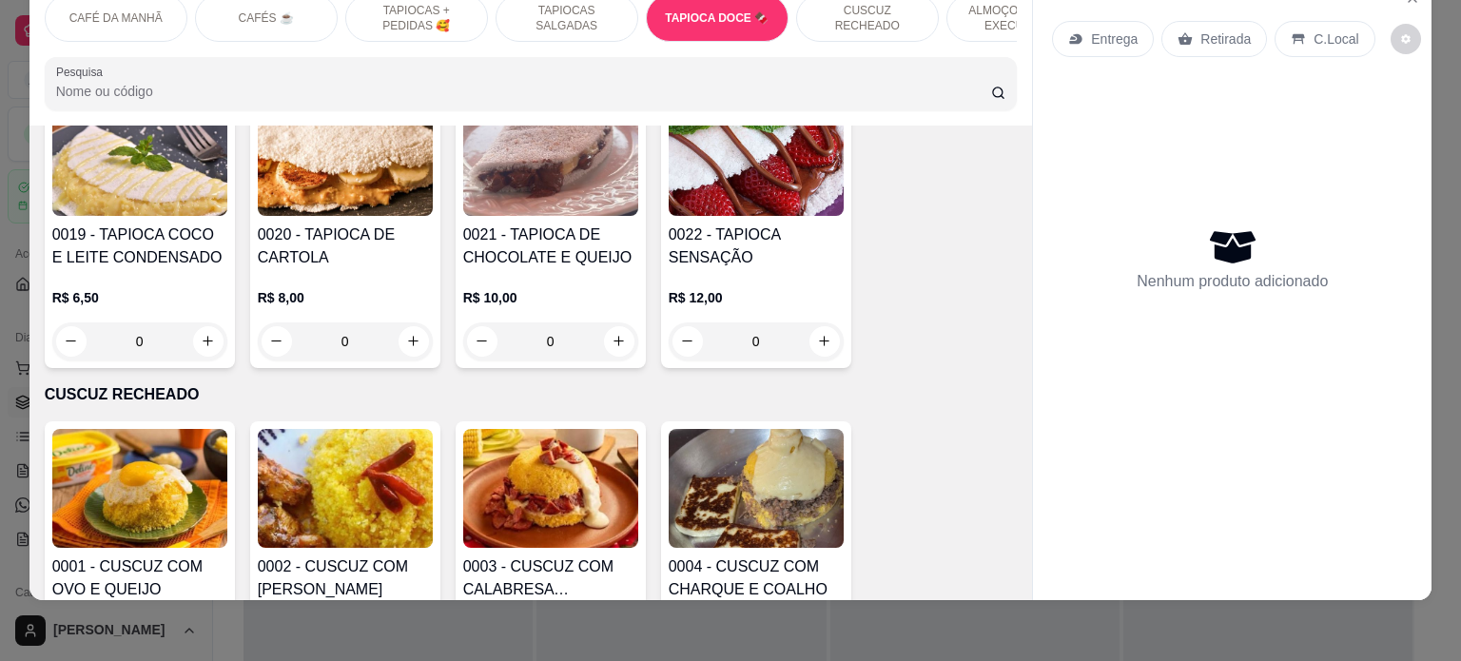
scroll to position [2913, 0]
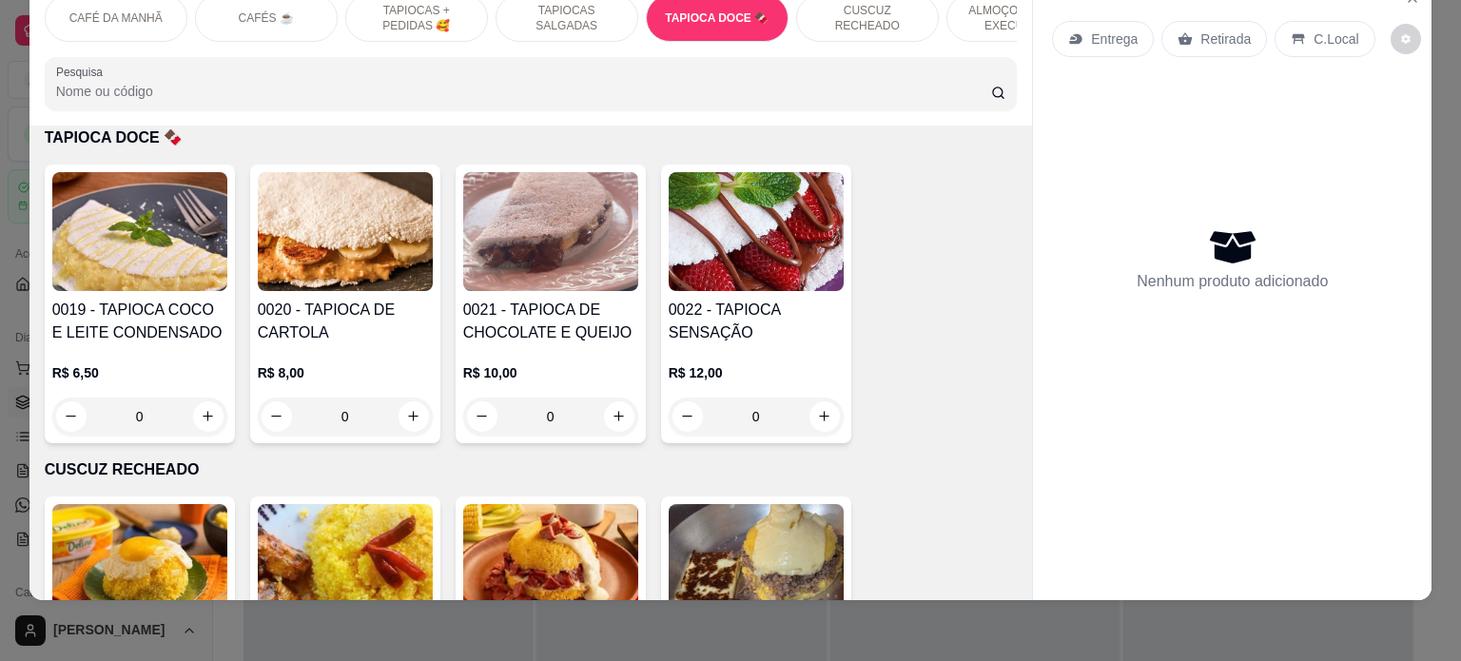
click at [203, 410] on div "0" at bounding box center [139, 417] width 175 height 38
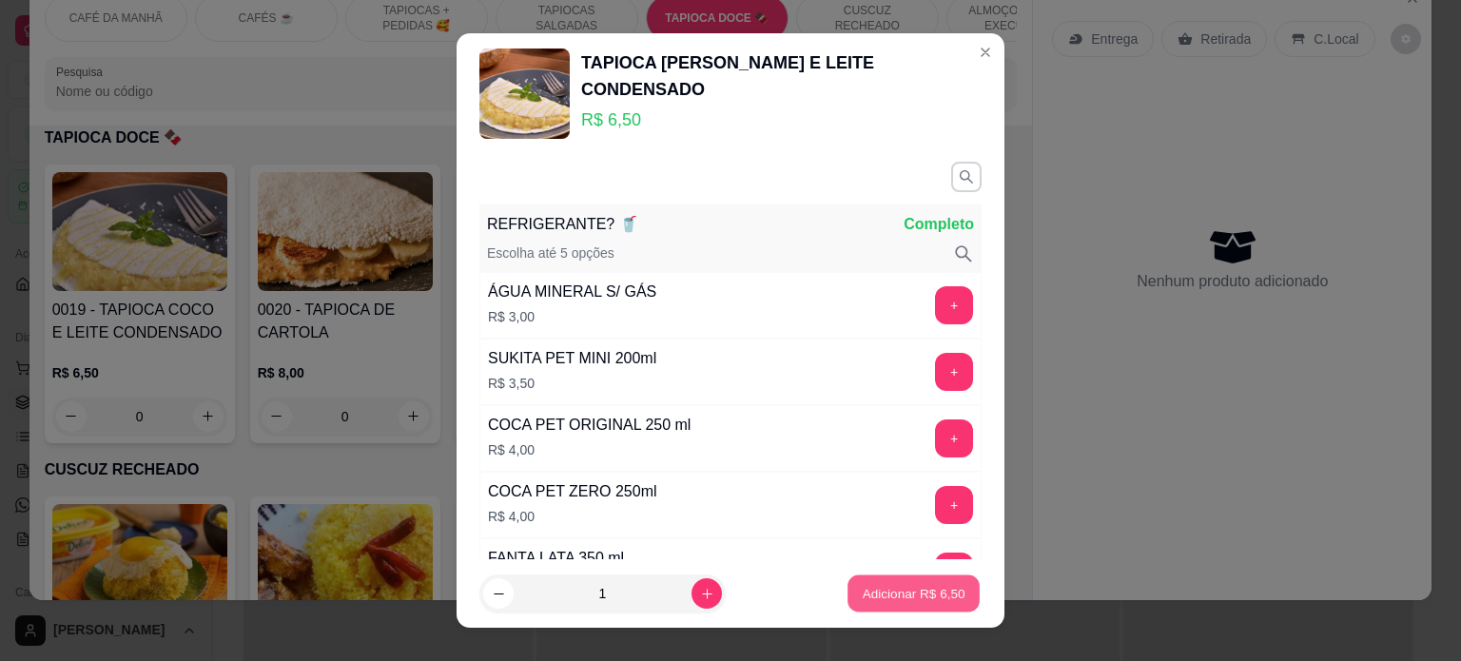
click at [881, 601] on p "Adicionar R$ 6,50" at bounding box center [913, 594] width 103 height 18
type input "1"
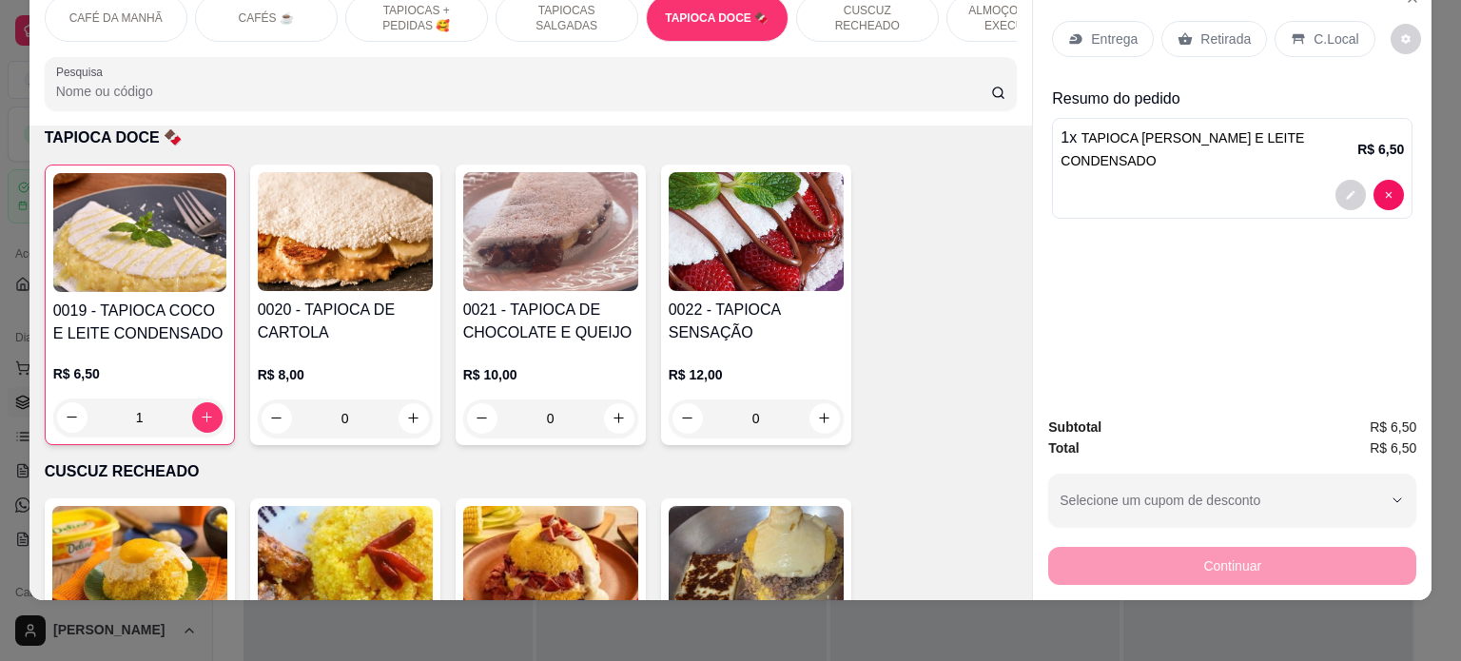
click at [1074, 21] on div "Entrega" at bounding box center [1103, 39] width 102 height 36
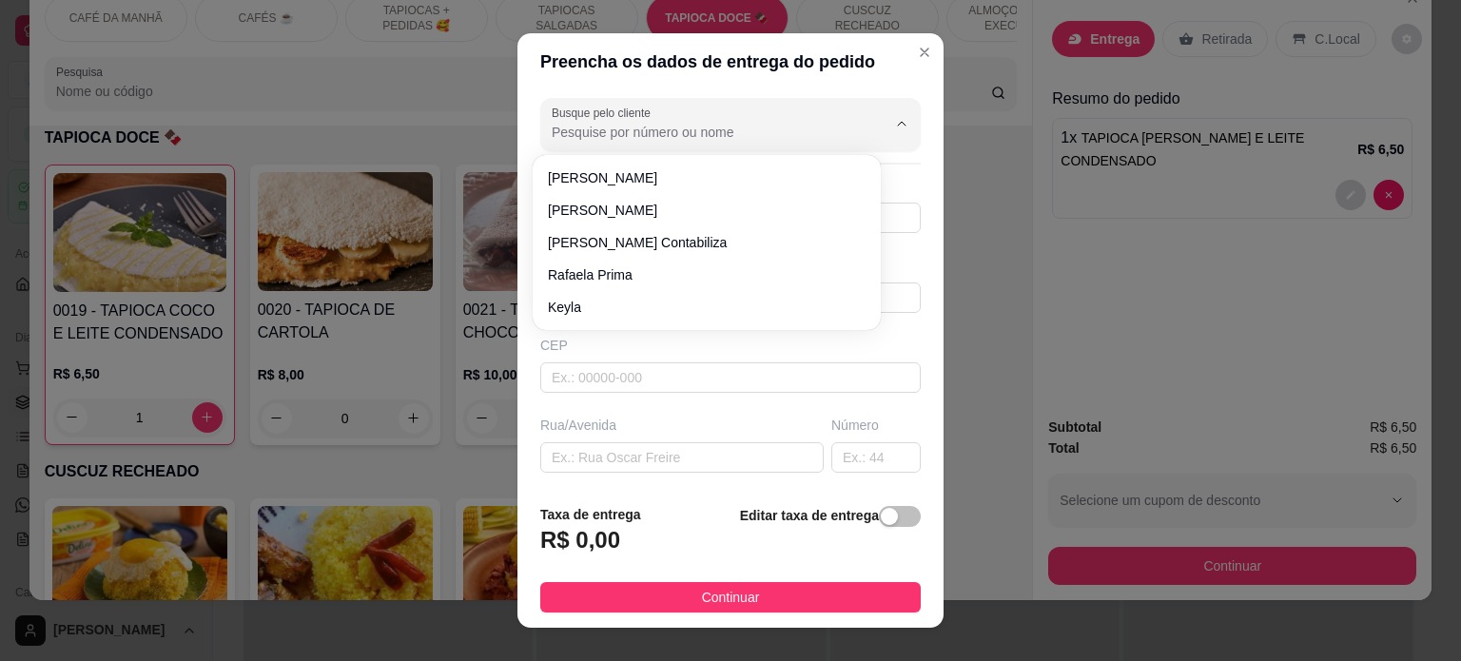
click at [693, 132] on input "Busque pelo cliente" at bounding box center [704, 132] width 304 height 19
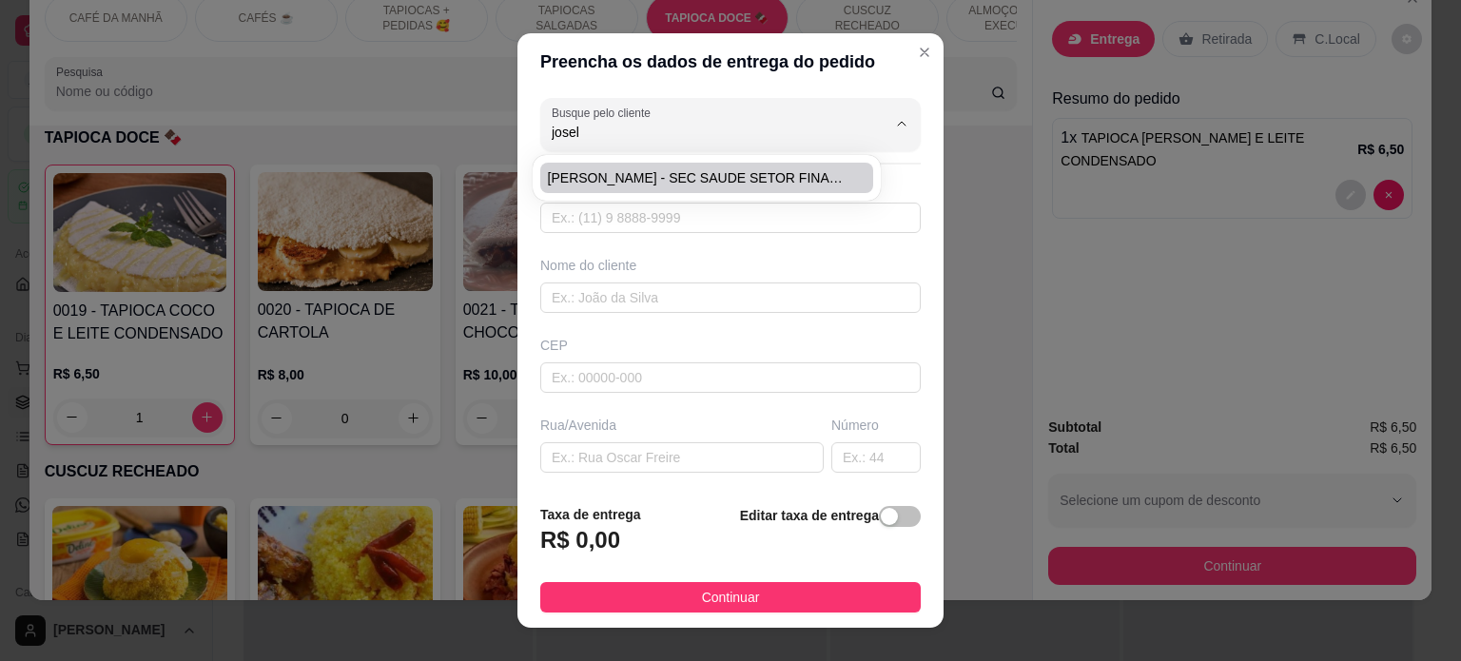
click at [672, 171] on span "[PERSON_NAME] - SEC SAUDE SETOR FINANC" at bounding box center [697, 177] width 299 height 19
type input "[PERSON_NAME] - SEC SAUDE SETOR FINANC"
type input "83991269025"
type input "[PERSON_NAME] - SEC SAUDE SETOR FINANC"
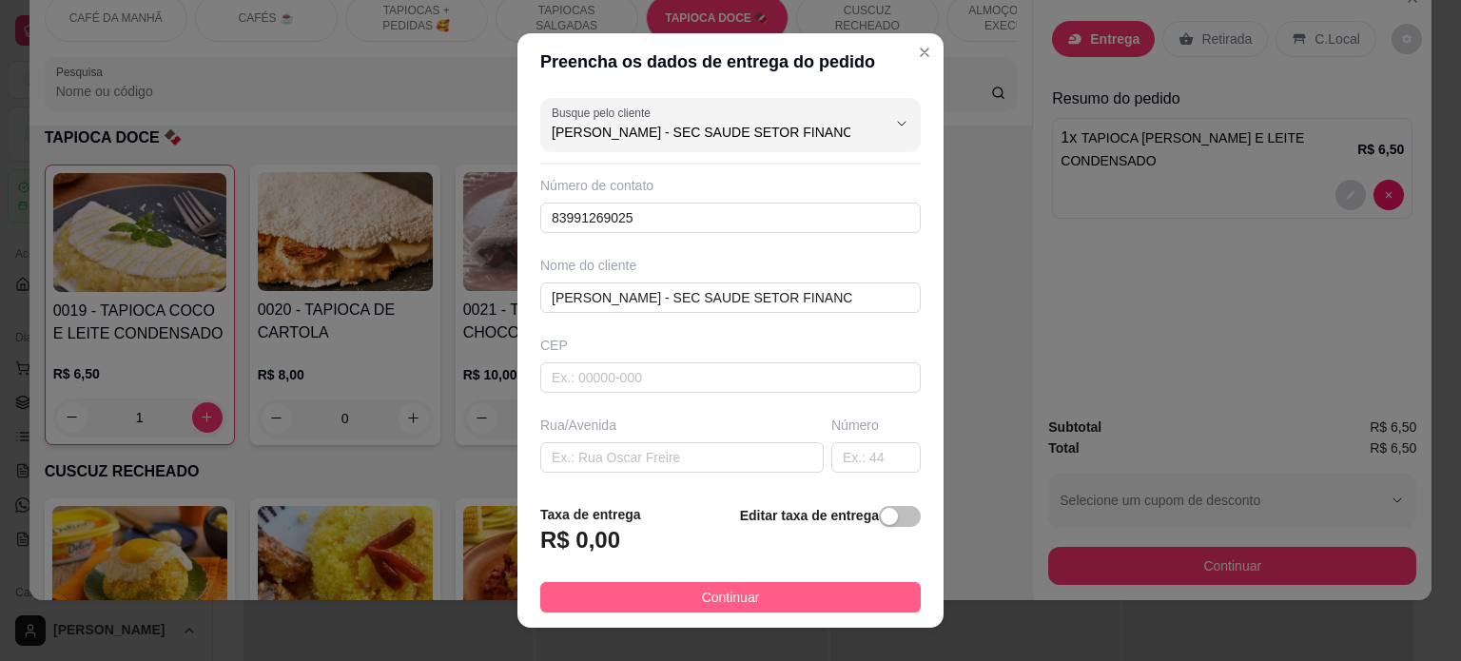
type input "[PERSON_NAME] - SEC SAUDE SETOR FINANC"
click at [773, 604] on button "Continuar" at bounding box center [730, 597] width 381 height 30
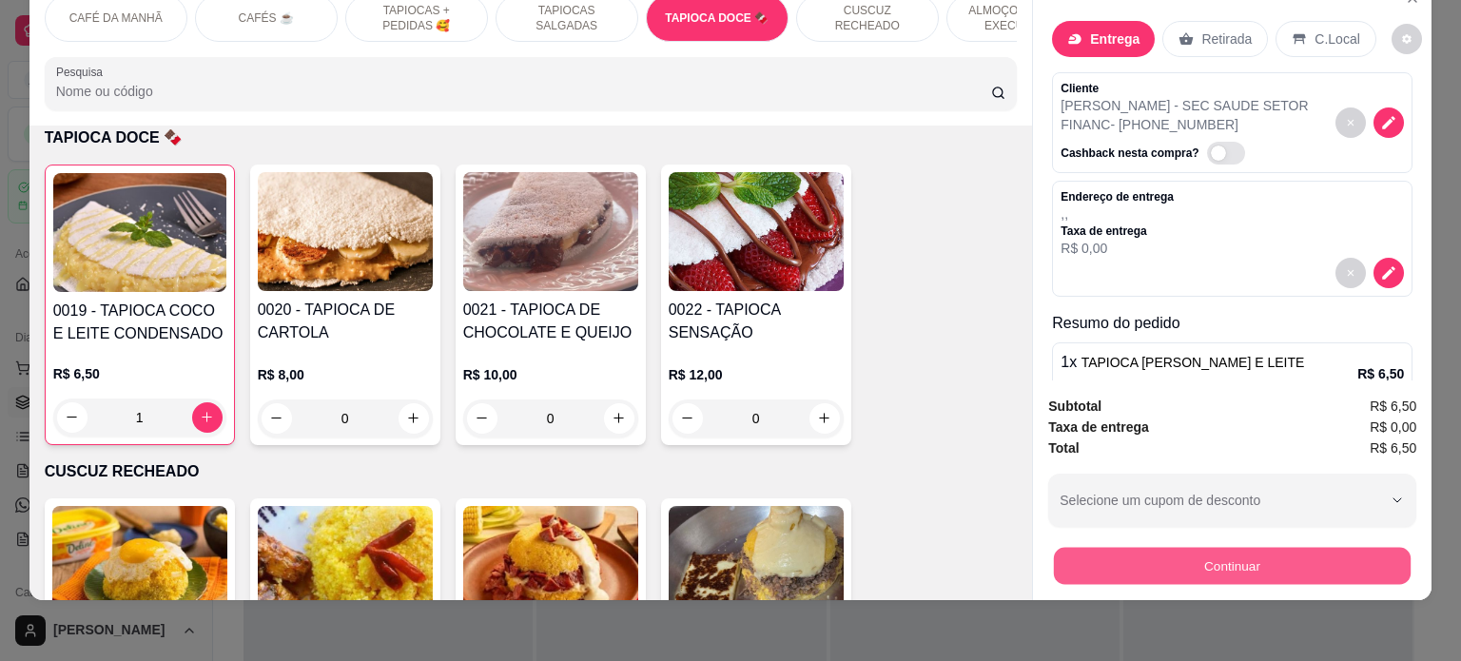
click at [1172, 559] on button "Continuar" at bounding box center [1232, 566] width 357 height 37
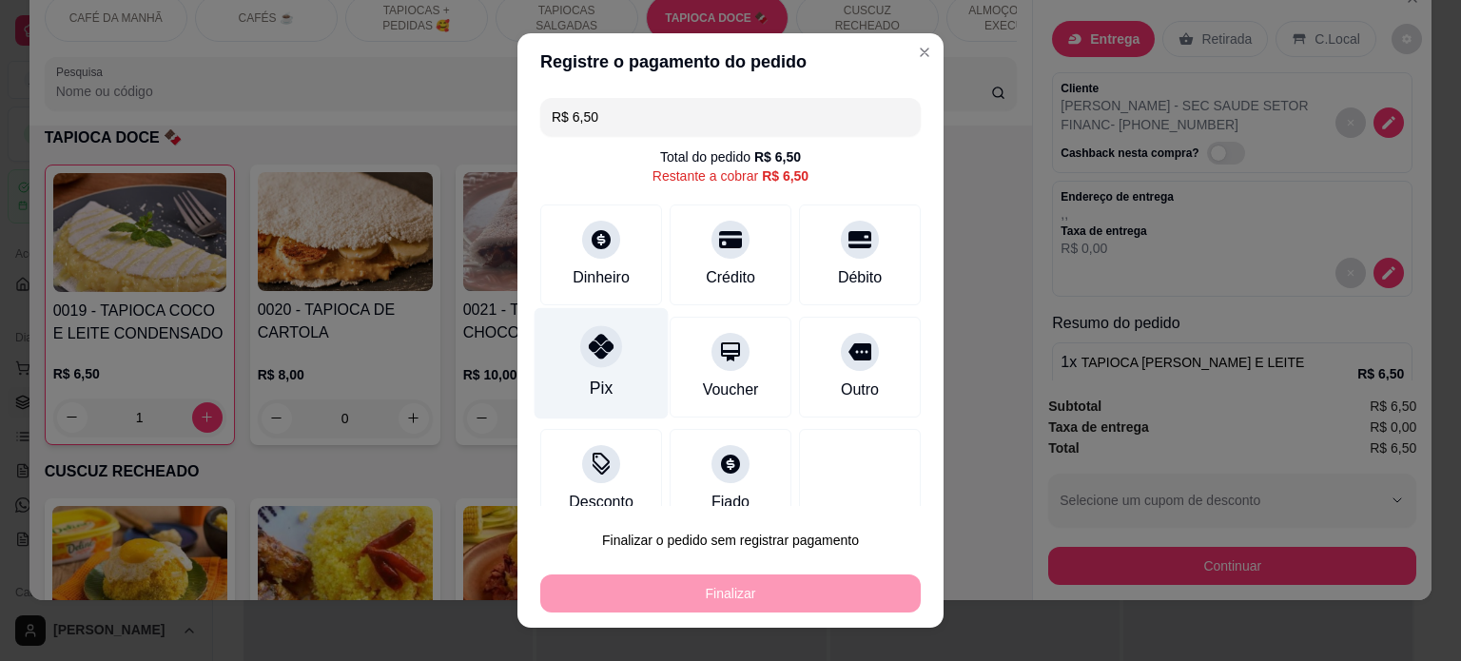
click at [586, 372] on div "Pix" at bounding box center [602, 362] width 134 height 111
type input "R$ 0,00"
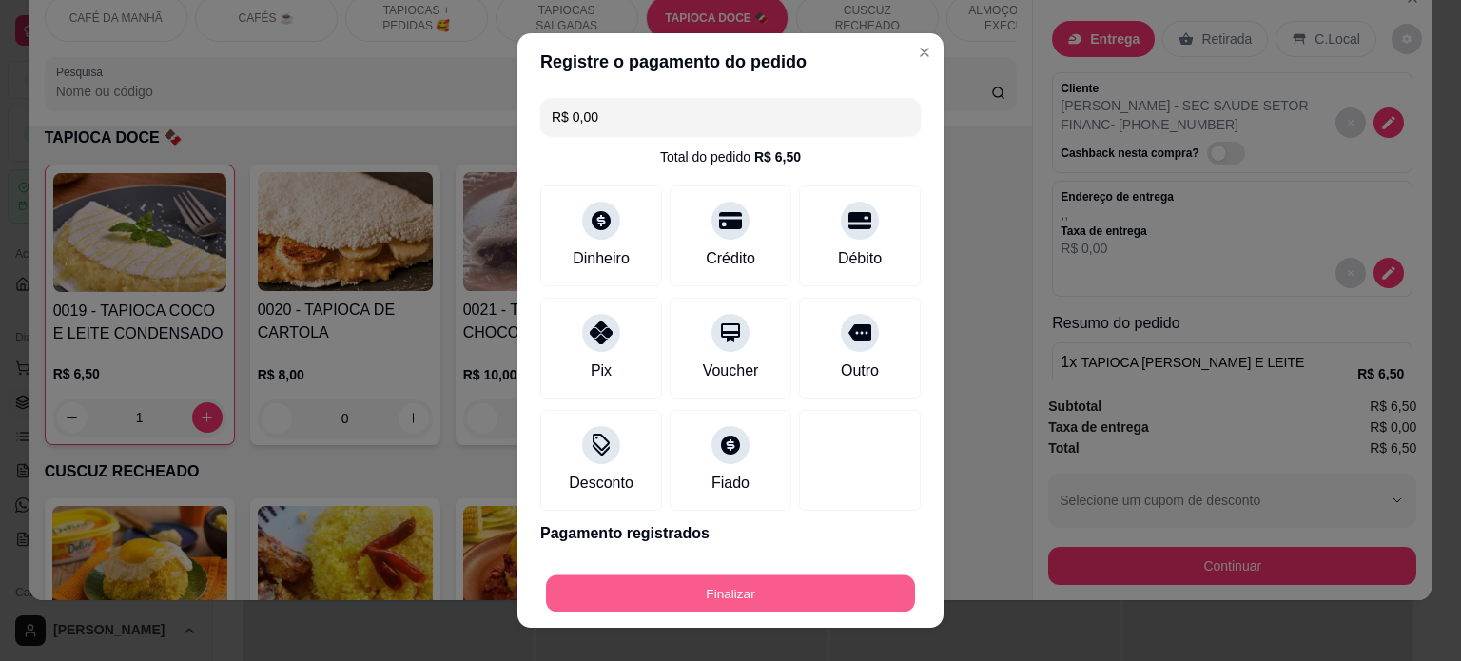
click at [728, 585] on button "Finalizar" at bounding box center [730, 594] width 369 height 37
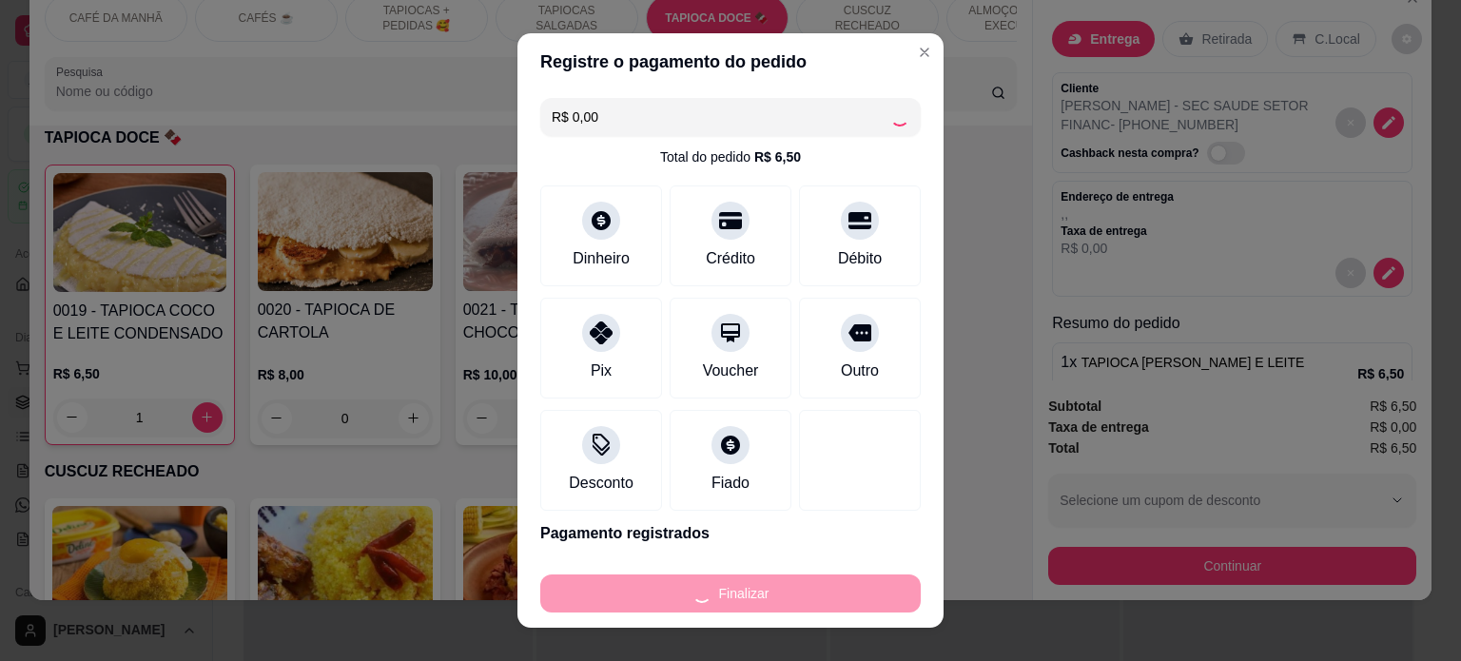
type input "0"
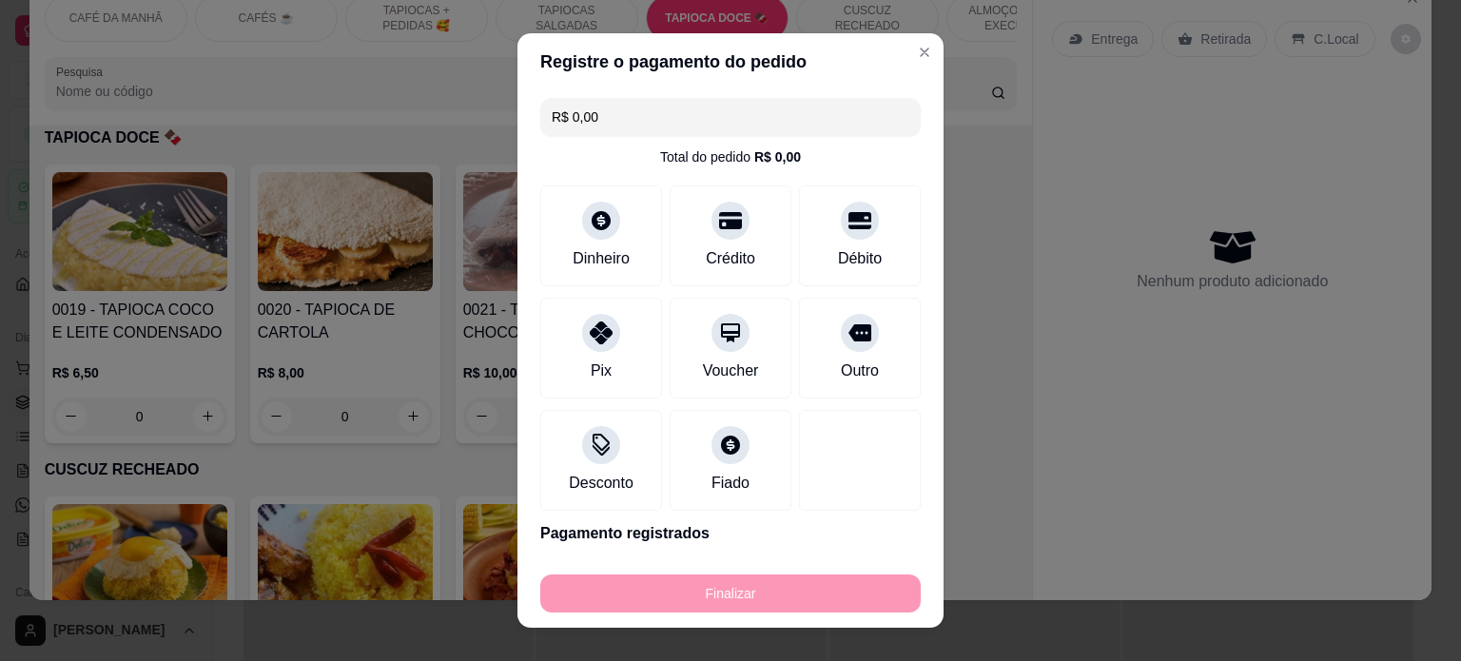
type input "-R$ 6,50"
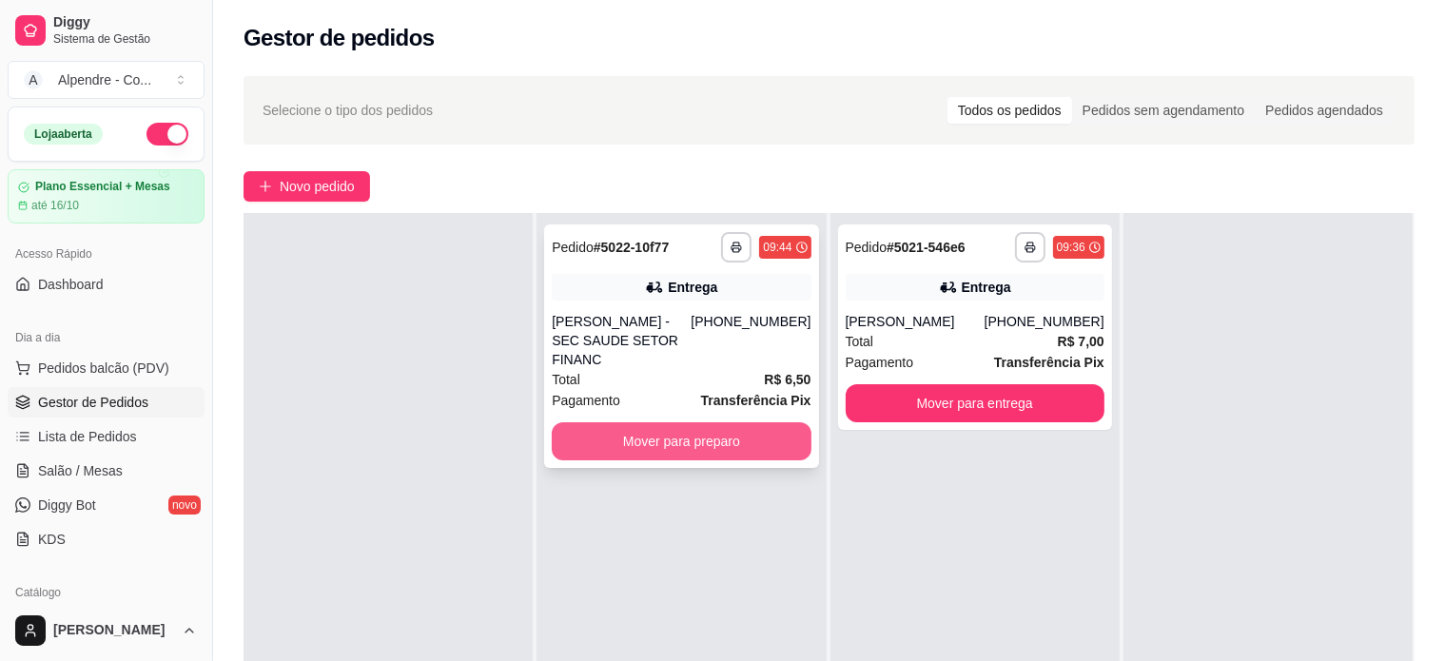
click at [663, 422] on button "Mover para preparo" at bounding box center [681, 441] width 259 height 38
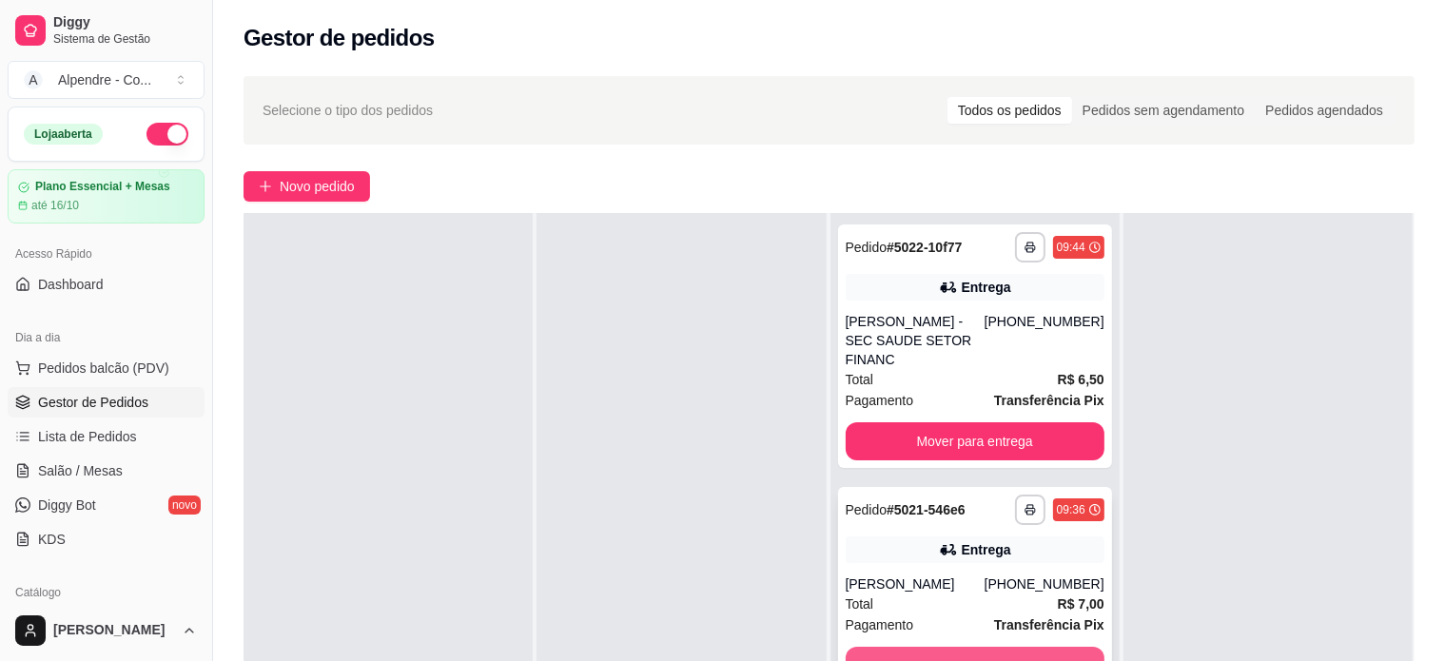
click at [965, 647] on button "Mover para entrega" at bounding box center [975, 666] width 259 height 38
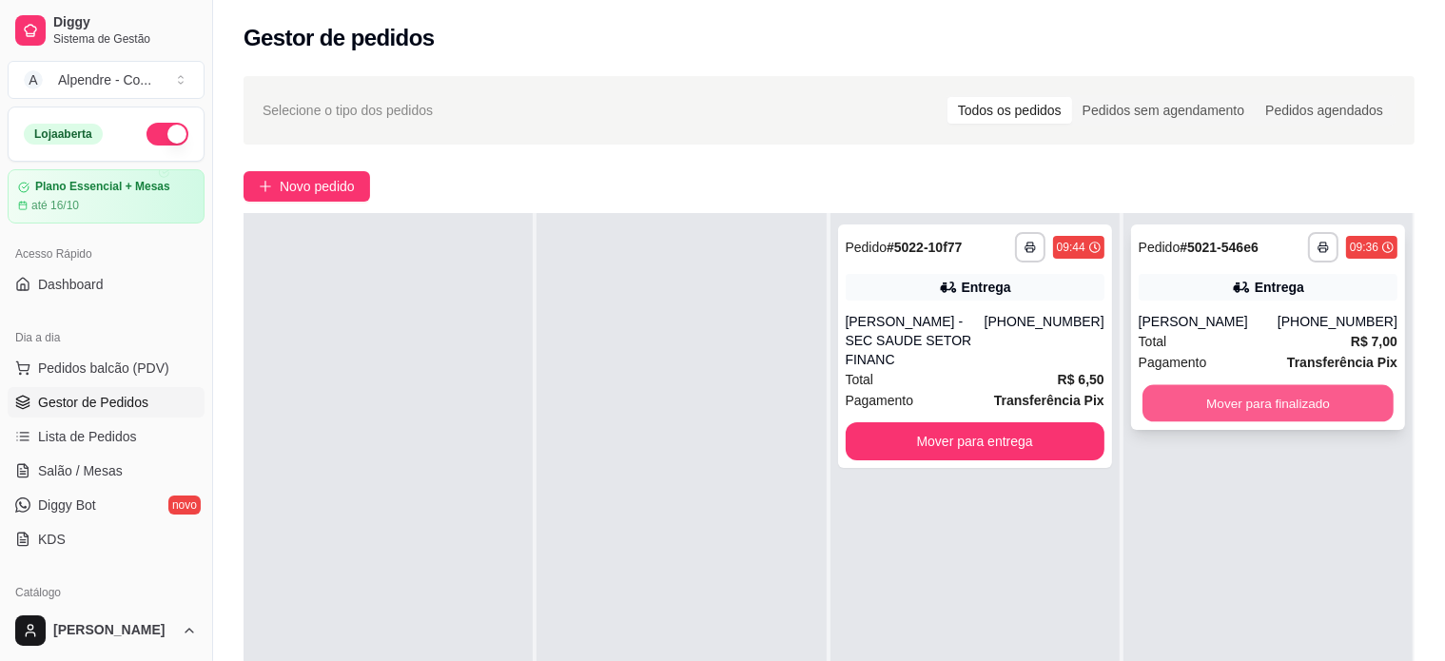
click at [1240, 399] on button "Mover para finalizado" at bounding box center [1268, 403] width 251 height 37
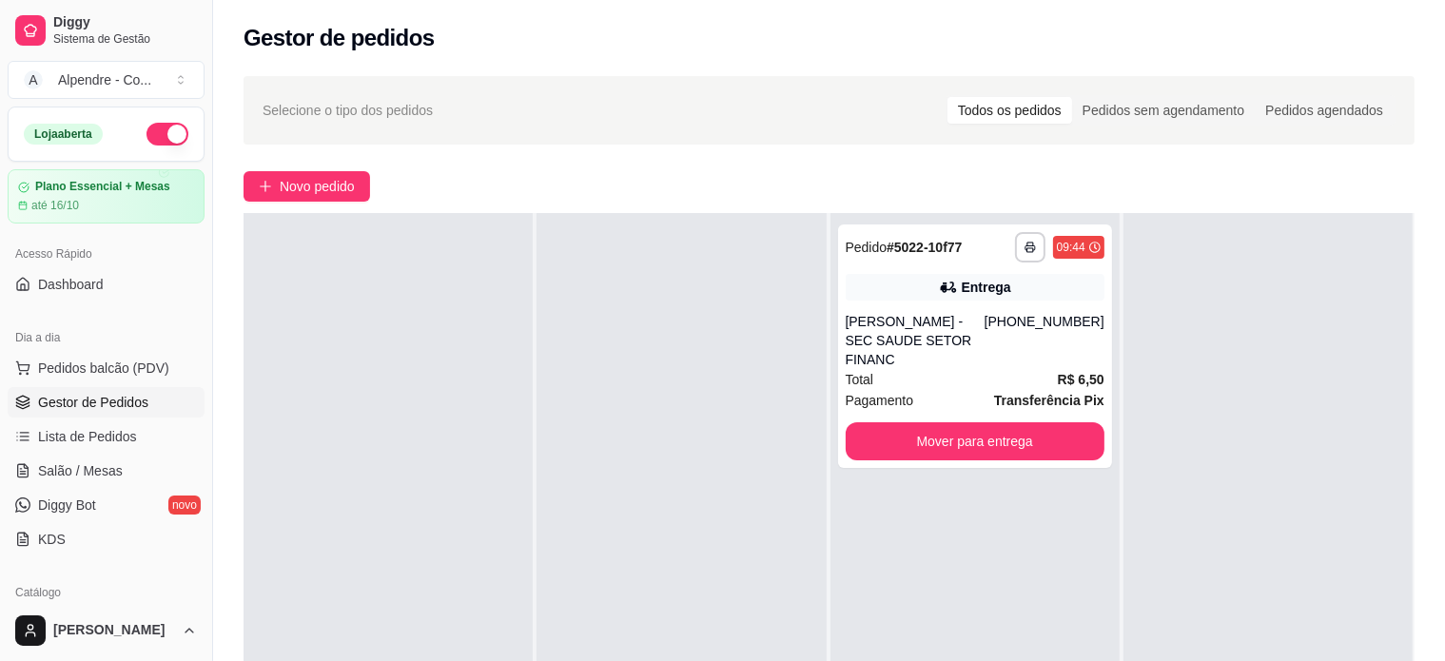
click at [324, 203] on div "**********" at bounding box center [829, 481] width 1232 height 832
click at [331, 174] on button "Novo pedido" at bounding box center [307, 186] width 127 height 30
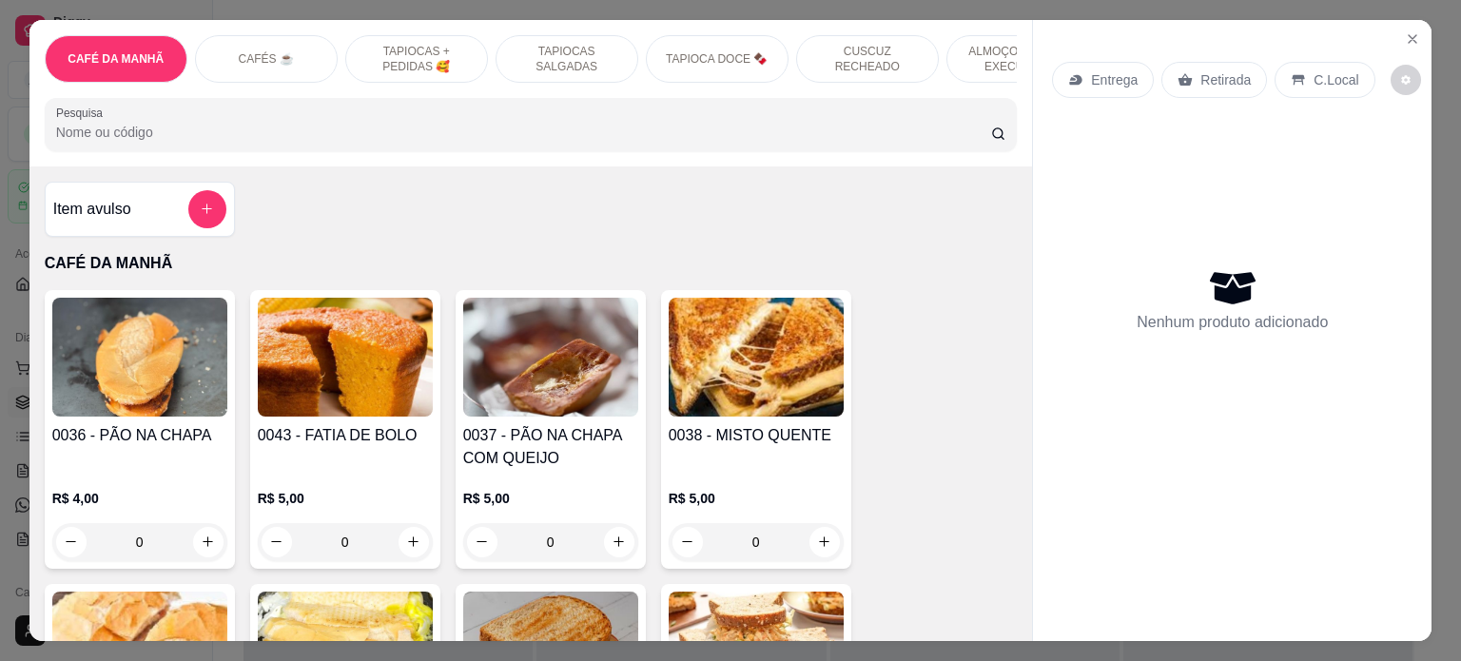
click at [862, 62] on div "CUSCUZ RECHEADO" at bounding box center [867, 59] width 143 height 48
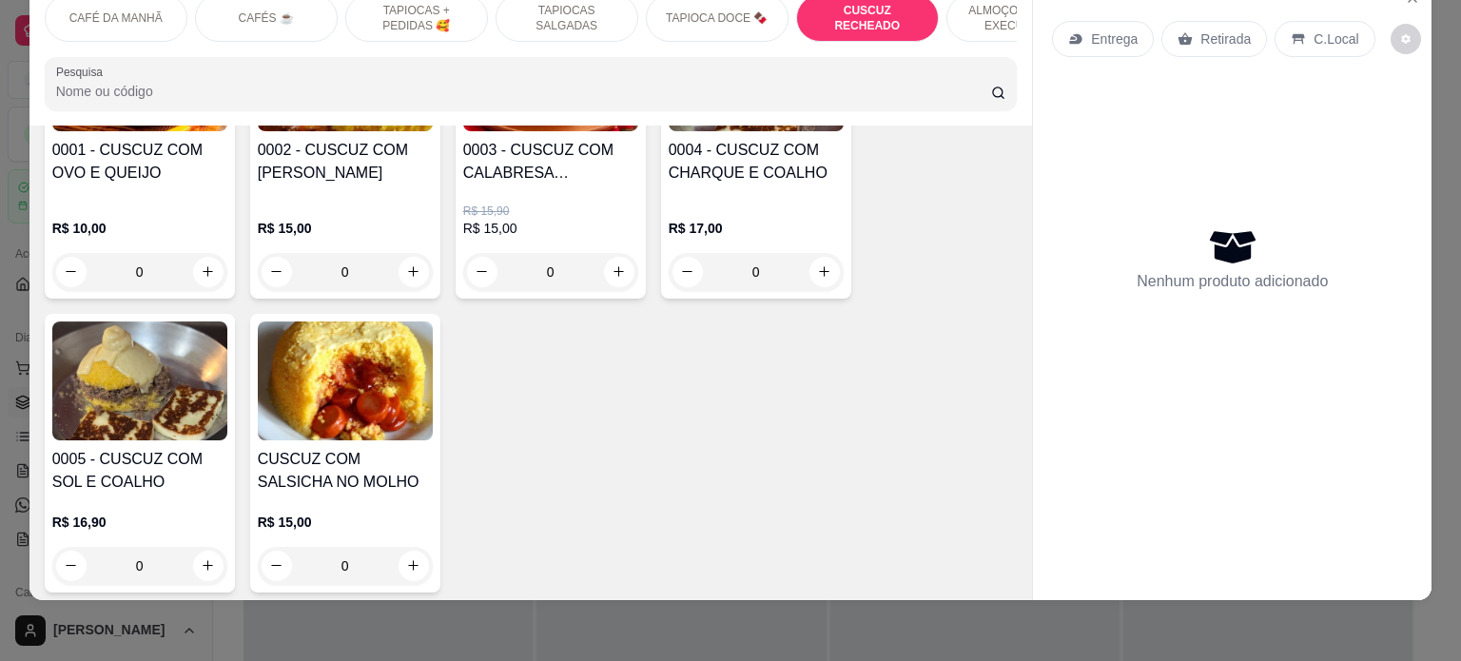
scroll to position [3437, 0]
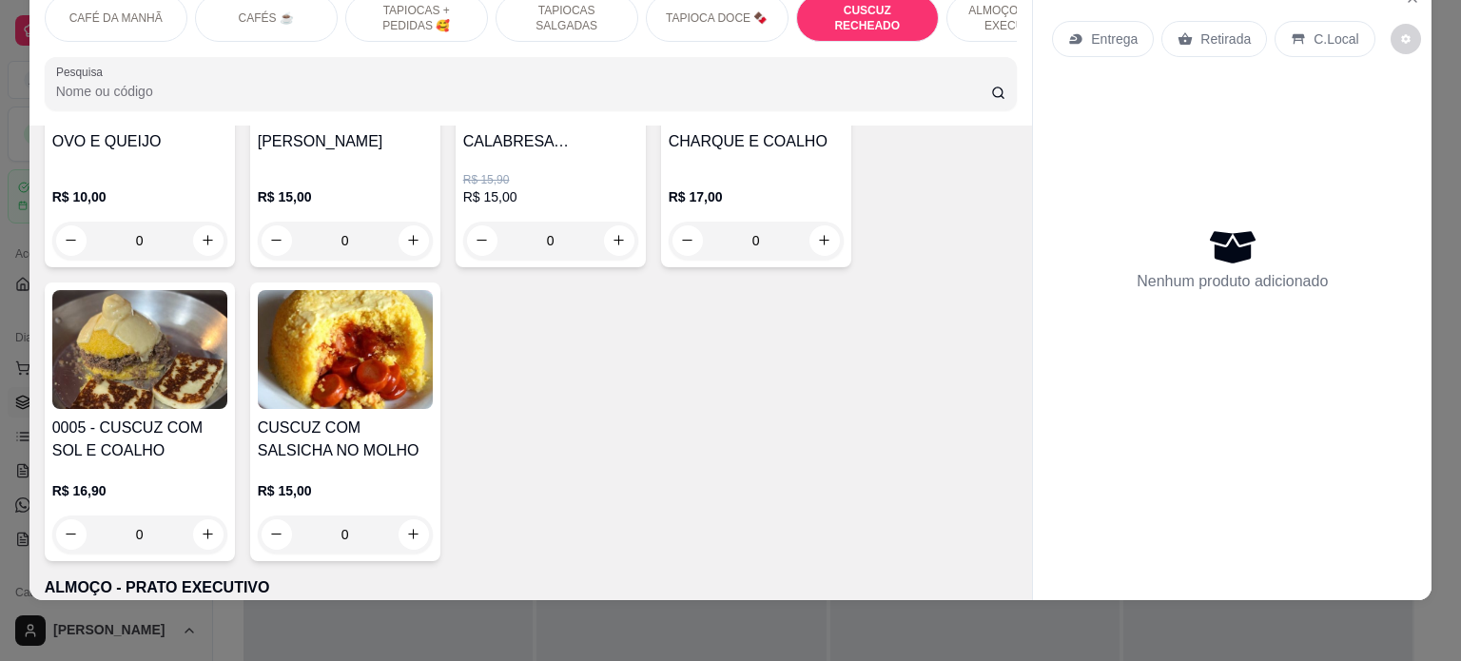
click at [208, 529] on div "0" at bounding box center [139, 535] width 175 height 38
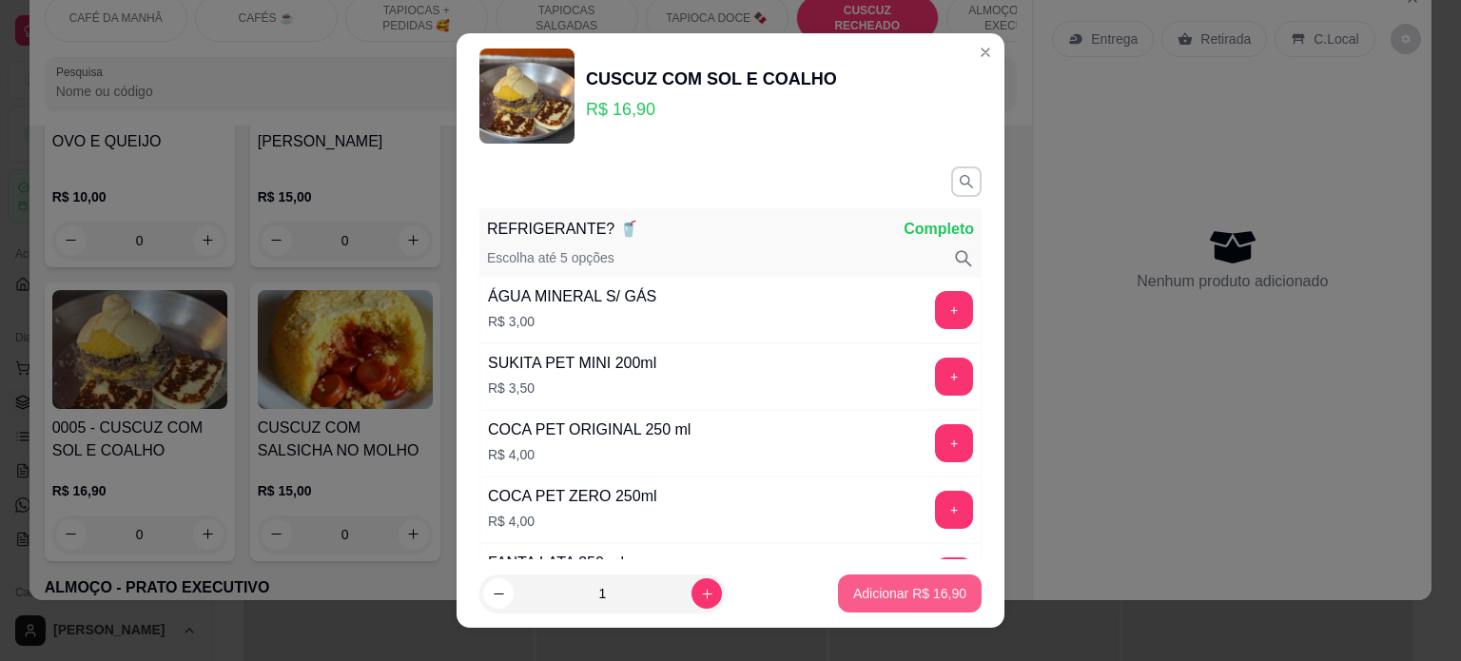
click at [878, 593] on p "Adicionar R$ 16,90" at bounding box center [909, 593] width 113 height 19
type input "1"
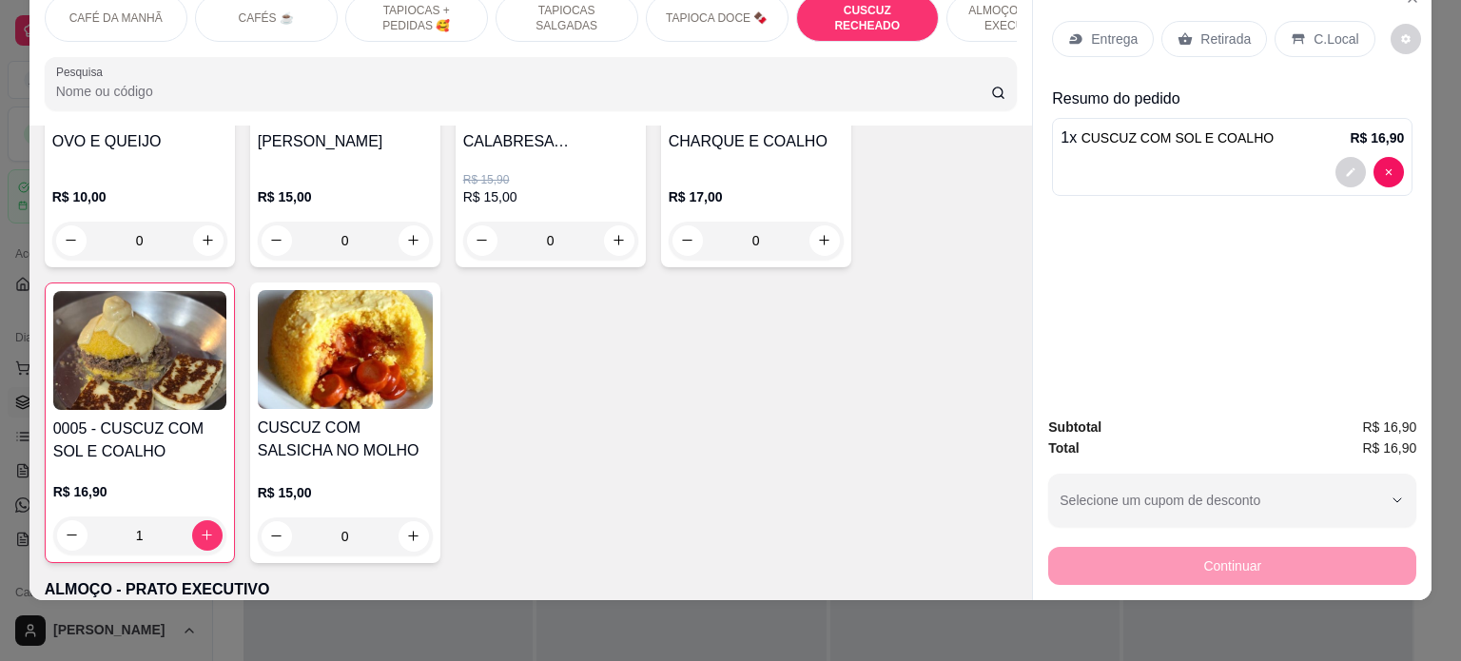
click at [402, 539] on div "0" at bounding box center [345, 537] width 175 height 38
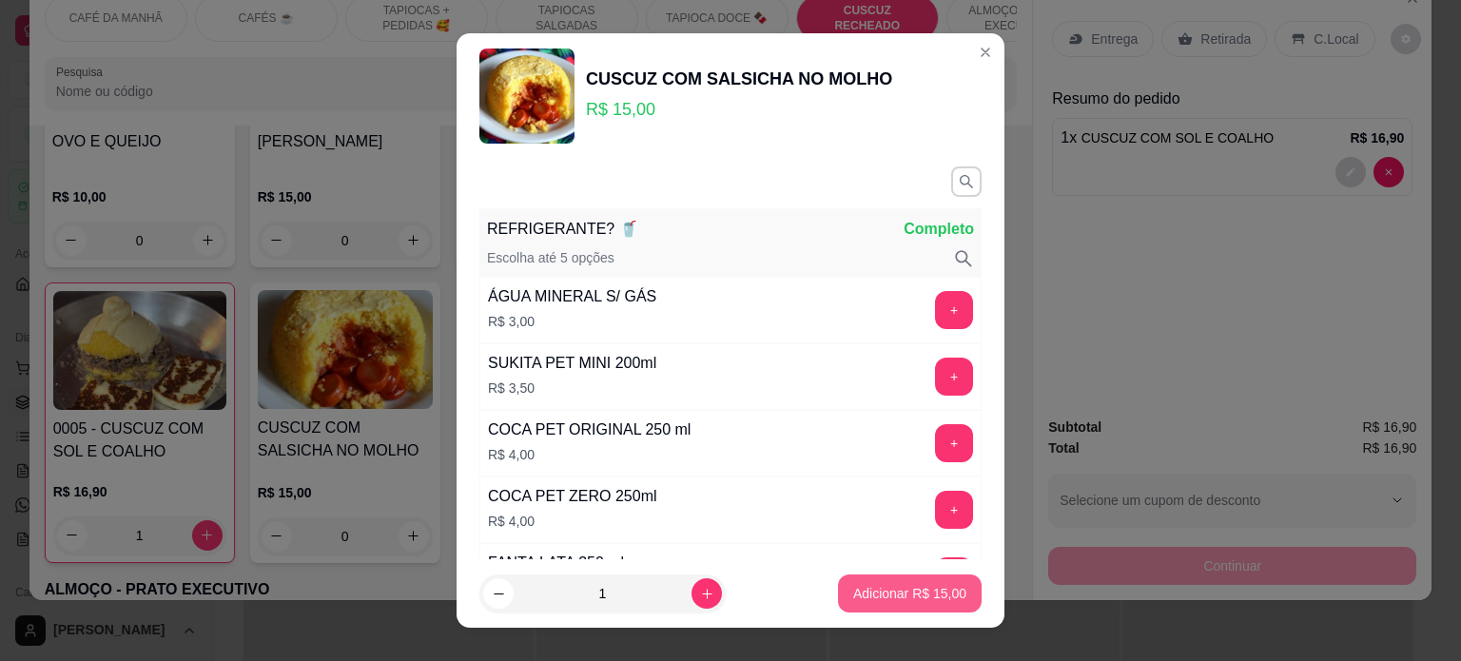
click at [875, 593] on p "Adicionar R$ 15,00" at bounding box center [909, 593] width 113 height 19
type input "1"
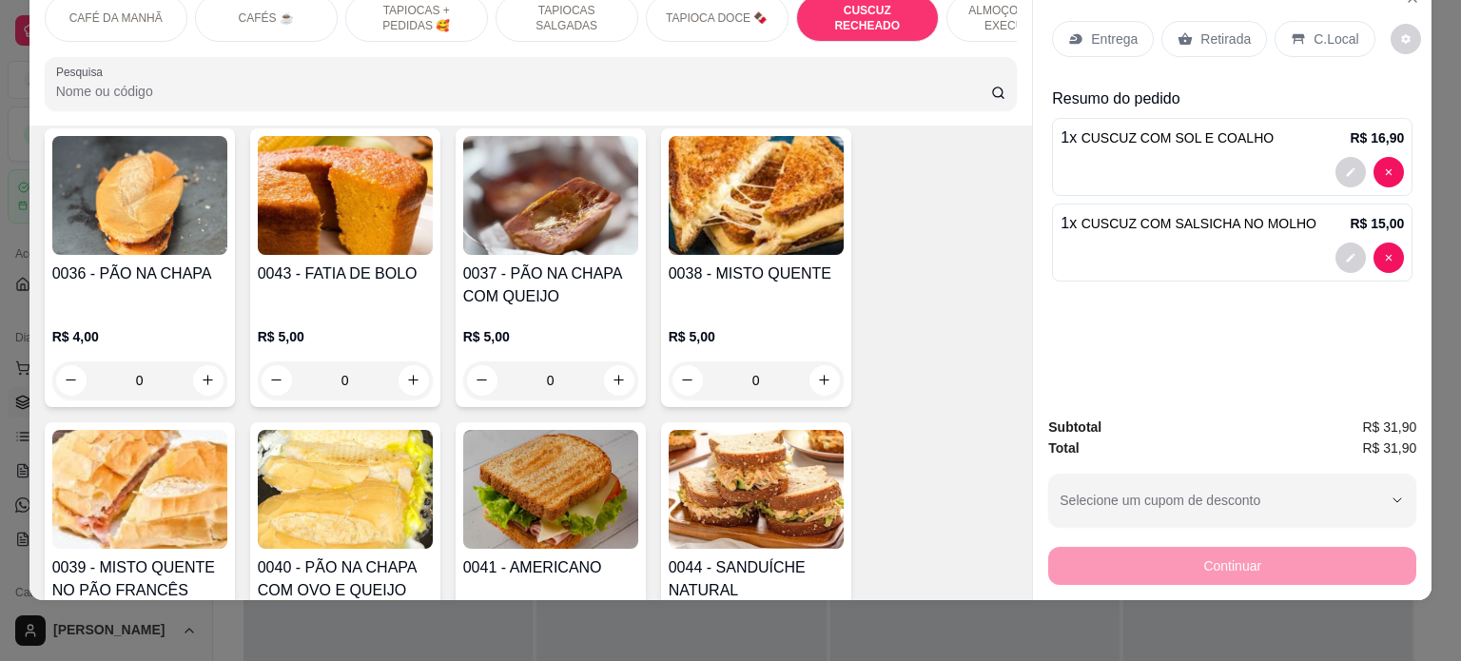
scroll to position [0, 0]
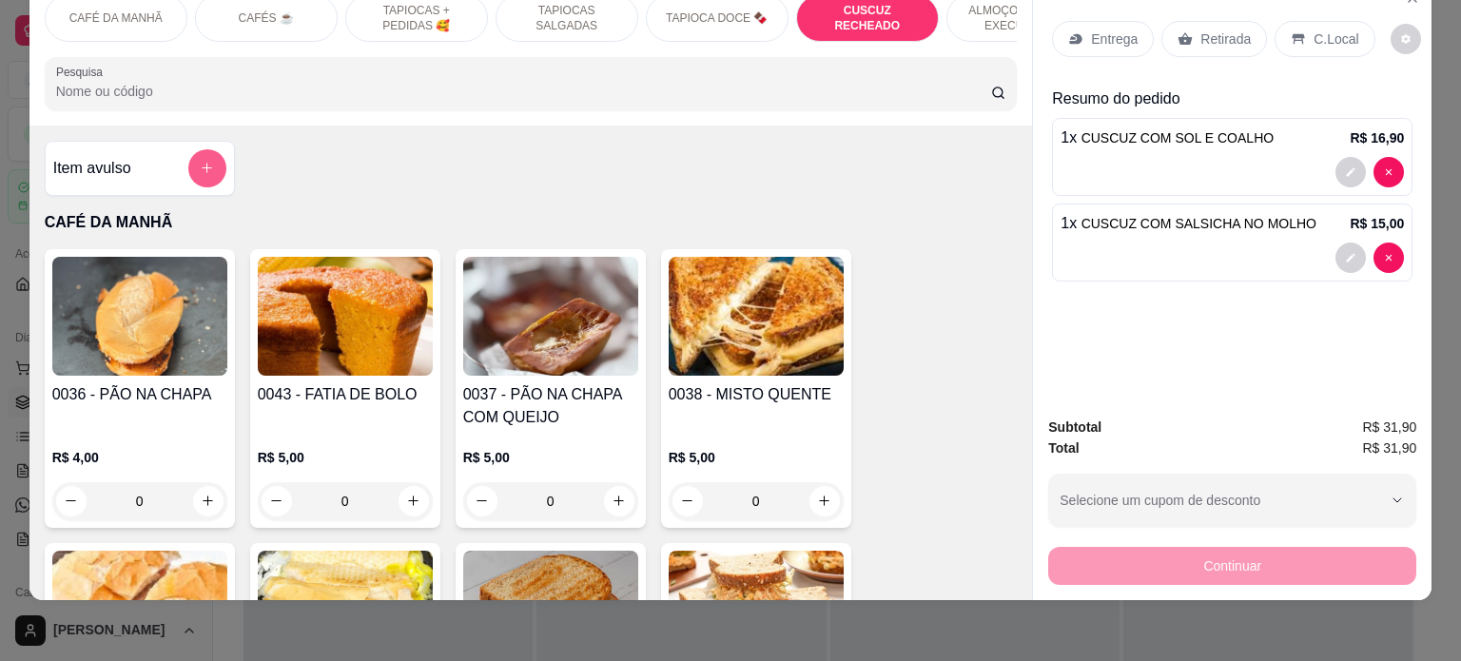
click at [200, 165] on icon "add-separate-item" at bounding box center [207, 168] width 14 height 14
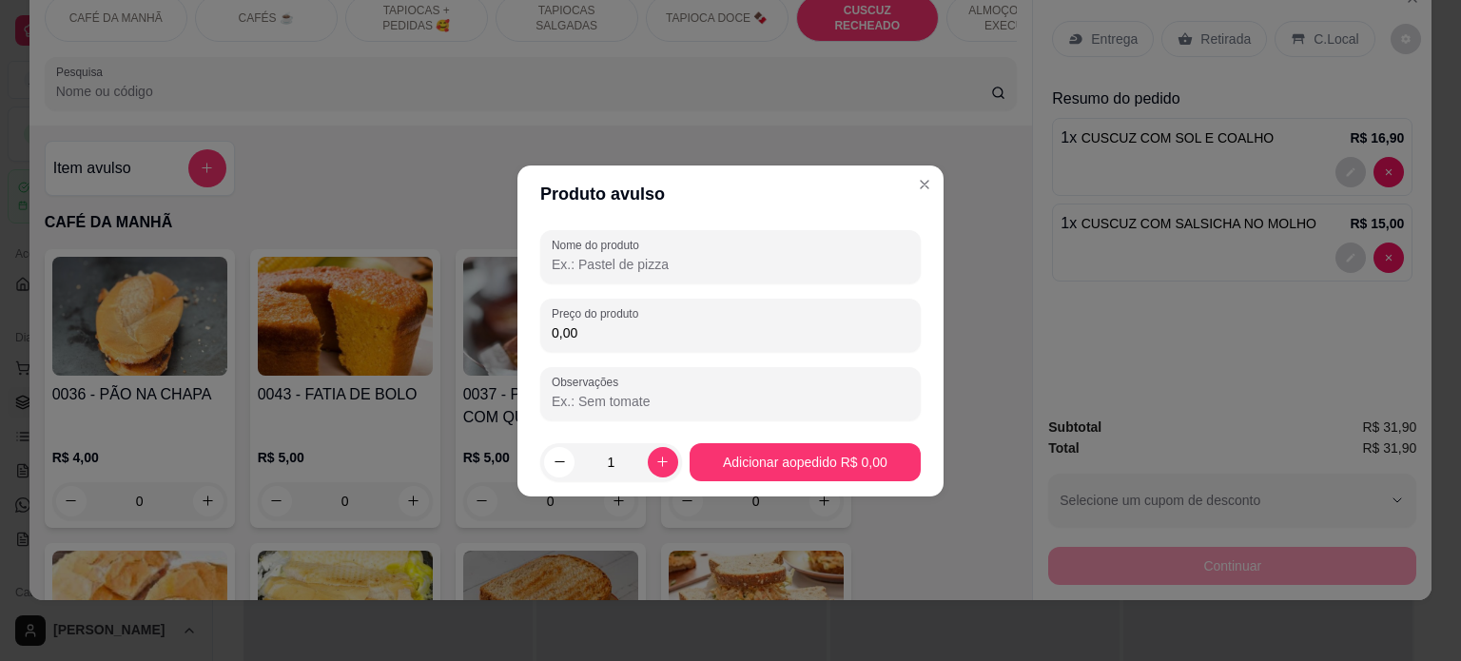
click at [610, 257] on input "Nome do produto" at bounding box center [731, 264] width 358 height 19
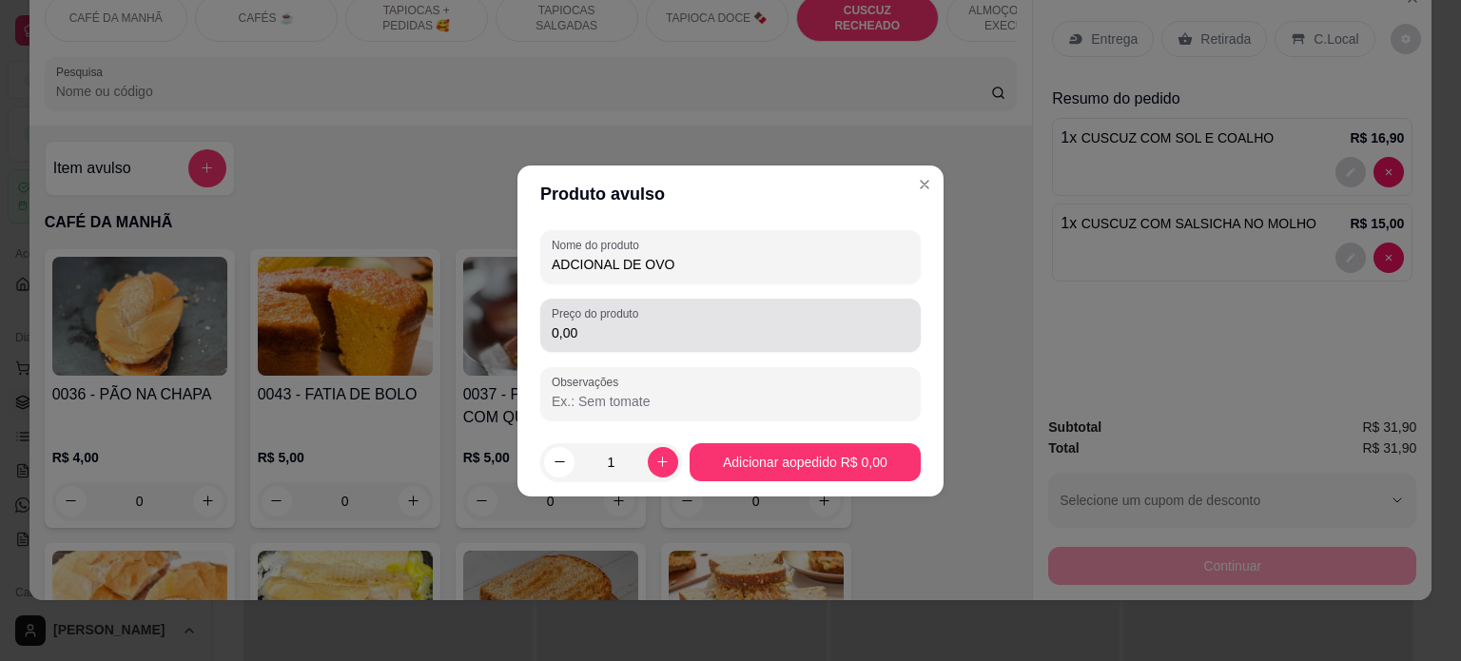
type input "ADCIONAL DE OVO"
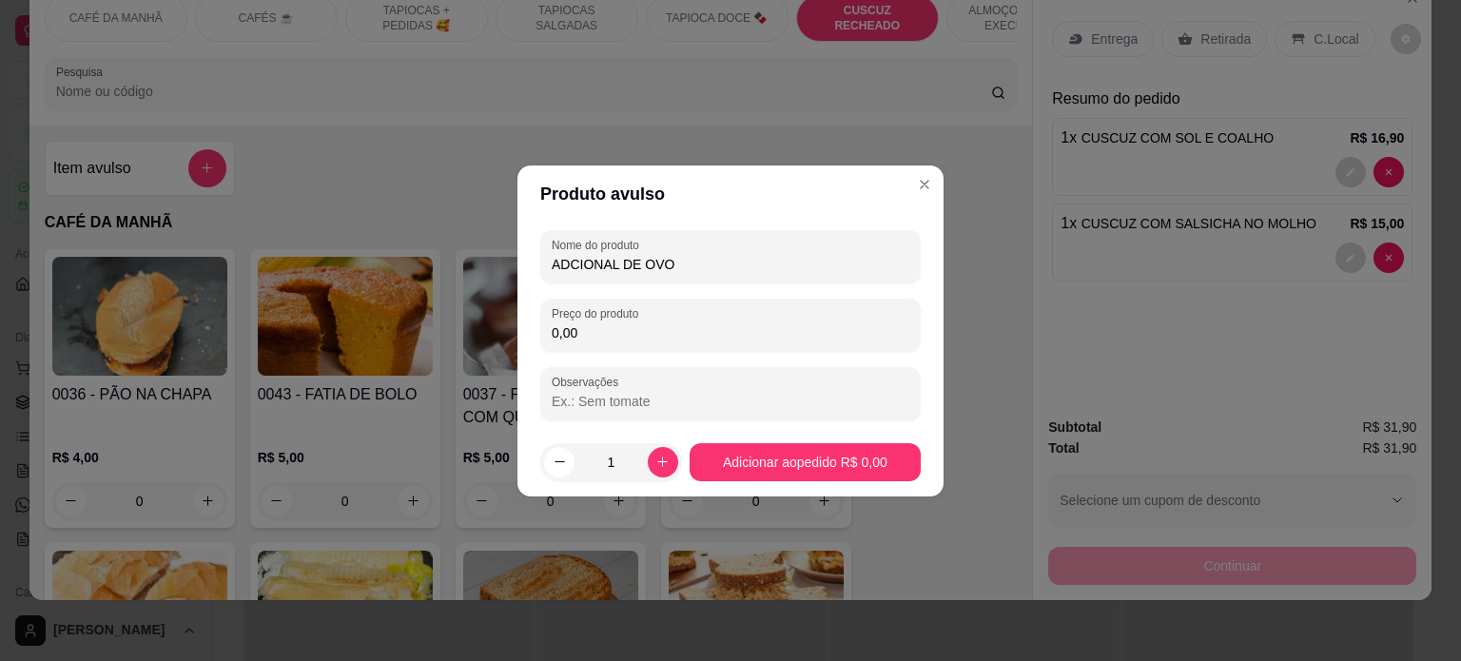
click at [618, 326] on input "0,00" at bounding box center [731, 332] width 358 height 19
type input "2,00"
click at [662, 463] on icon "increase-product-quantity" at bounding box center [663, 462] width 14 height 14
type input "2"
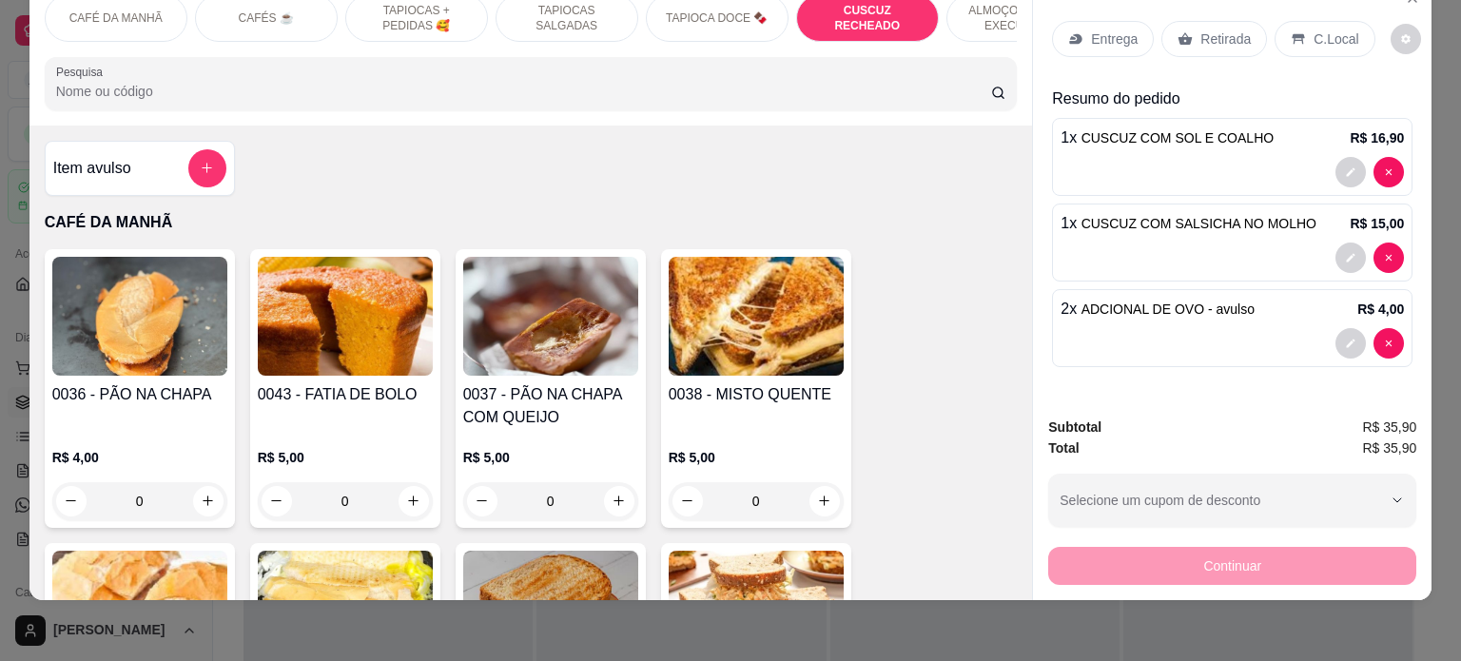
click at [1091, 29] on p "Entrega" at bounding box center [1114, 38] width 47 height 19
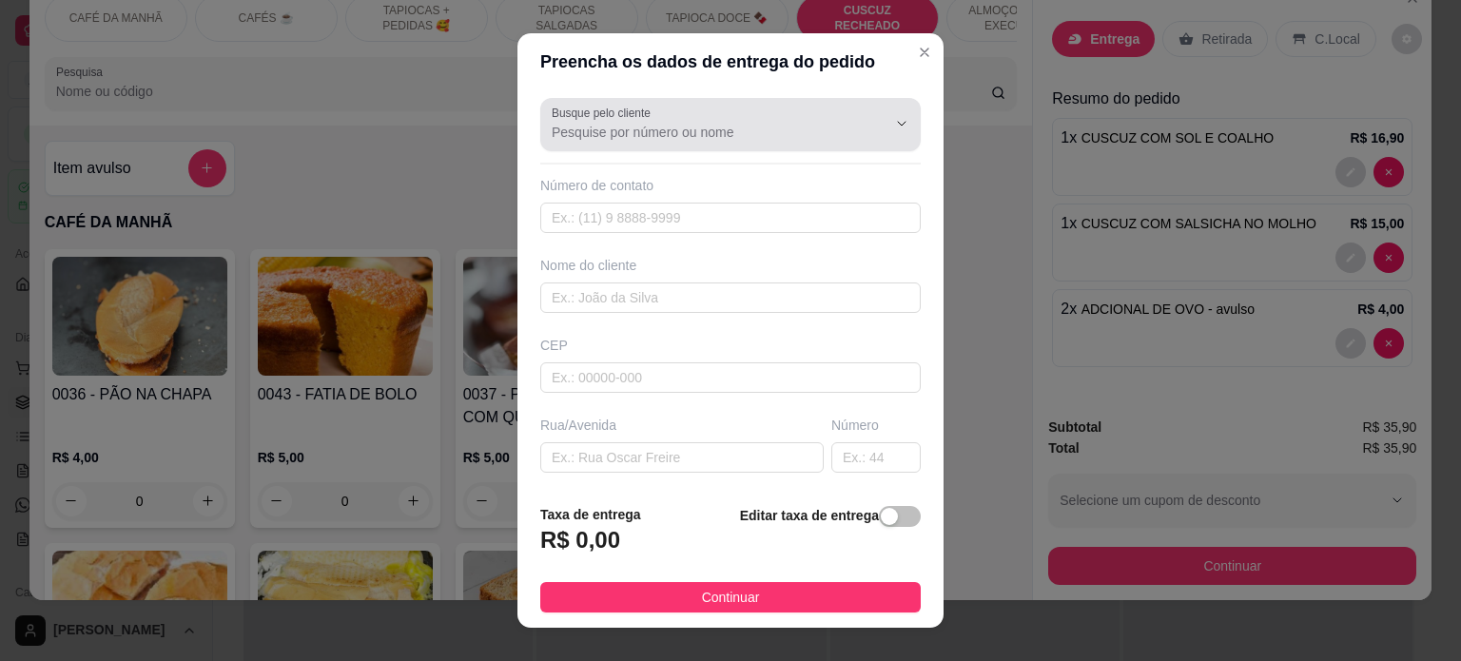
click at [605, 146] on div "Busque pelo cliente" at bounding box center [730, 124] width 381 height 53
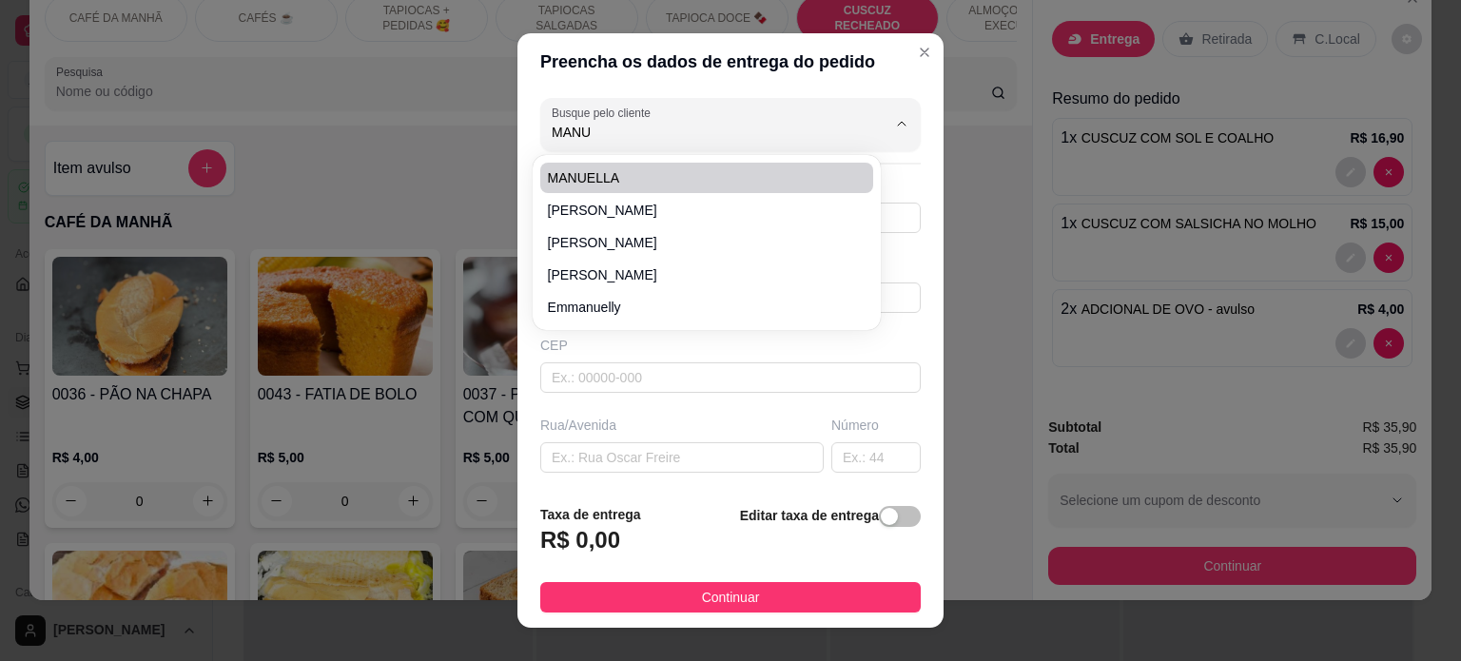
click at [609, 176] on span "MANUELLA" at bounding box center [697, 177] width 299 height 19
type input "MANUELLA"
type input "83986441368"
type input "MANUELLA"
type input "AV [PERSON_NAME]"
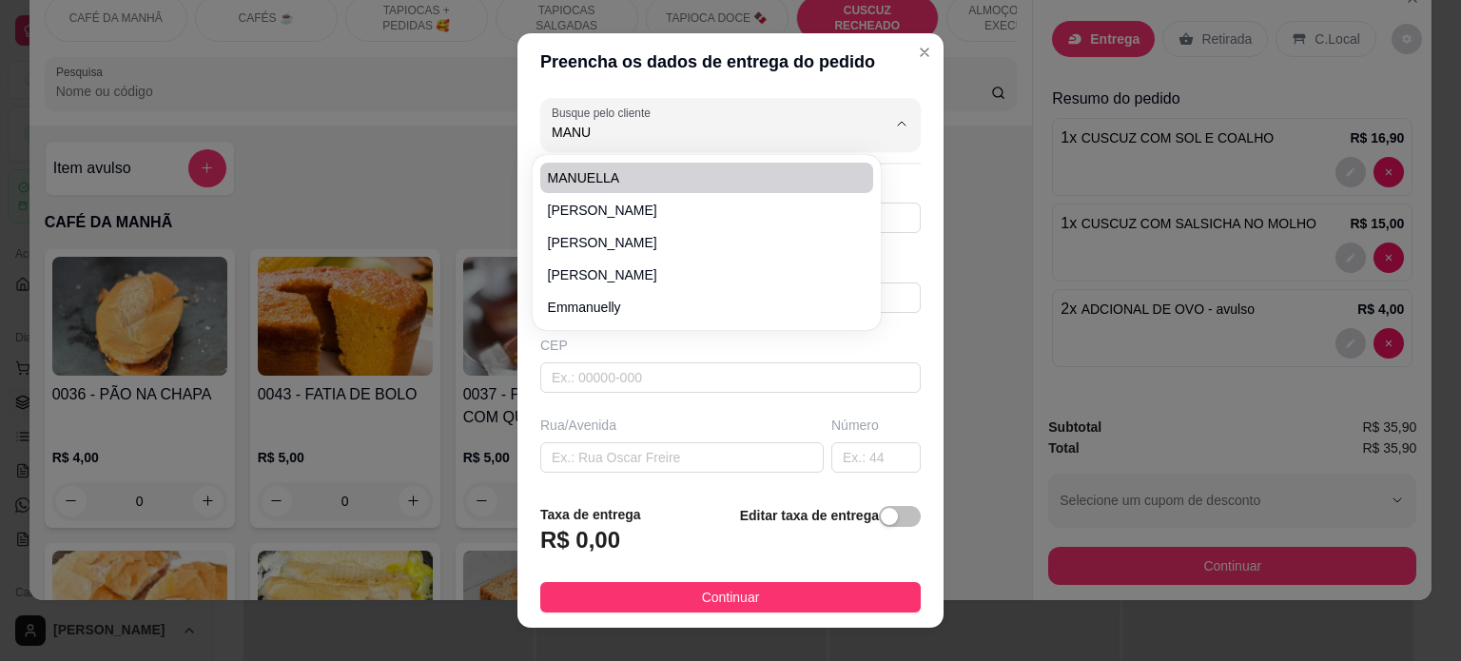
type input "949"
type input "[PERSON_NAME]"
type input "VIZINHO A COMBATE"
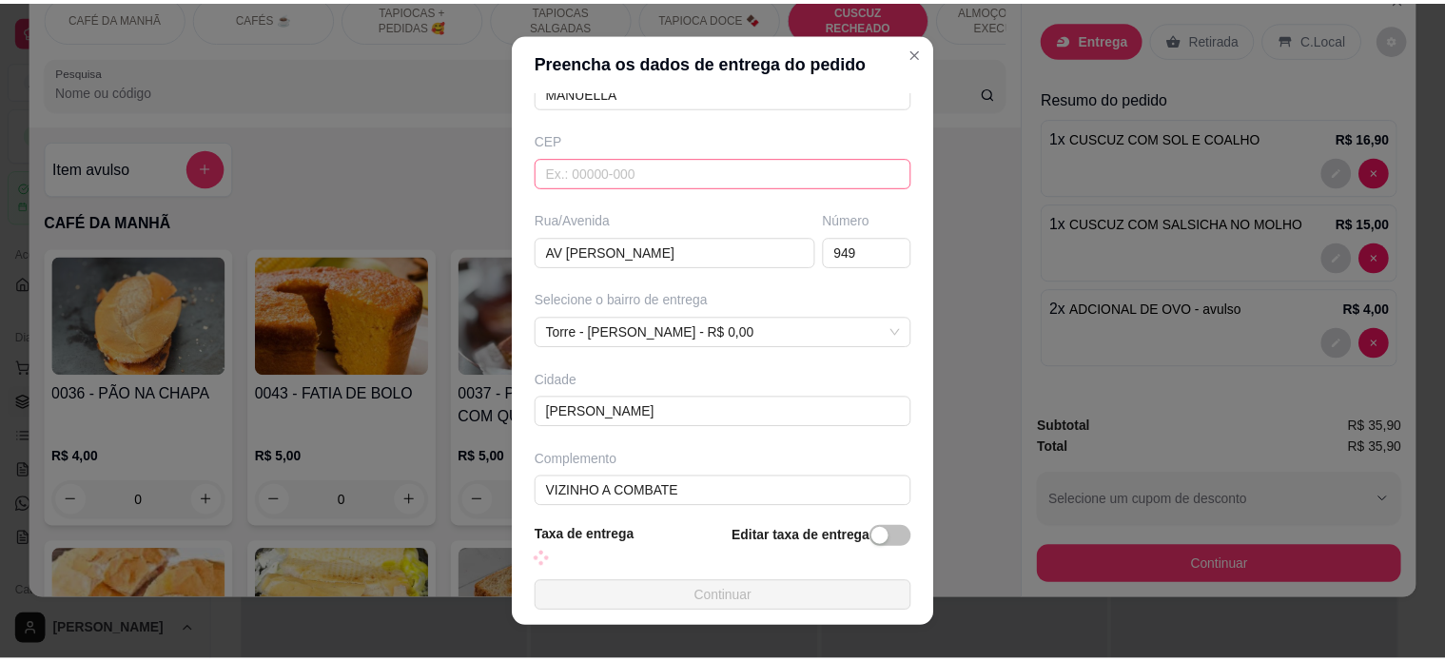
scroll to position [217, 0]
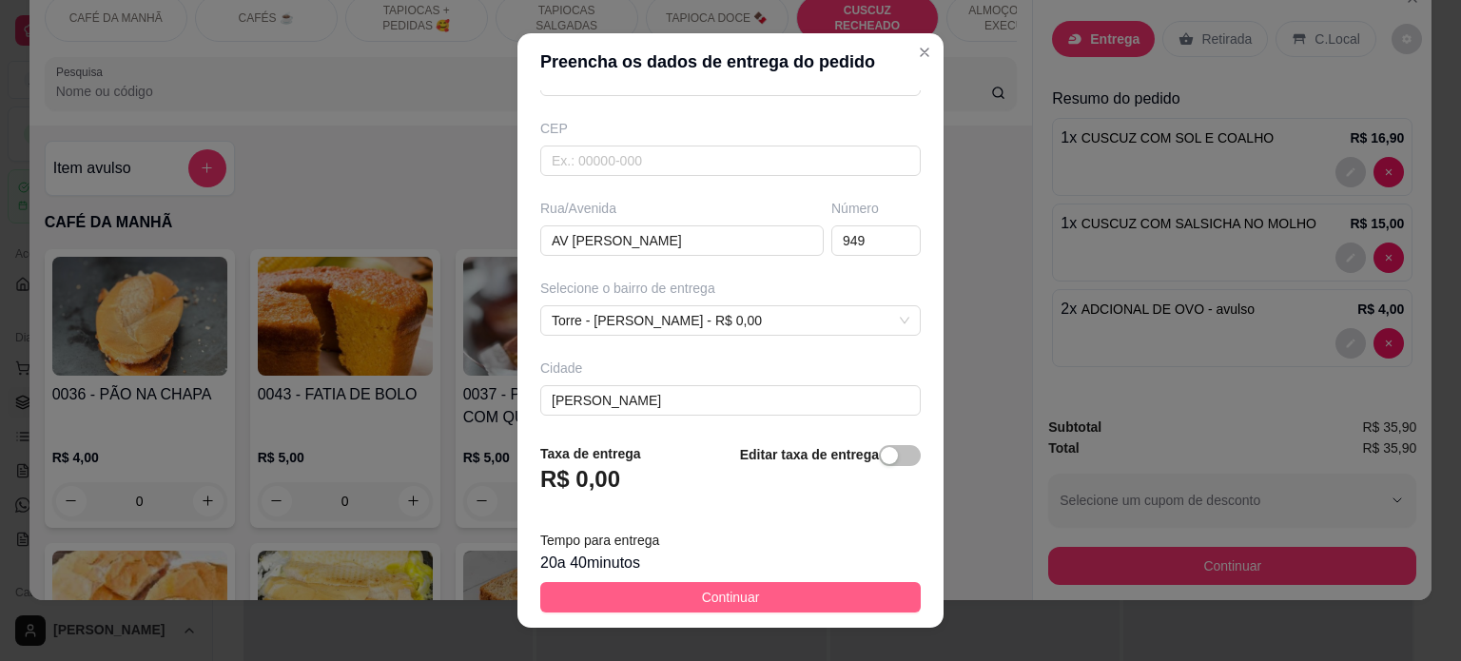
type input "MANUELLA"
click at [702, 608] on button "Continuar" at bounding box center [730, 597] width 381 height 30
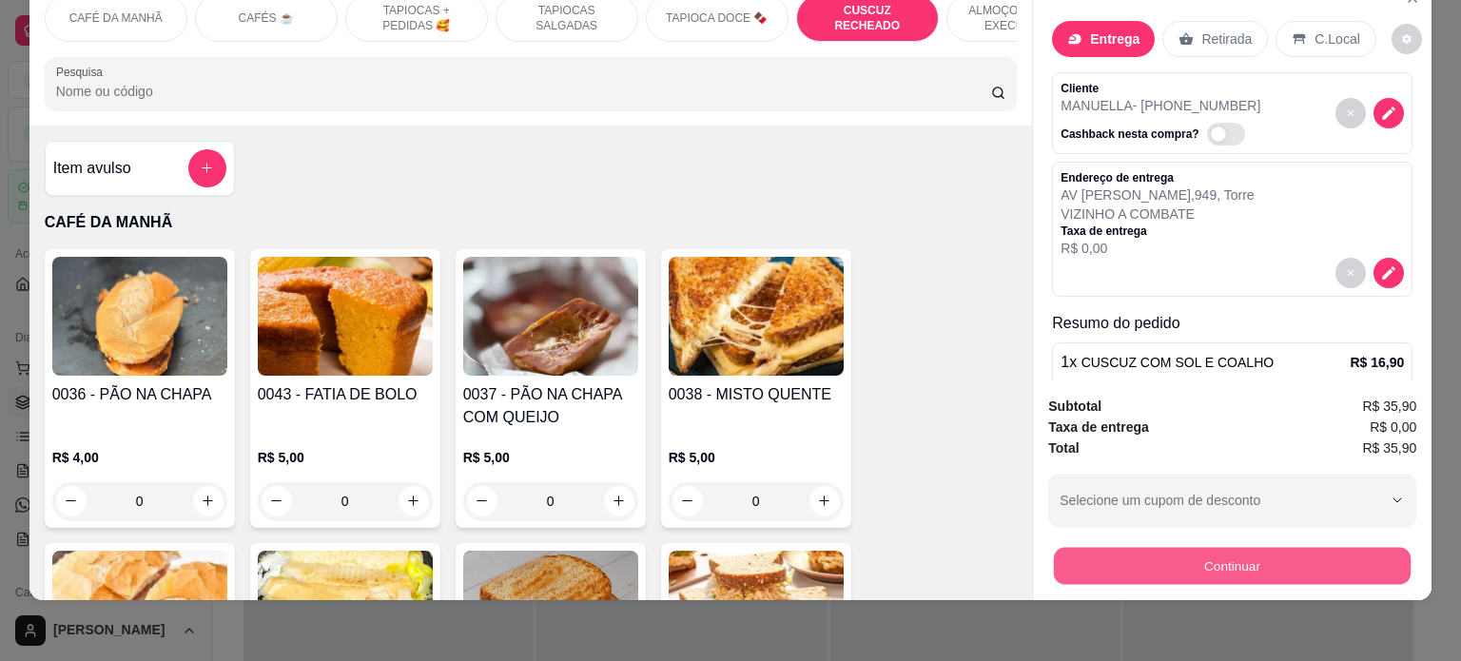
click at [1165, 552] on button "Continuar" at bounding box center [1232, 566] width 357 height 37
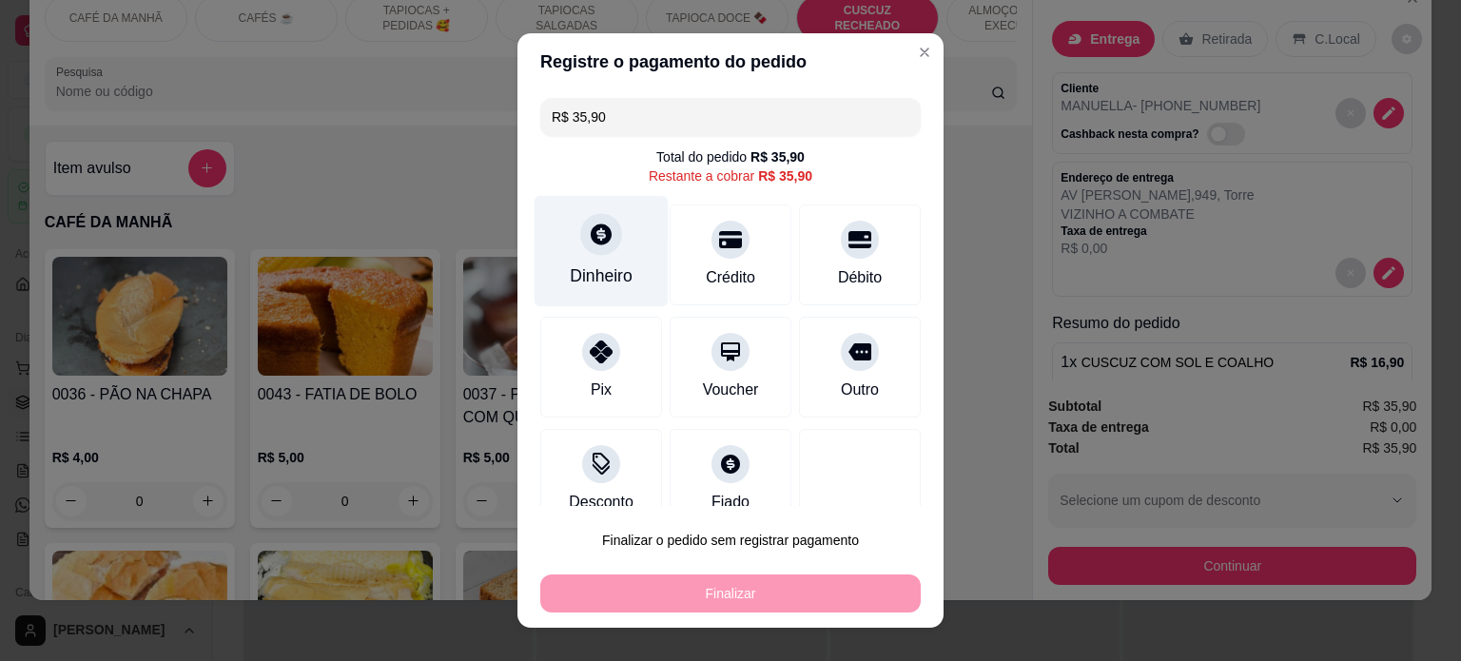
click at [592, 248] on div at bounding box center [601, 234] width 42 height 42
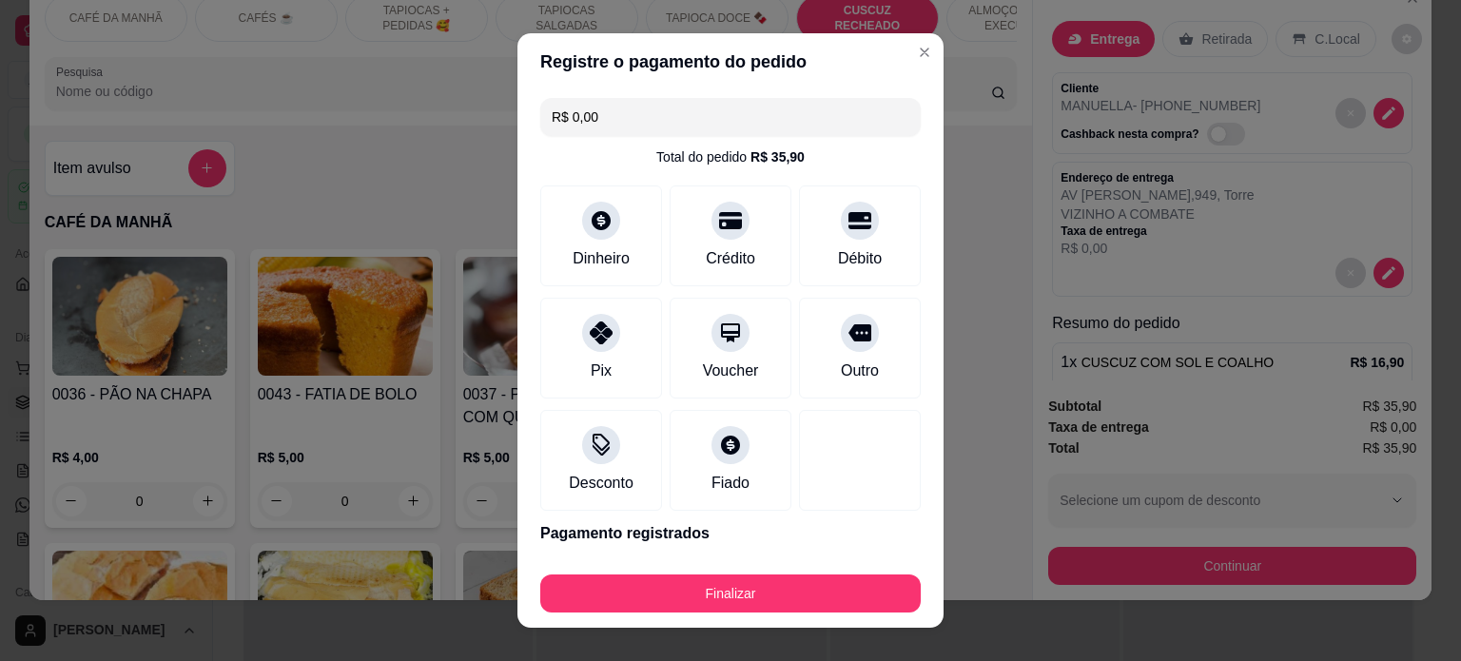
type input "R$ 0,00"
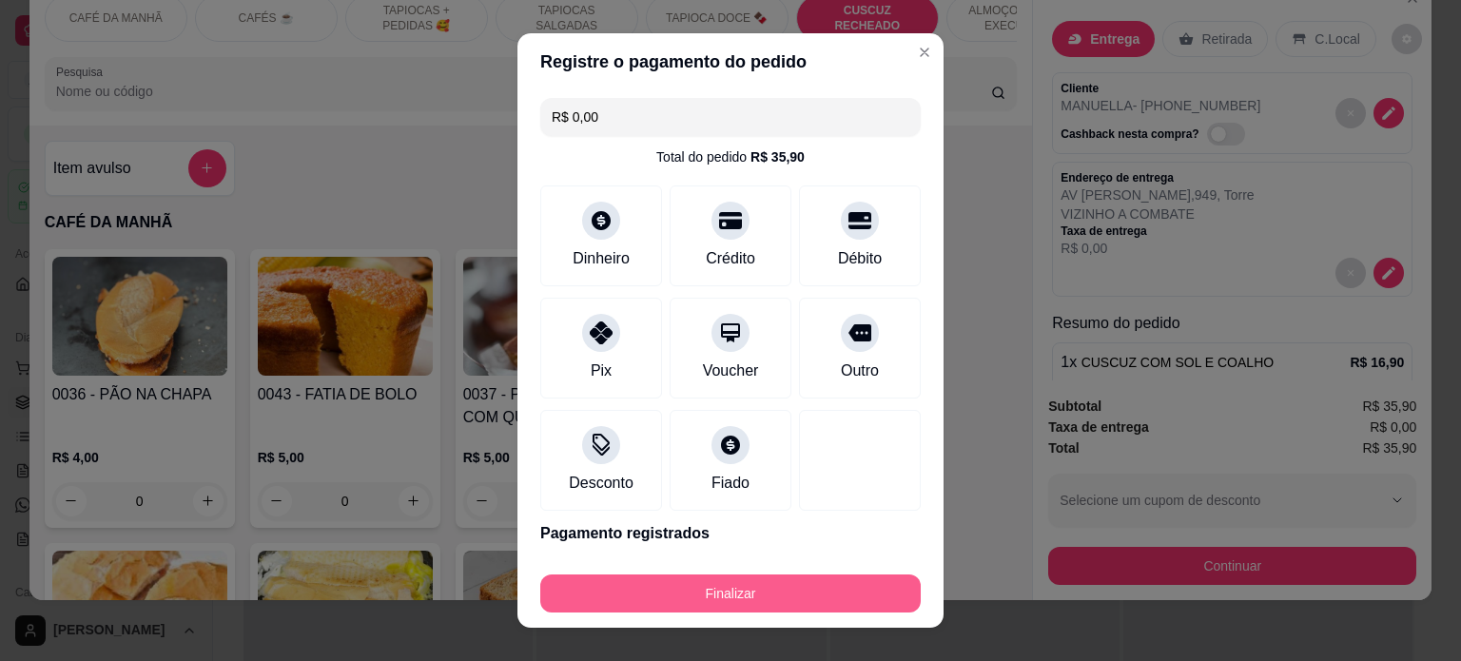
click at [727, 596] on button "Finalizar" at bounding box center [730, 594] width 381 height 38
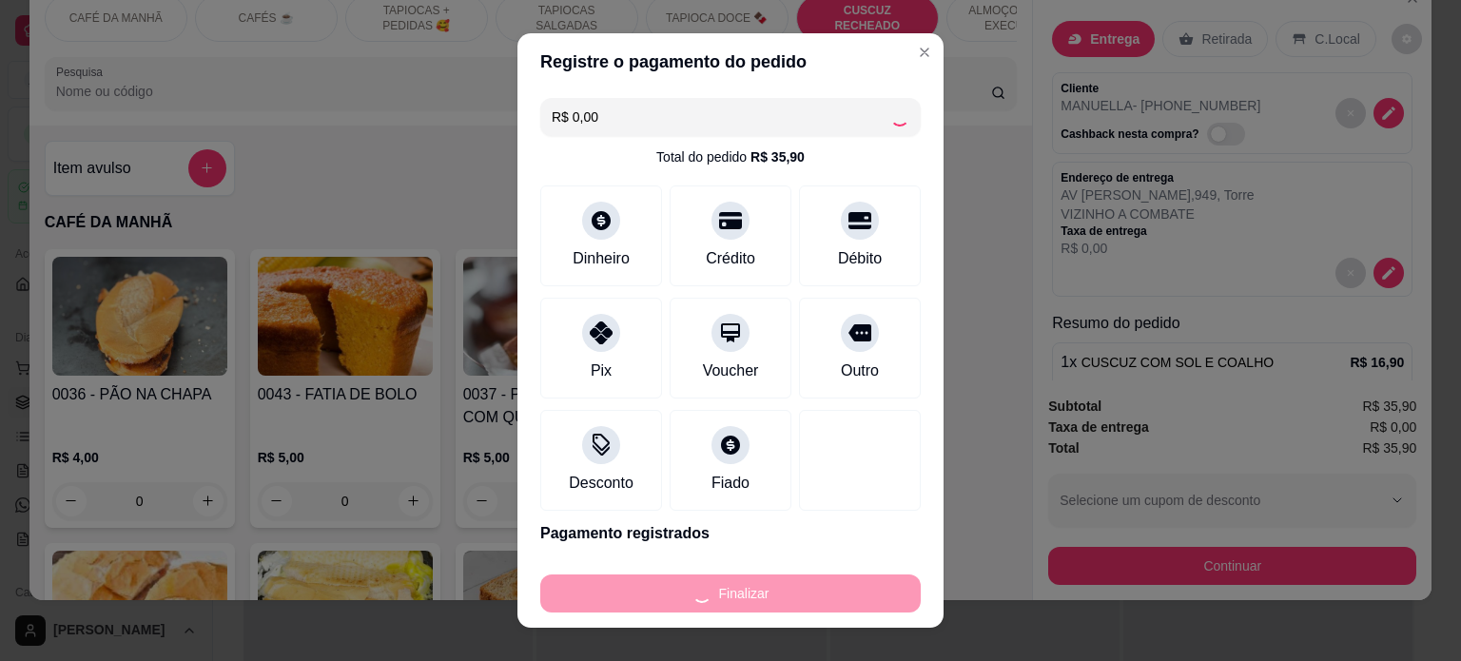
type input "0"
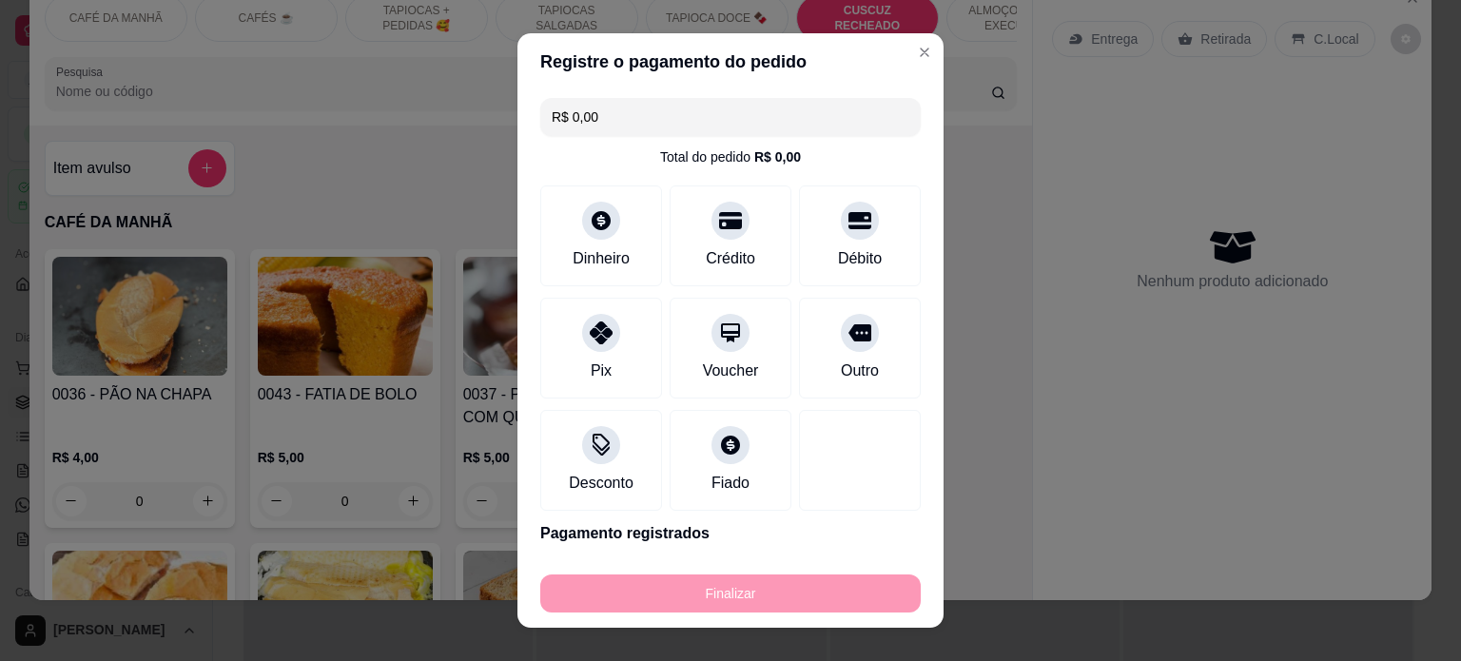
type input "-R$ 35,90"
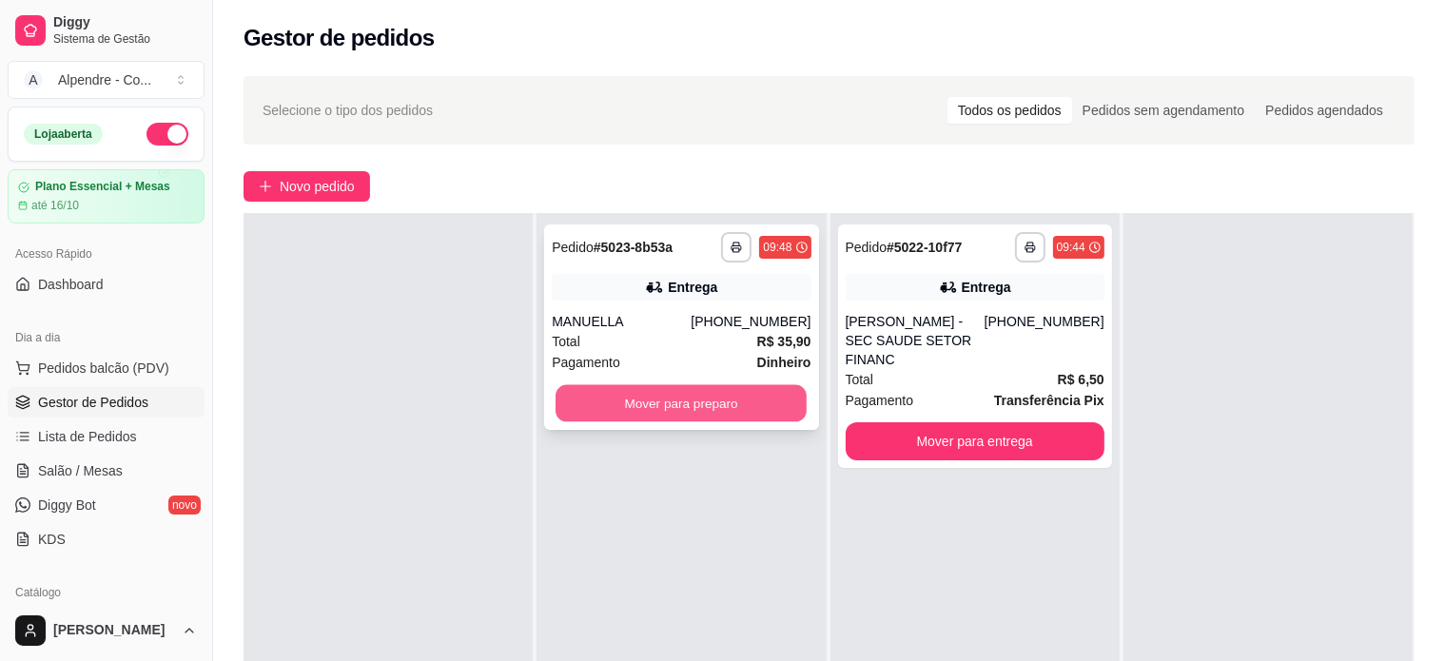
click at [769, 413] on button "Mover para preparo" at bounding box center [681, 403] width 251 height 37
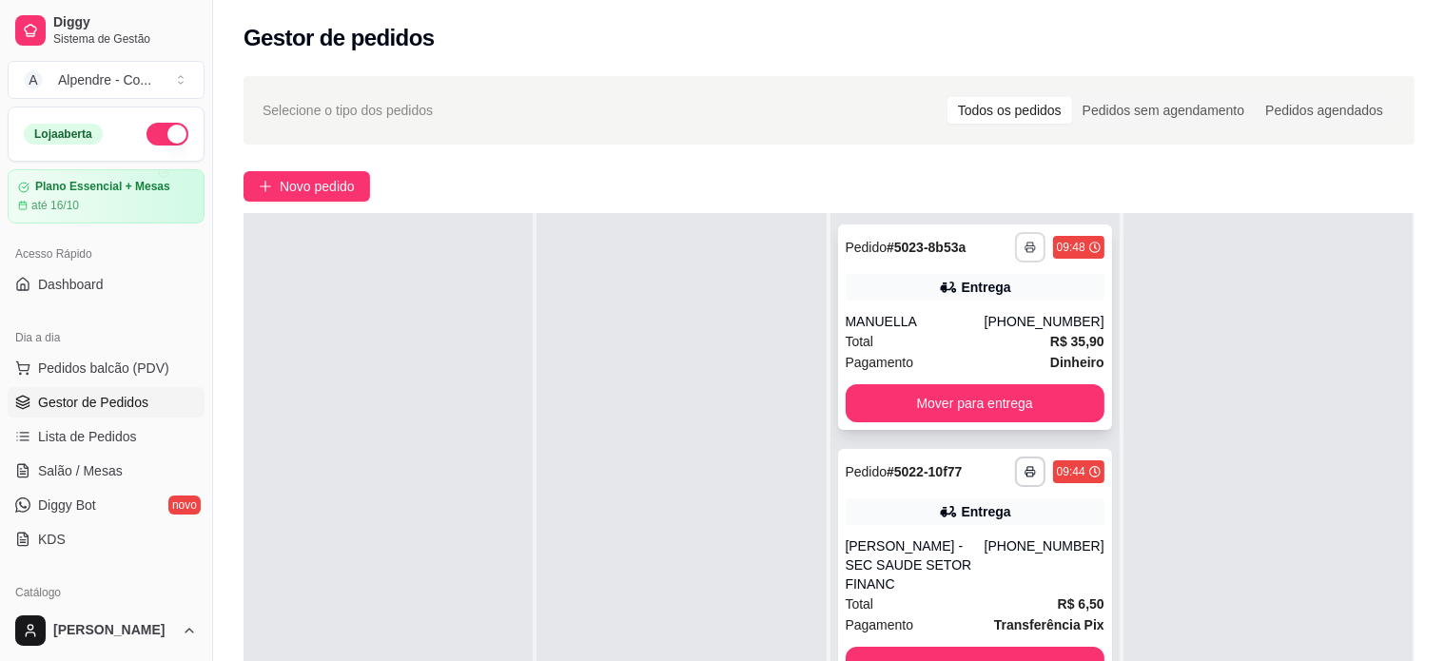
click at [1025, 250] on icon "button" at bounding box center [1030, 247] width 11 height 11
click at [1007, 306] on button "Impressora container" at bounding box center [961, 313] width 133 height 29
